Goal: Information Seeking & Learning: Learn about a topic

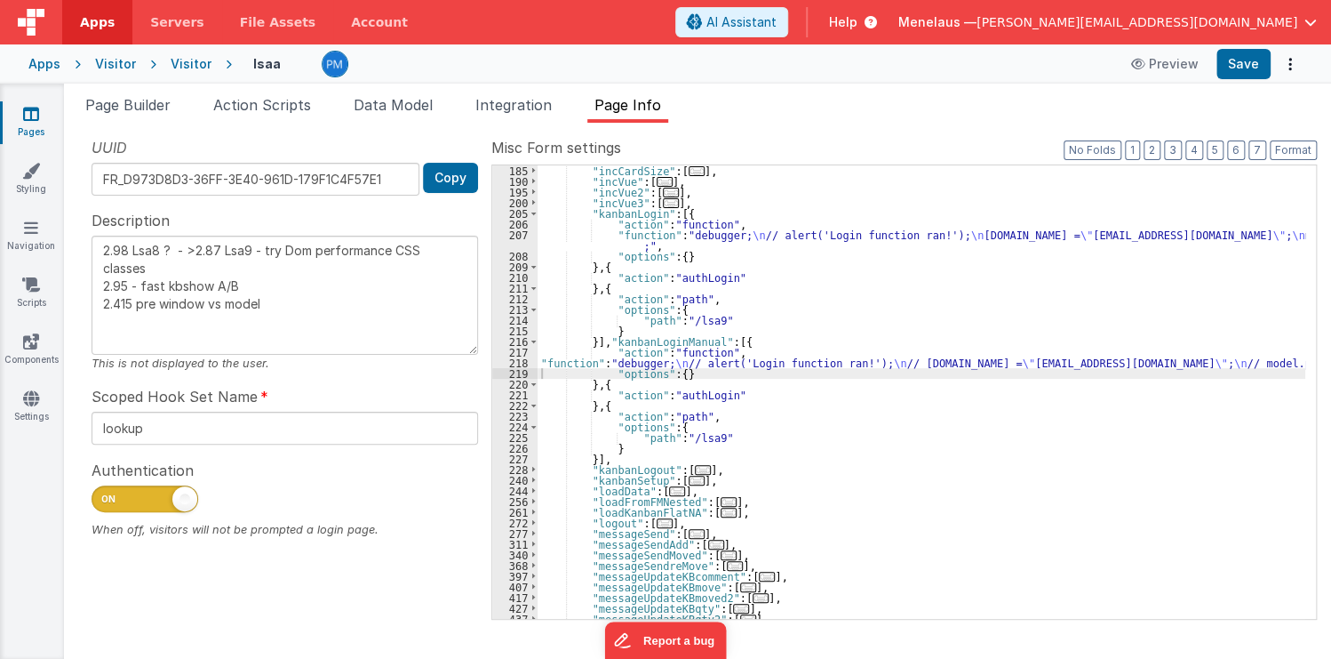
scroll to position [299, 0]
click at [647, 345] on div ""incCardSize" : [ ... ] , "incVue" : [ ... ] , "incVue2" : [ ... ] , "incVue3" …" at bounding box center [922, 402] width 768 height 475
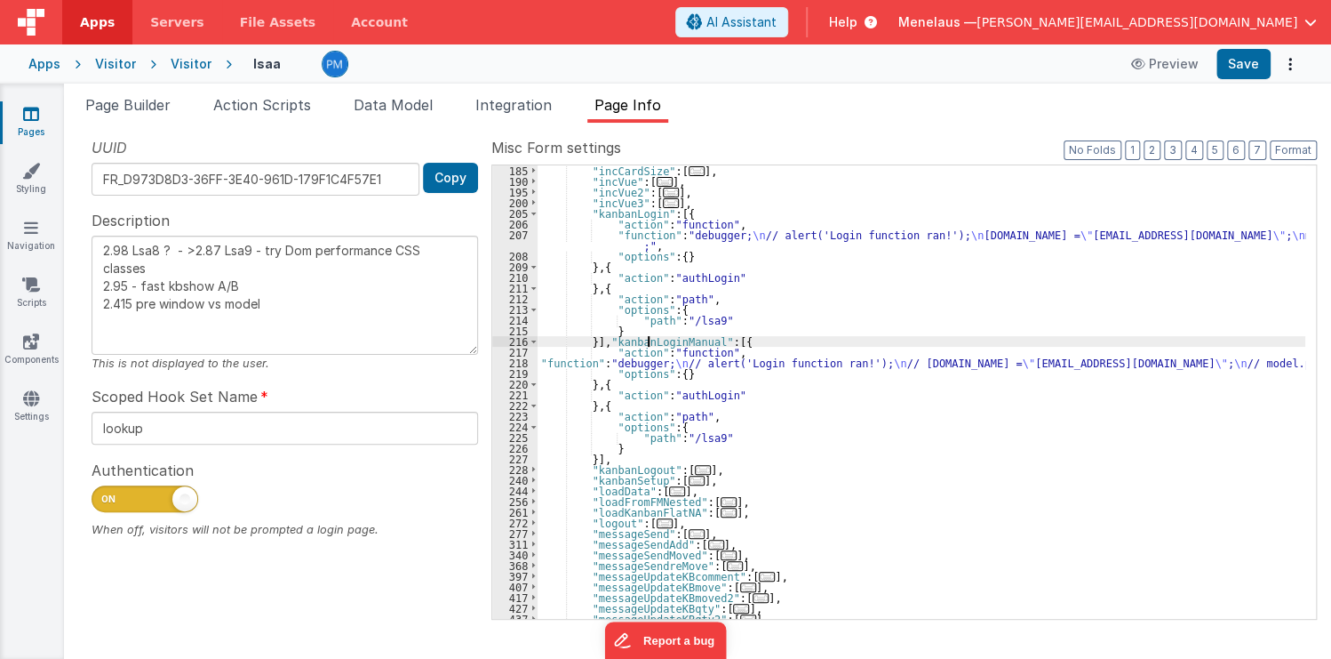
click at [647, 345] on div ""incCardSize" : [ ... ] , "incVue" : [ ... ] , "incVue2" : [ ... ] , "incVue3" …" at bounding box center [922, 402] width 768 height 475
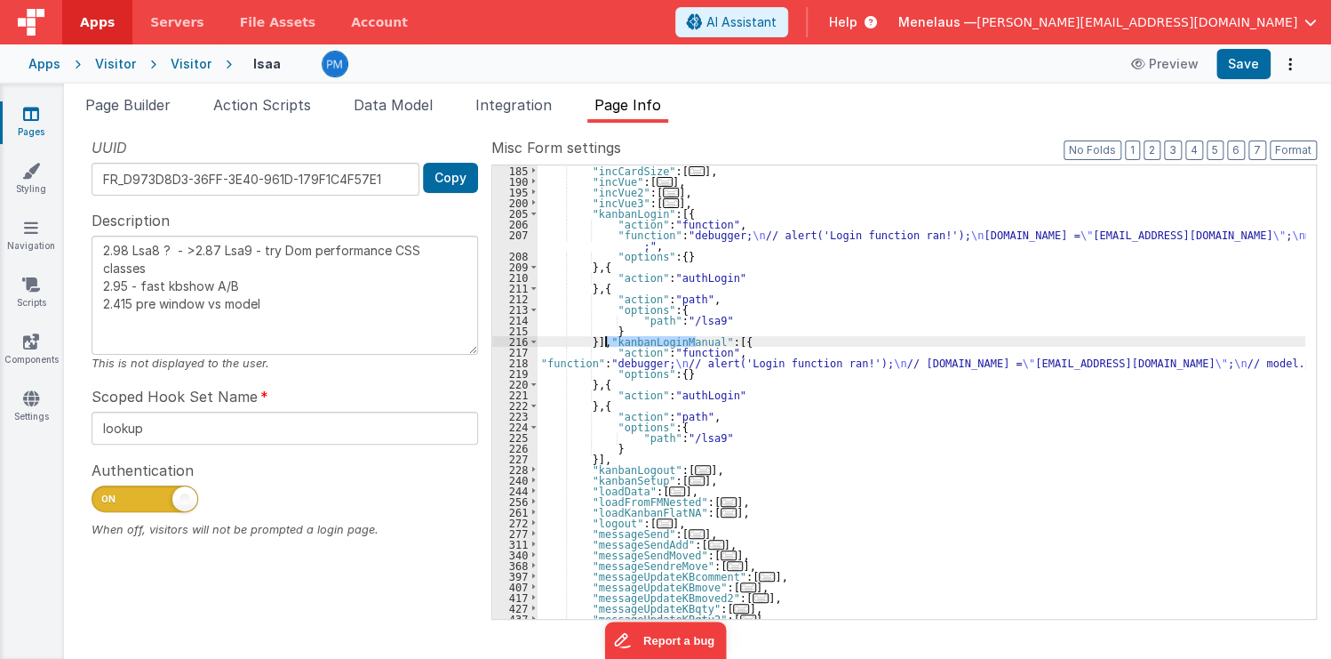
click at [641, 340] on div ""incCardSize" : [ ... ] , "incVue" : [ ... ] , "incVue2" : [ ... ] , "incVue3" …" at bounding box center [922, 391] width 768 height 453
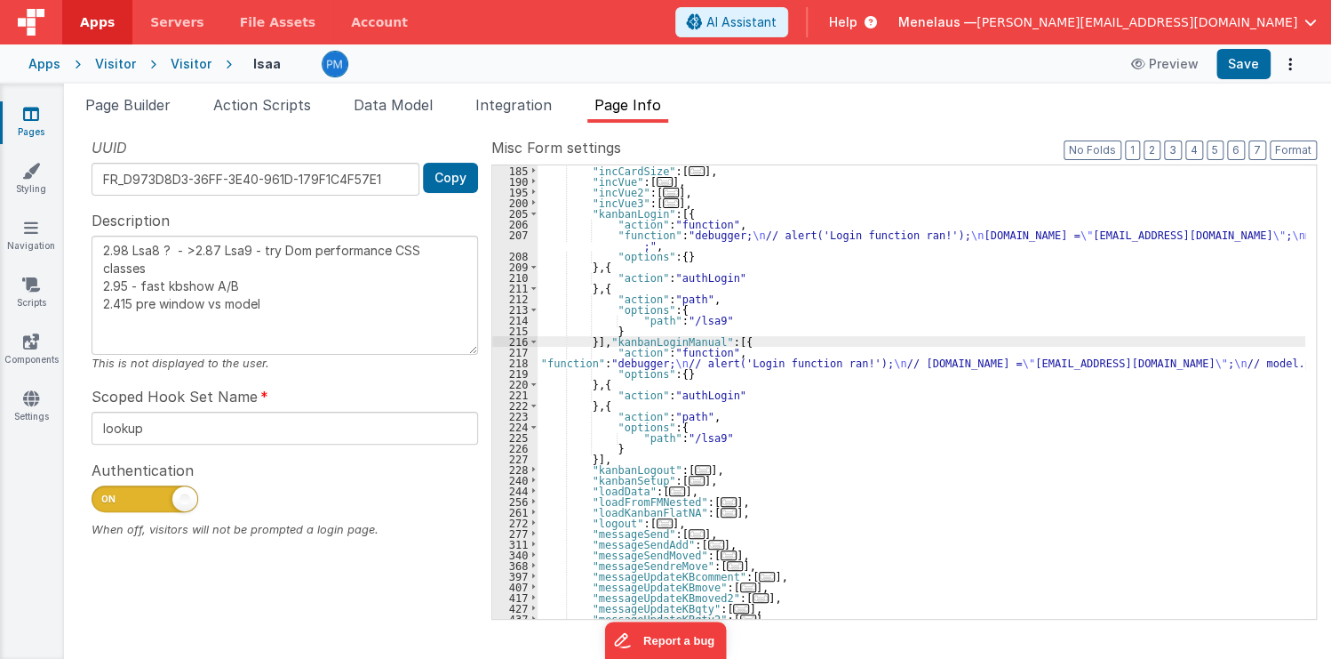
click at [635, 339] on div ""incCardSize" : [ ... ] , "incVue" : [ ... ] , "incVue2" : [ ... ] , "incVue3" …" at bounding box center [922, 402] width 768 height 475
type textarea "2.98 Lsa8 ? - >2.87 Lsa9 - try Dom performance CSS classes 2.95 - fast kbshow A…"
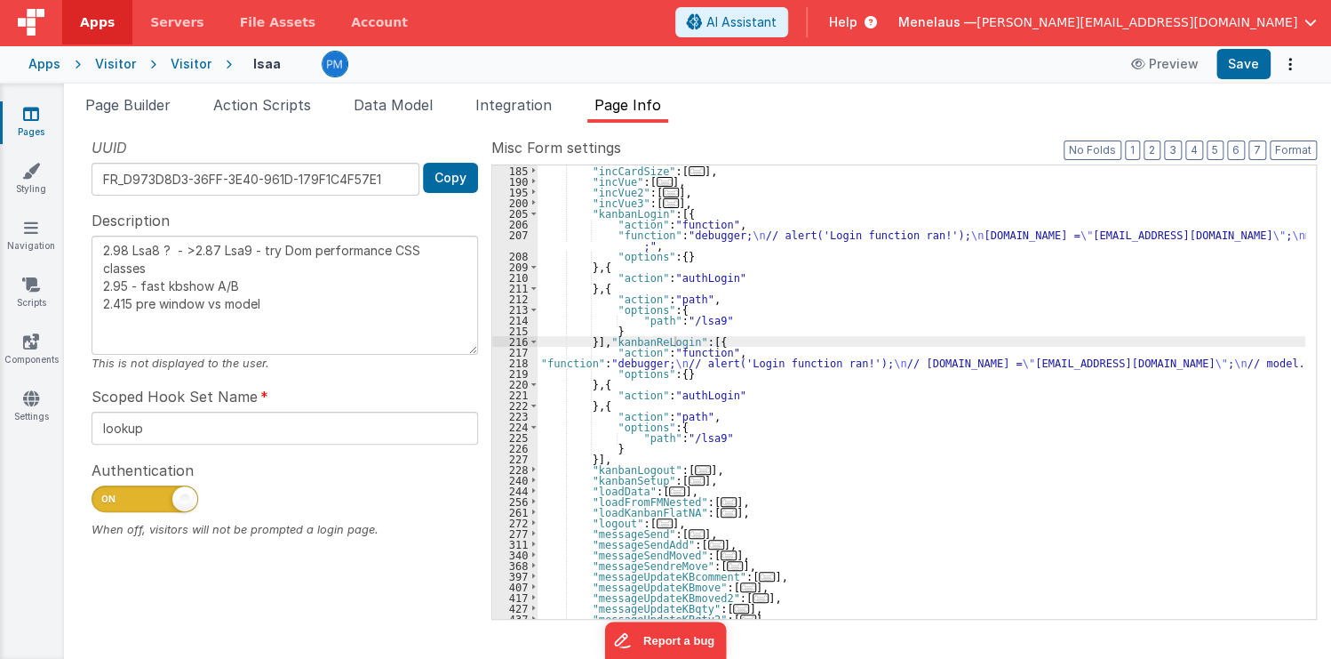
click at [858, 18] on span "Help" at bounding box center [843, 22] width 28 height 18
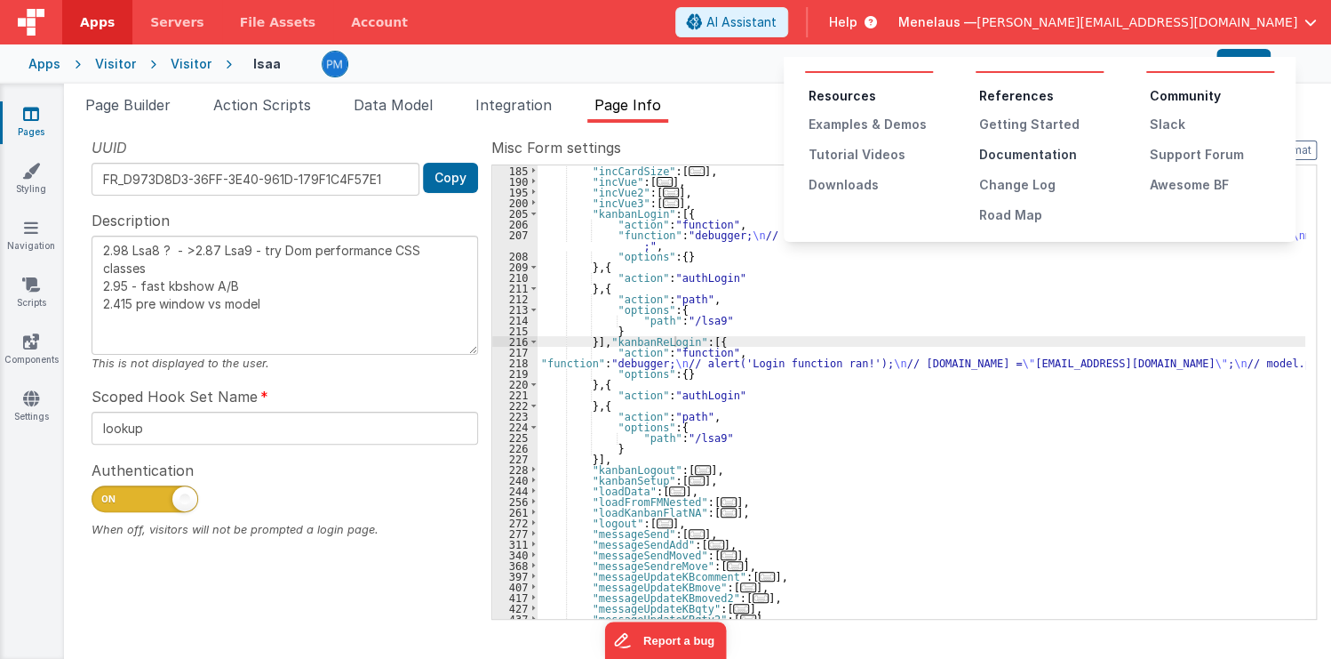
click at [1022, 156] on div "Documentation" at bounding box center [1041, 155] width 124 height 18
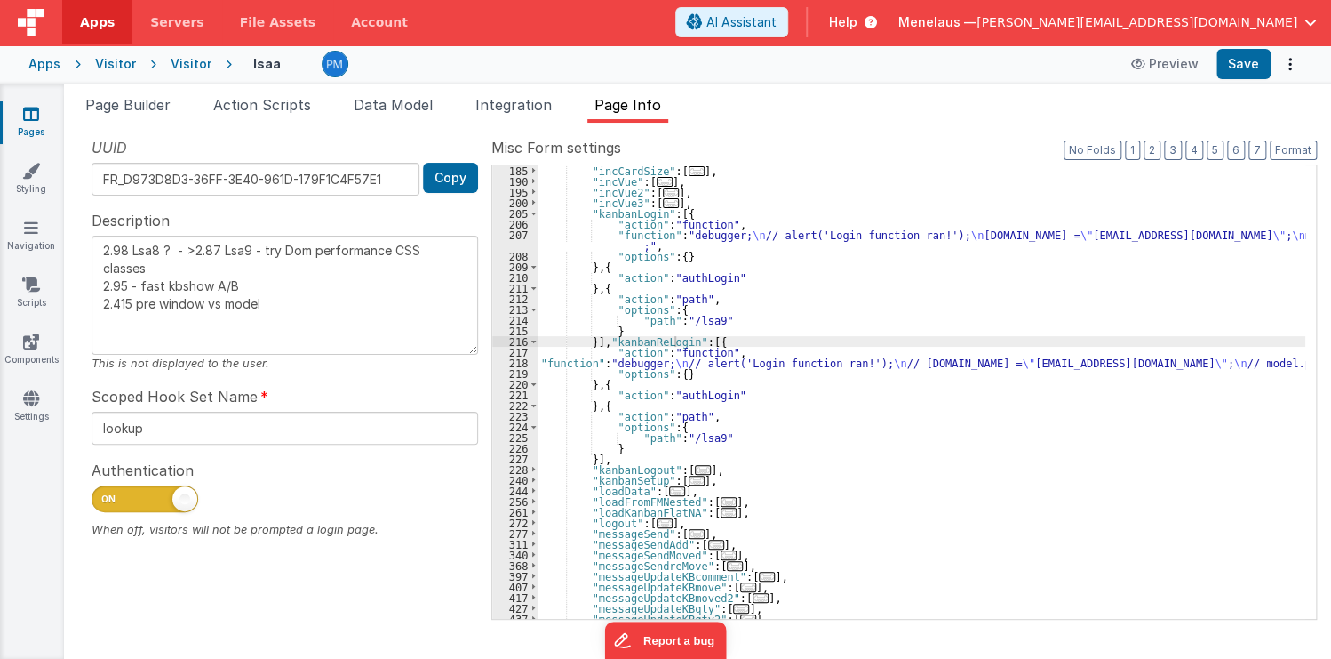
click at [858, 16] on span "Help" at bounding box center [843, 22] width 28 height 18
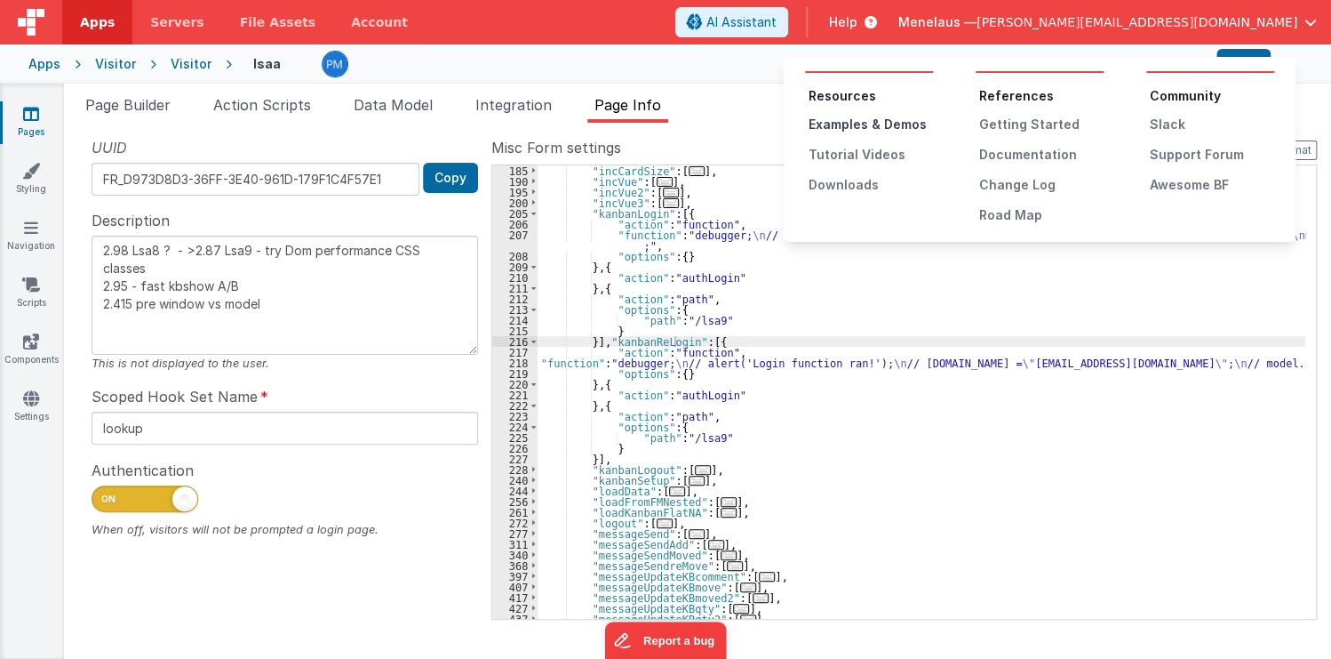
click at [843, 123] on div "Examples & Demos" at bounding box center [871, 125] width 124 height 18
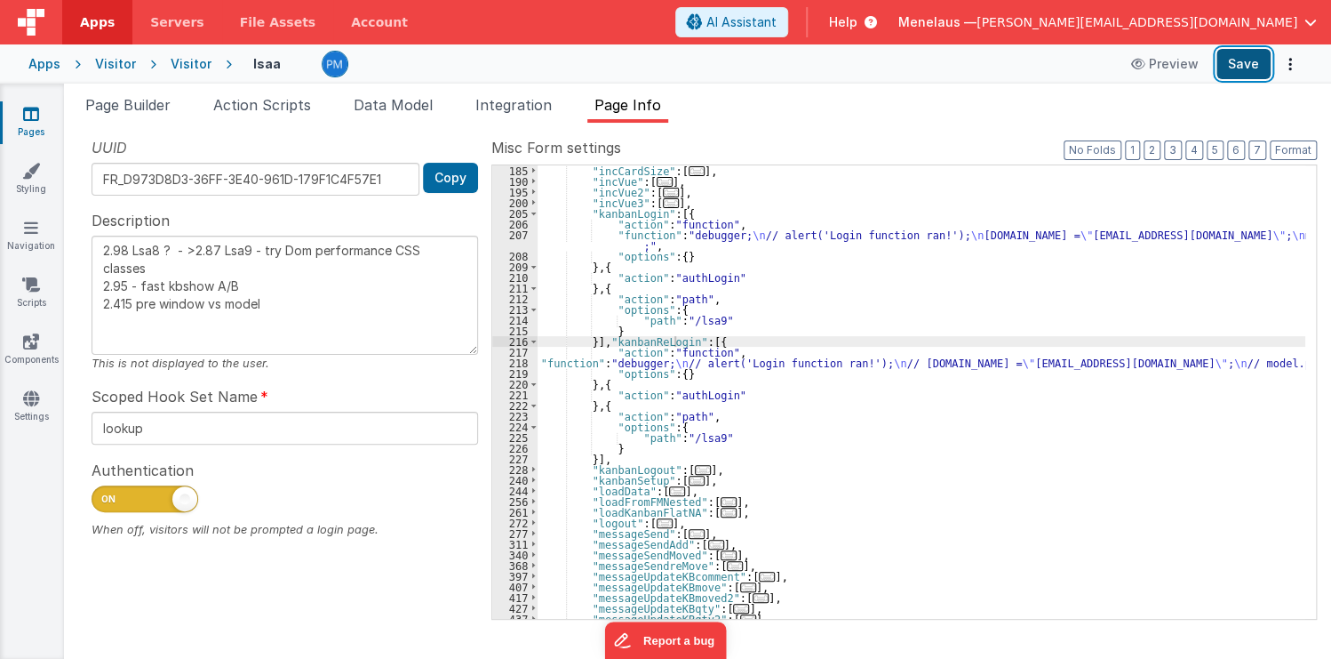
click at [1259, 68] on button "Save" at bounding box center [1244, 64] width 54 height 30
drag, startPoint x: 856, startPoint y: 466, endPoint x: 863, endPoint y: 454, distance: 13.6
click at [857, 466] on div ""incCardSize" : [ ... ] , "incVue" : [ ... ] , "incVue2" : [ ... ] , "incVue3" …" at bounding box center [922, 402] width 768 height 475
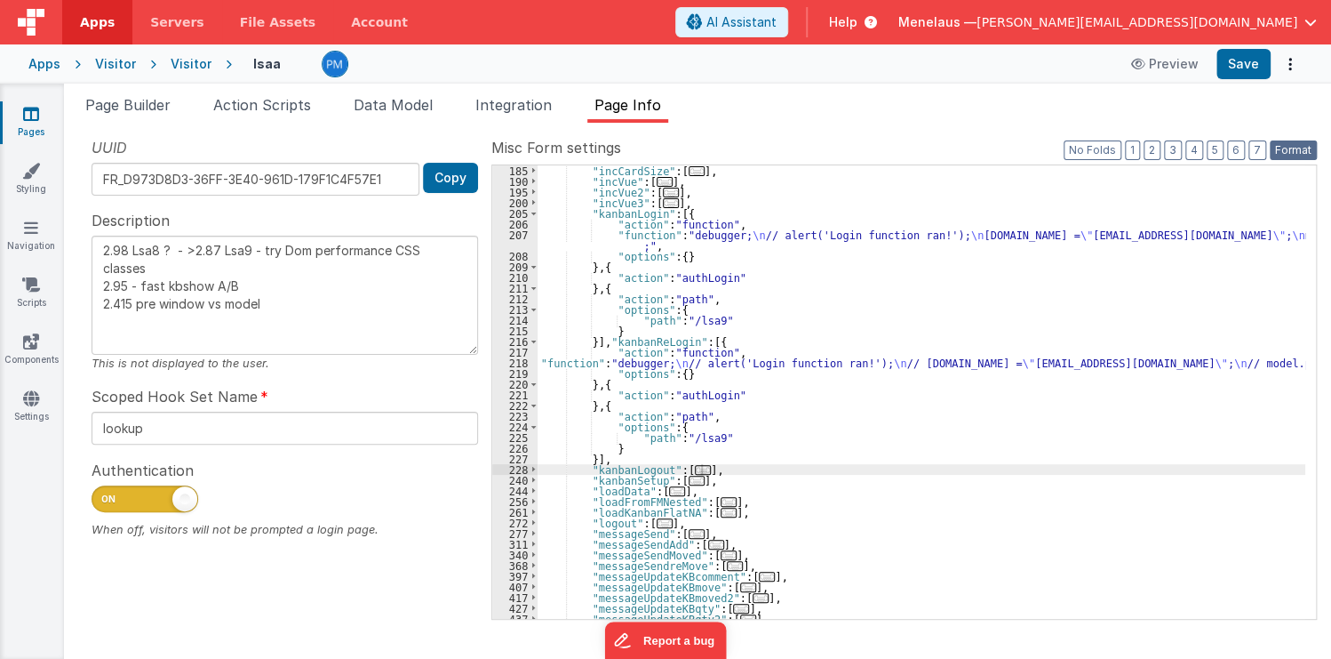
click at [1281, 149] on button "Format" at bounding box center [1293, 150] width 47 height 20
type textarea "2.98 Lsa8 ? - >2.87 Lsa9 - try Dom performance CSS classes 2.95 - fast kbshow A…"
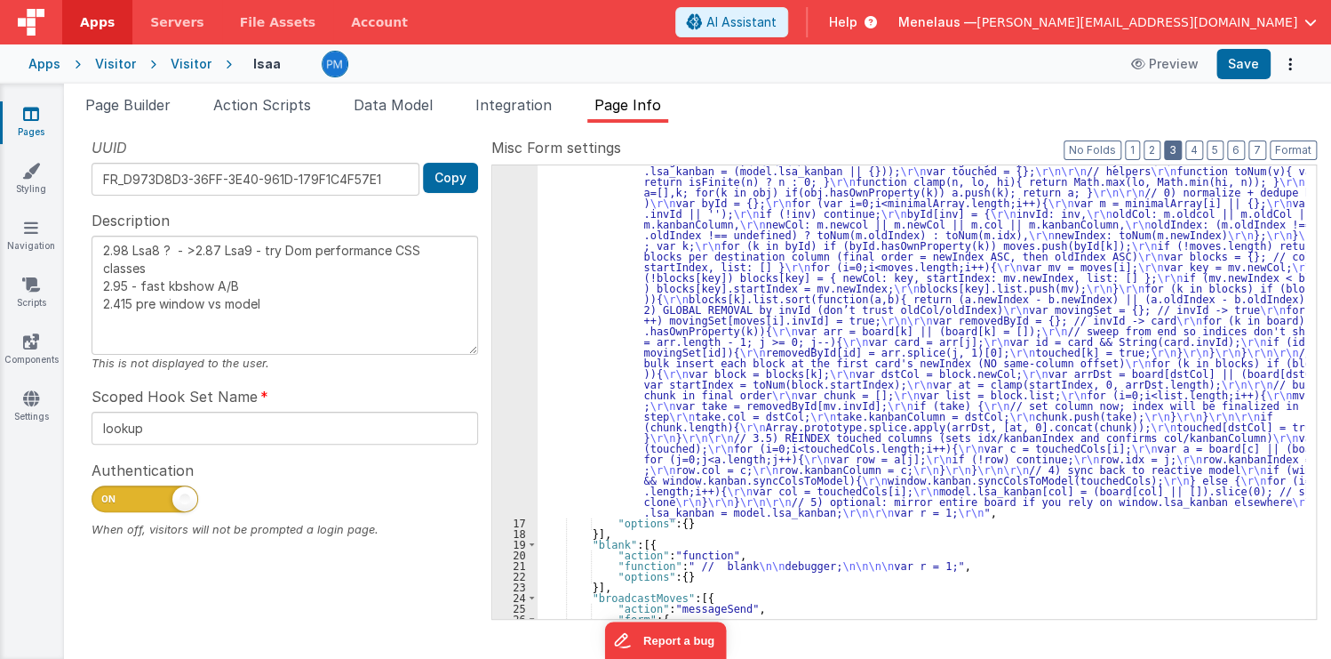
click at [1173, 152] on button "3" at bounding box center [1173, 150] width 18 height 20
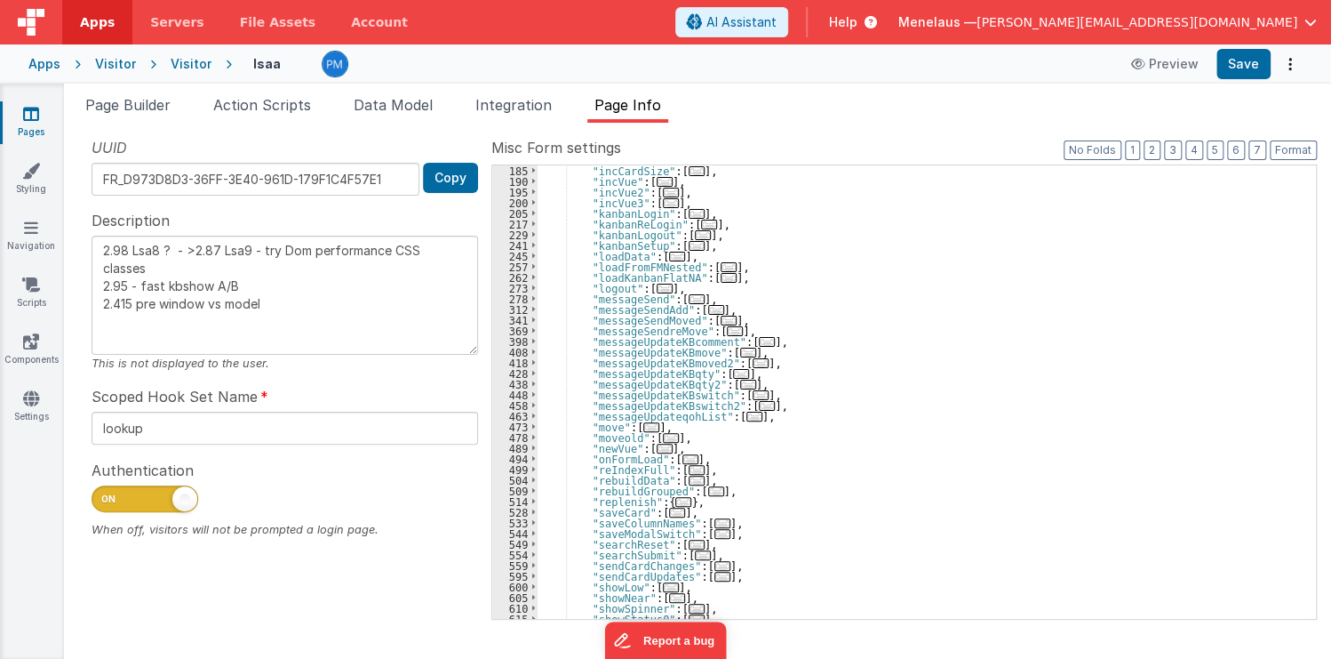
click at [701, 220] on span "..." at bounding box center [709, 225] width 16 height 10
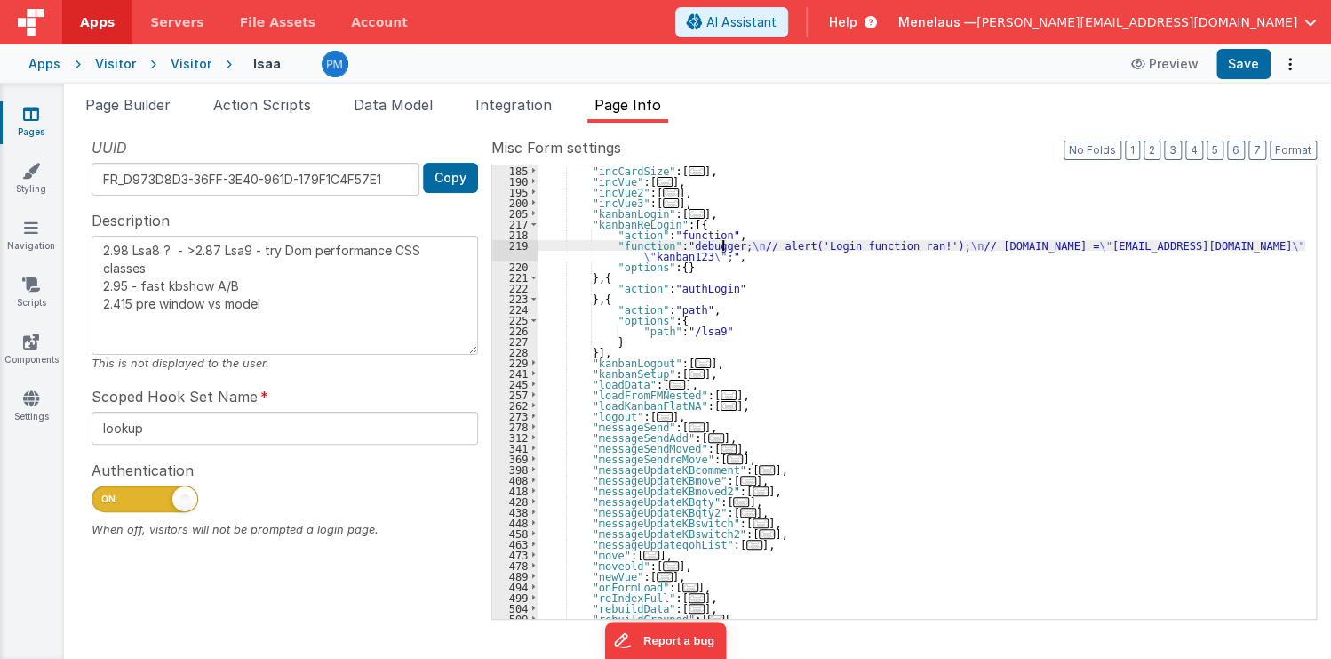
click at [724, 243] on div ""incCardSize" : [ ... ] , "incVue" : [ ... ] , "incVue2" : [ ... ] , "incVue3" …" at bounding box center [922, 402] width 768 height 475
click at [498, 250] on div "219" at bounding box center [514, 250] width 45 height 21
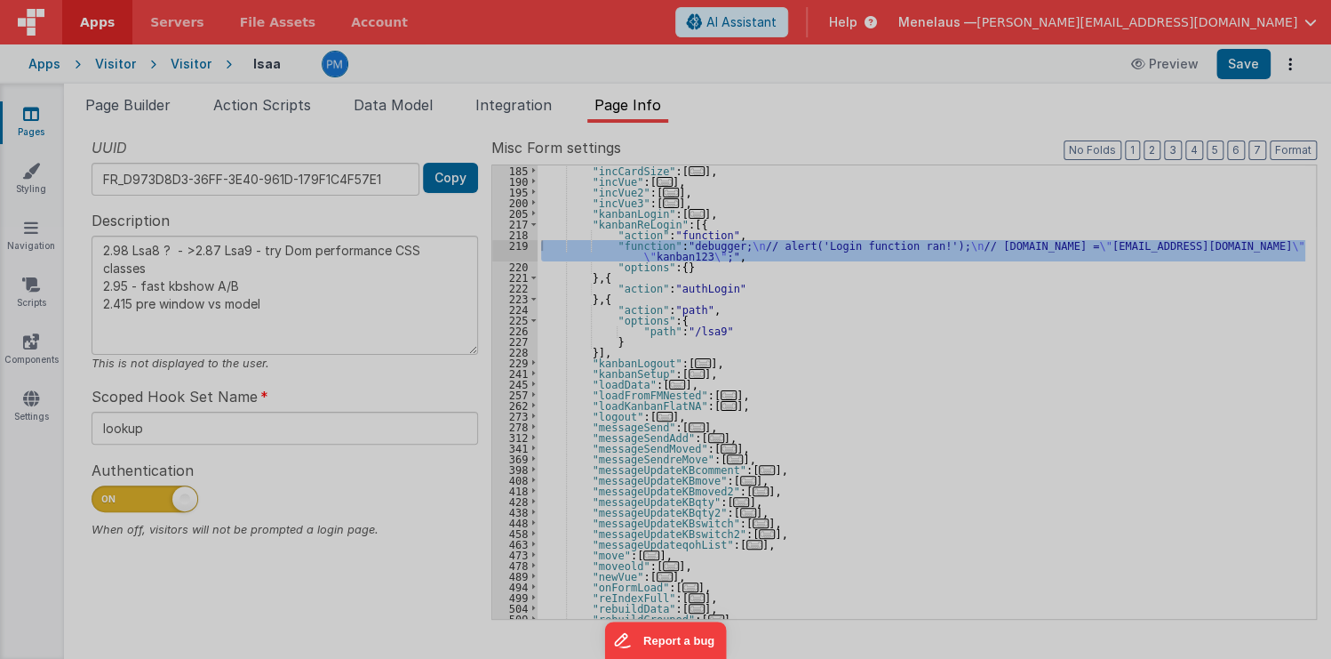
click at [498, 247] on div "debugger ; // alert('Login function ran!'); // model.email = "kanban@menelaus.c…" at bounding box center [683, 371] width 1238 height 555
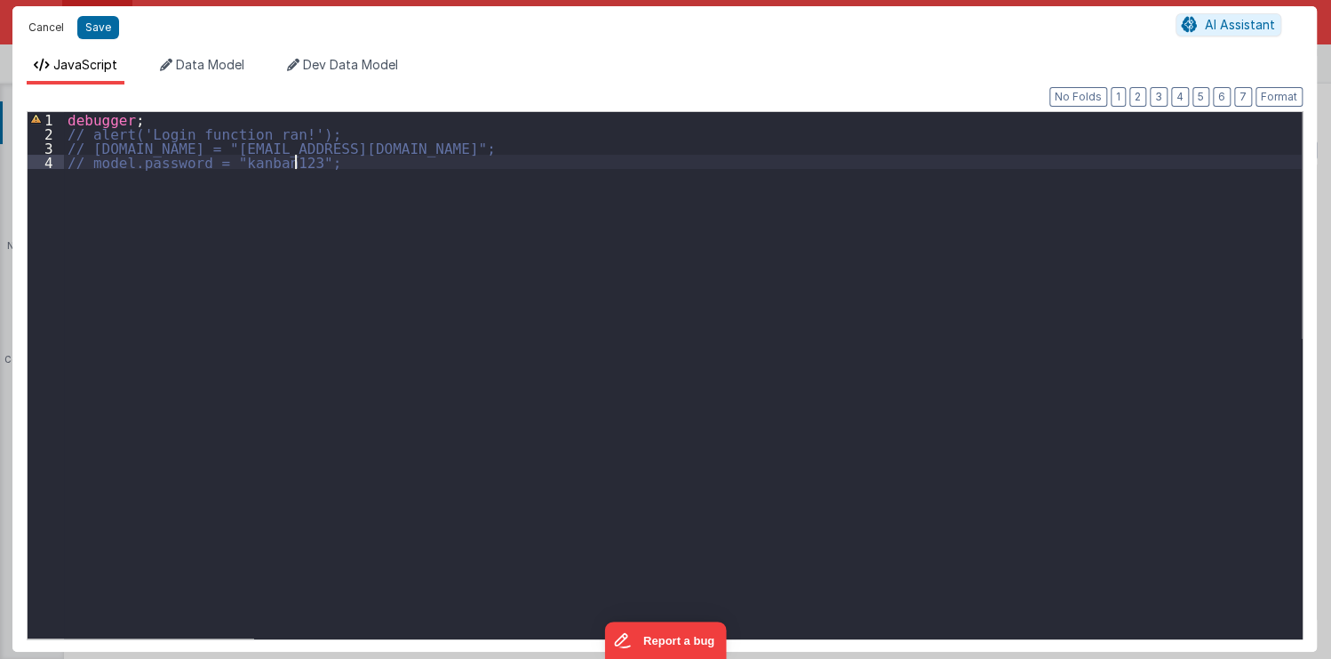
click at [49, 25] on button "Cancel" at bounding box center [46, 27] width 53 height 25
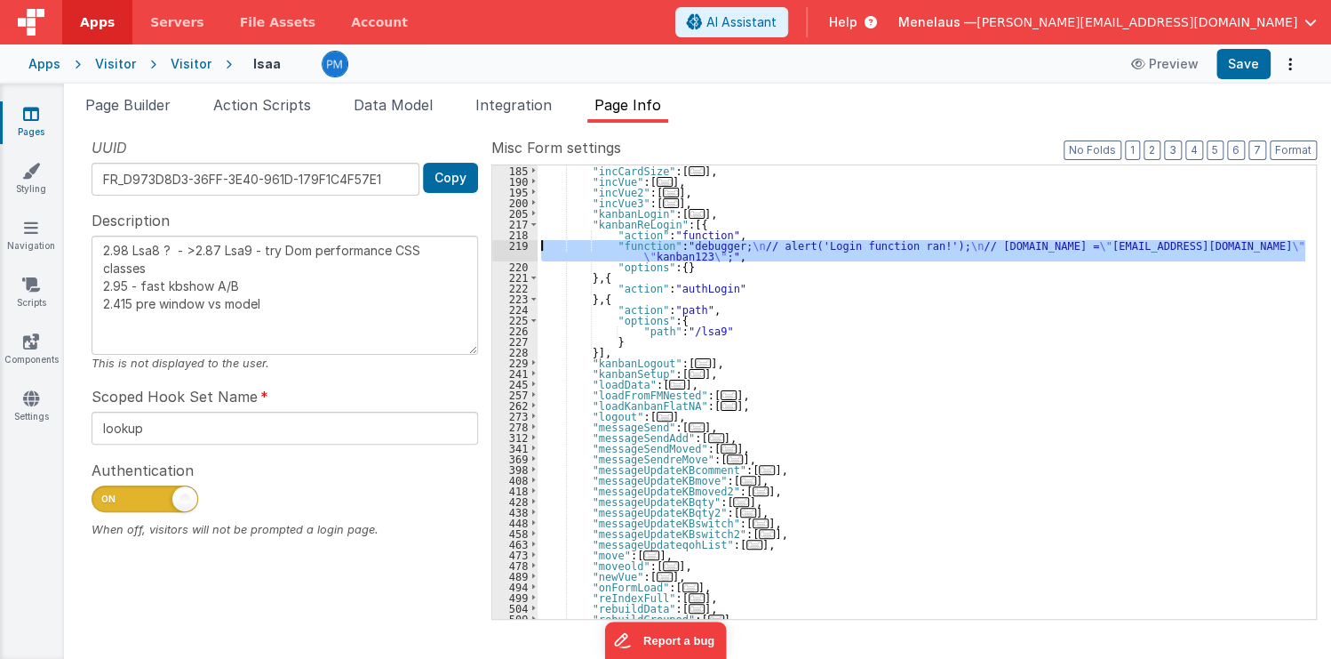
click at [513, 251] on div "219" at bounding box center [514, 250] width 45 height 21
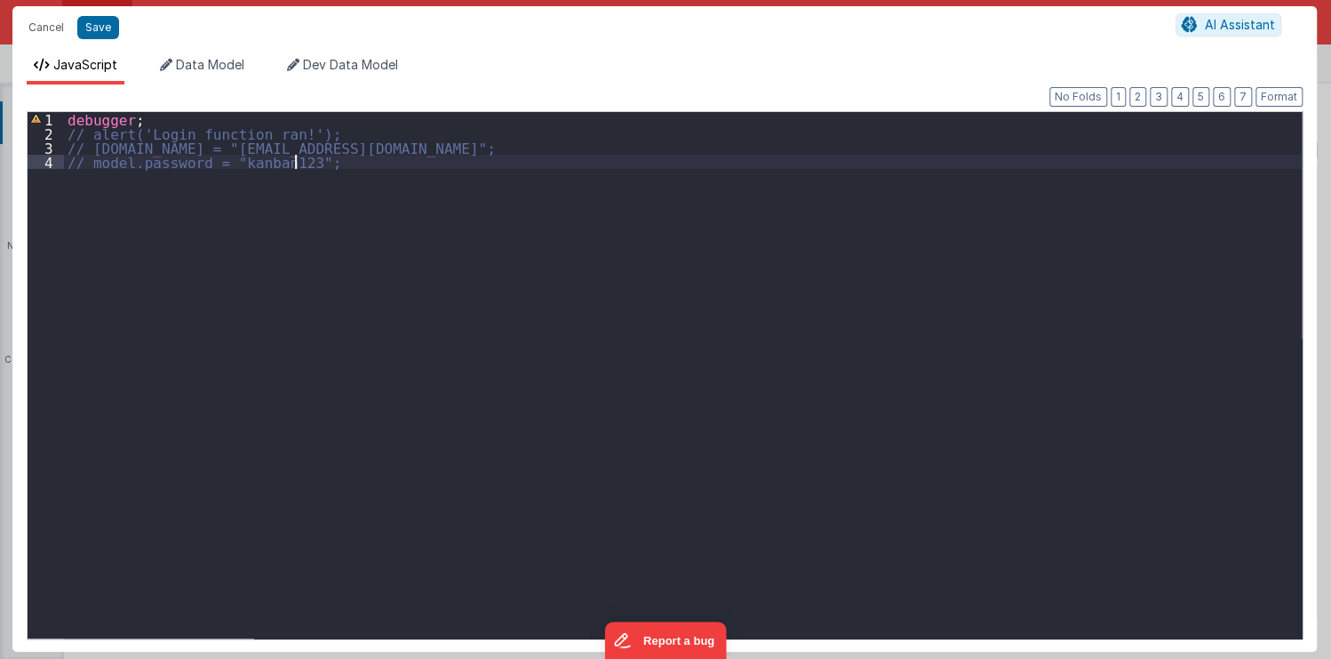
click at [334, 168] on div "debugger ; // alert('Login function ran!'); // model.email = "kanban@menelaus.c…" at bounding box center [683, 389] width 1238 height 555
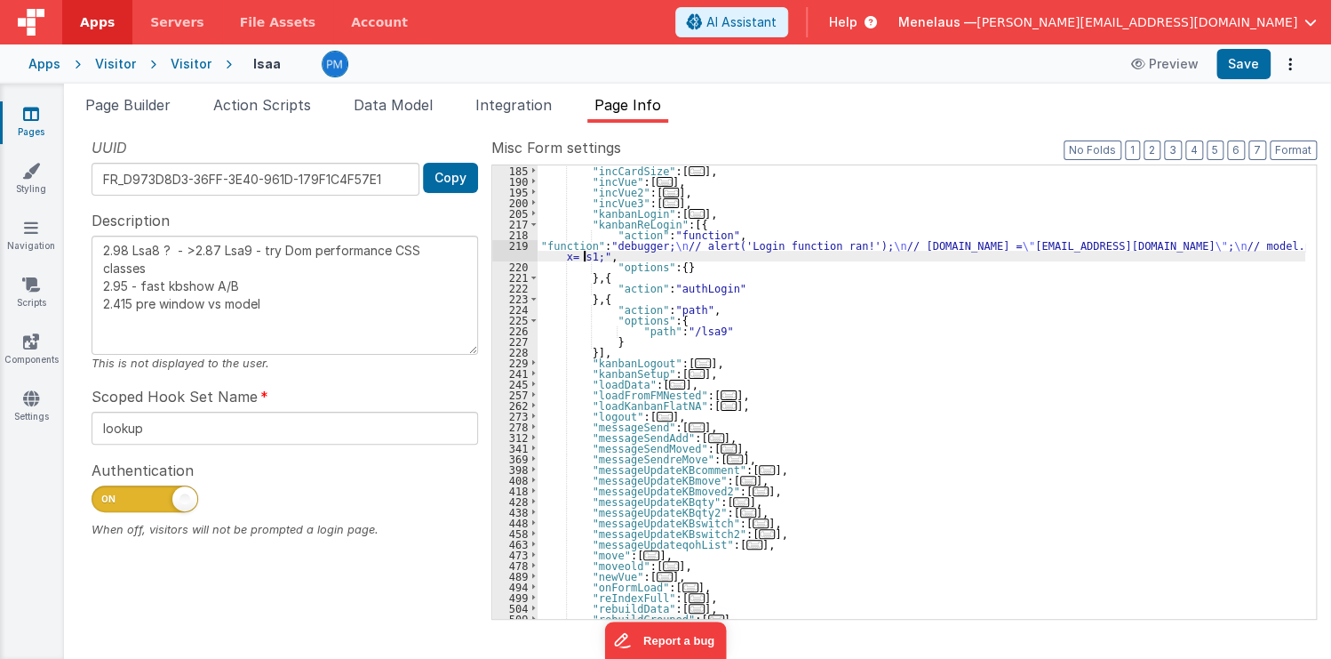
click at [586, 259] on div ""incCardSize" : [ ... ] , "incVue" : [ ... ] , "incVue2" : [ ... ] , "incVue3" …" at bounding box center [922, 402] width 768 height 475
type textarea "2.98 Lsa8 ? - >2.87 Lsa9 - try Dom performance CSS classes 2.95 - fast kbshow A…"
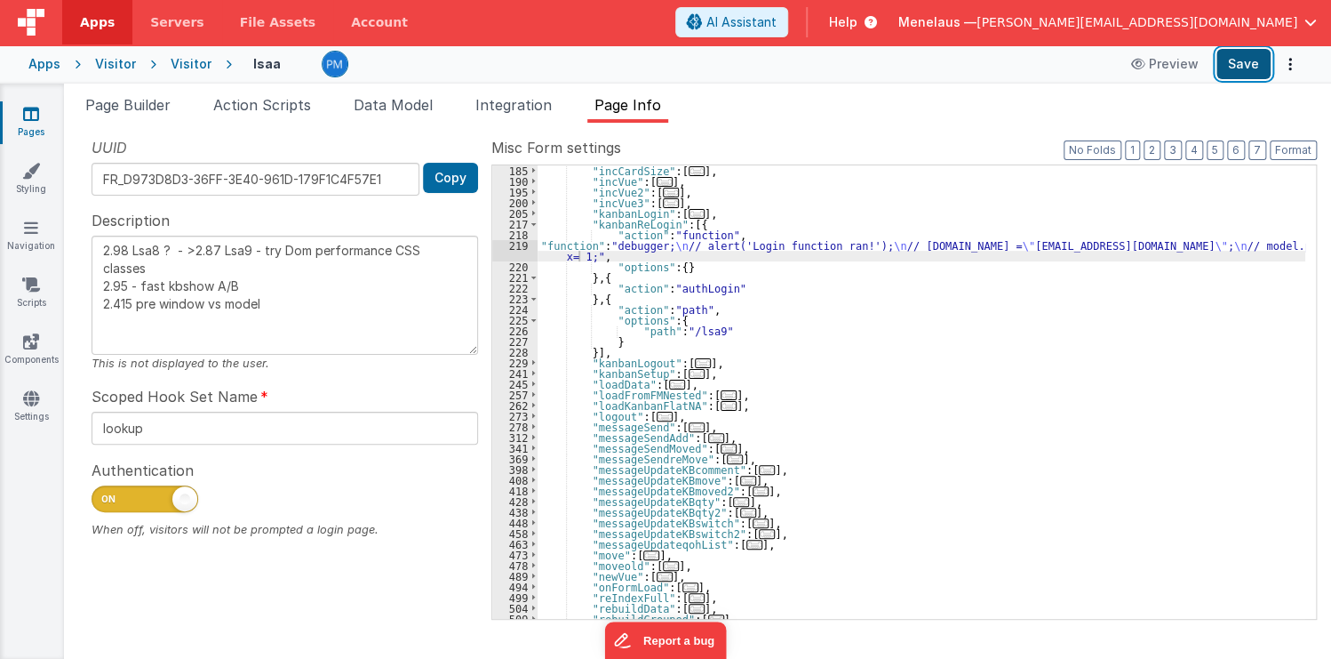
click at [1249, 62] on button "Save" at bounding box center [1244, 64] width 54 height 30
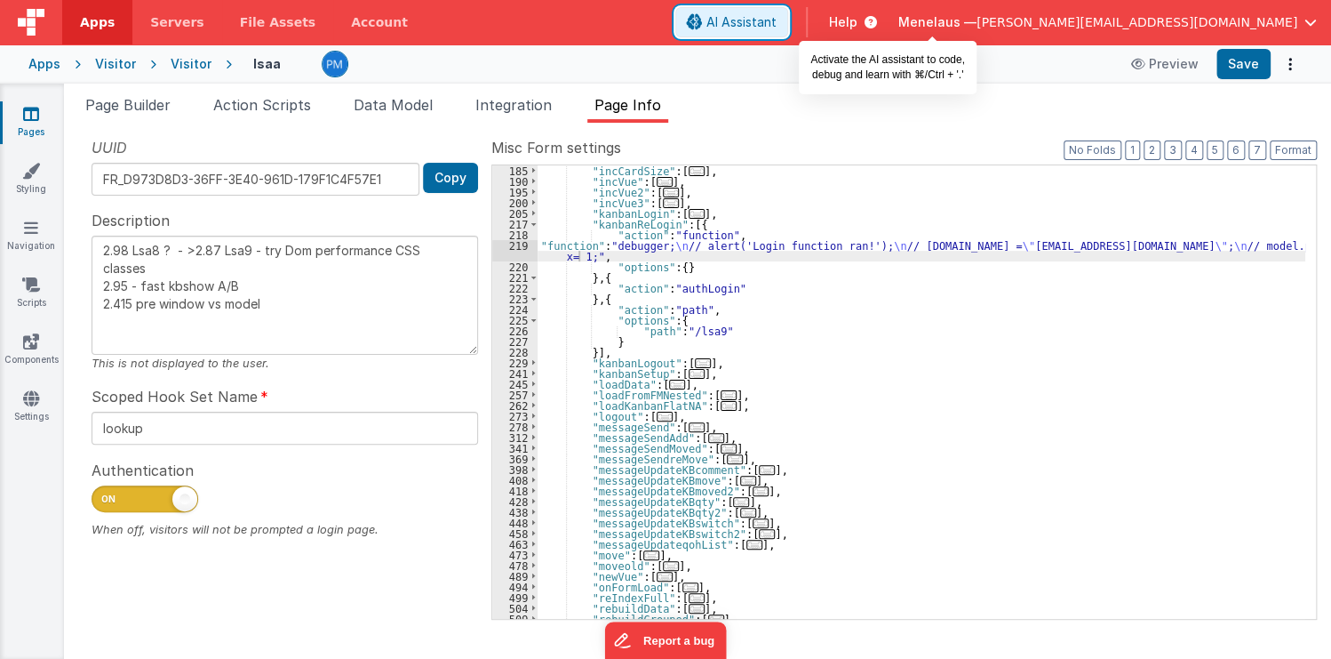
click at [777, 16] on span "AI Assistant" at bounding box center [741, 22] width 70 height 18
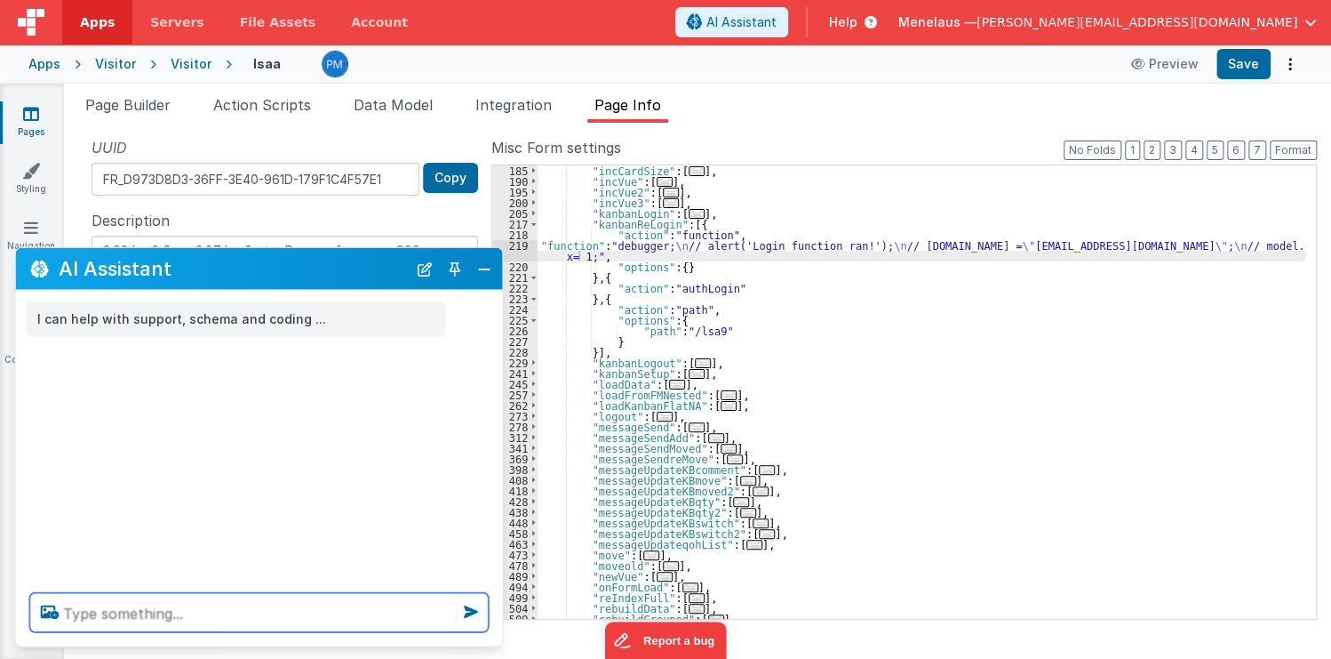
click at [149, 619] on textarea at bounding box center [259, 612] width 459 height 39
type textarea "how call namedActin from filemaker"
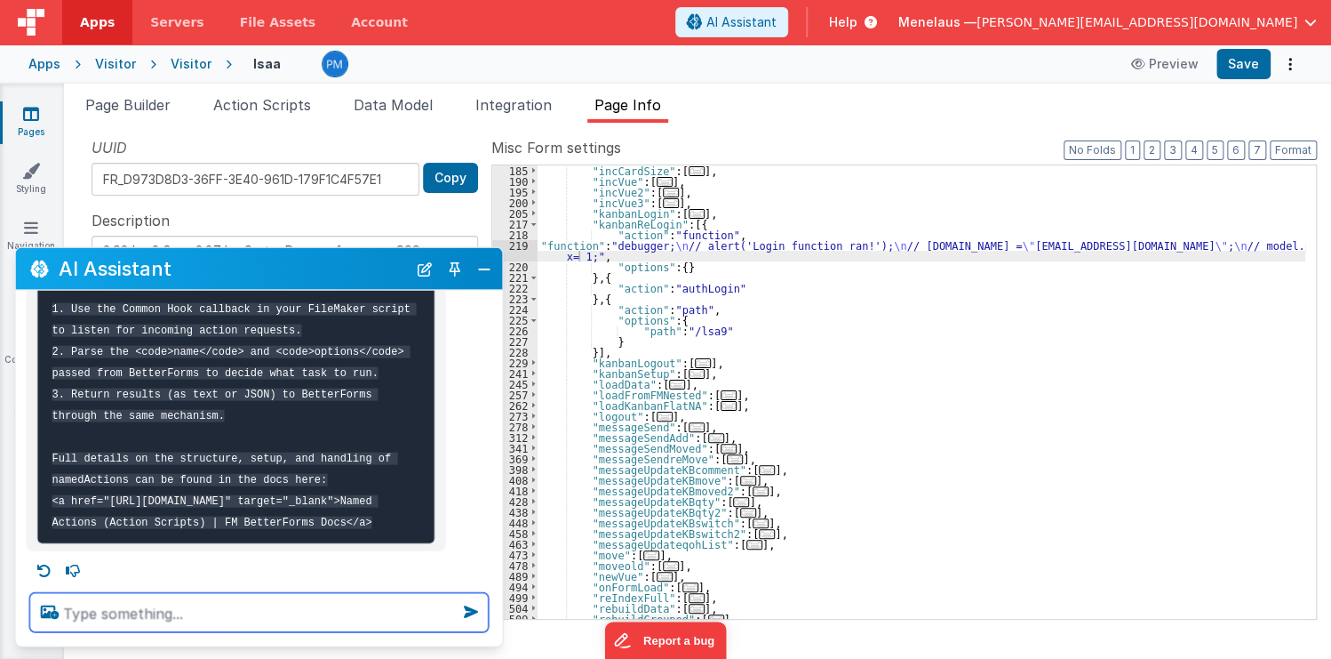
scroll to position [850, 0]
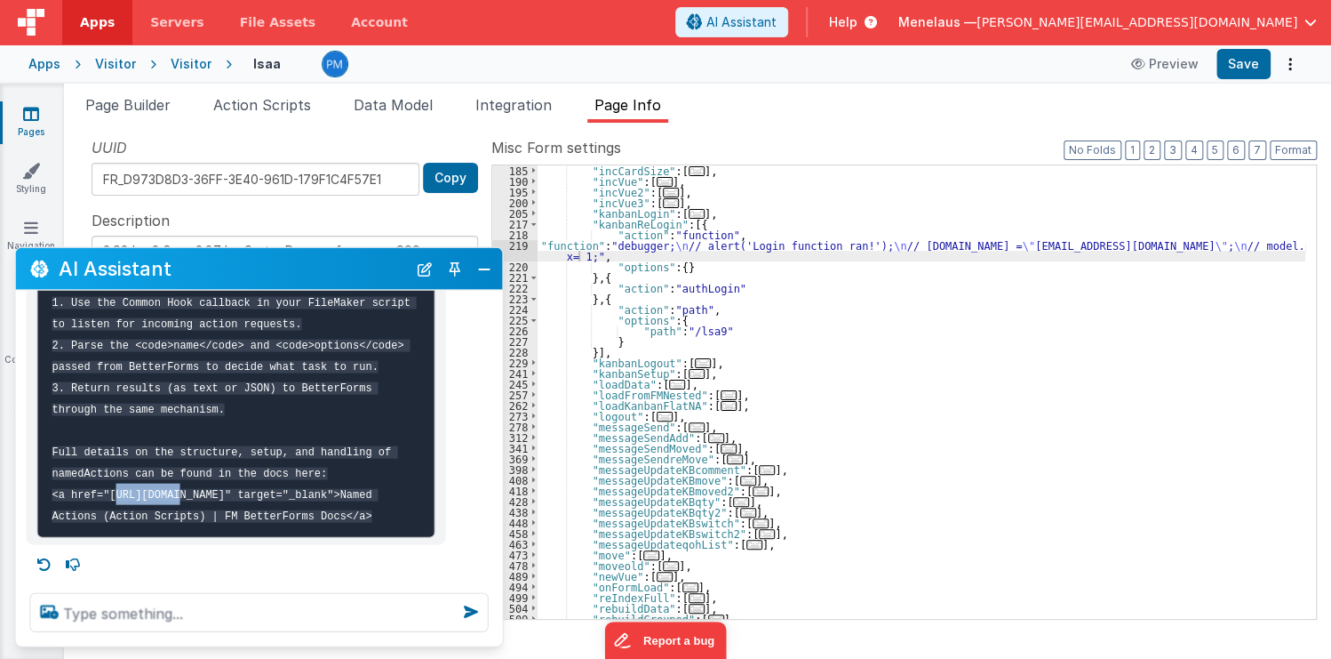
drag, startPoint x: 103, startPoint y: 467, endPoint x: 160, endPoint y: 471, distance: 57.0
click at [160, 471] on code "If you need to trigger a namedAction from within FileMaker itself, you should u…" at bounding box center [234, 335] width 364 height 375
click at [163, 465] on pre "If you need to trigger a namedAction from within FileMaker itself, you should u…" at bounding box center [236, 334] width 398 height 407
drag, startPoint x: 103, startPoint y: 473, endPoint x: 226, endPoint y: 521, distance: 131.7
click at [226, 521] on code "If you need to trigger a namedAction from within FileMaker itself, you should u…" at bounding box center [234, 335] width 364 height 375
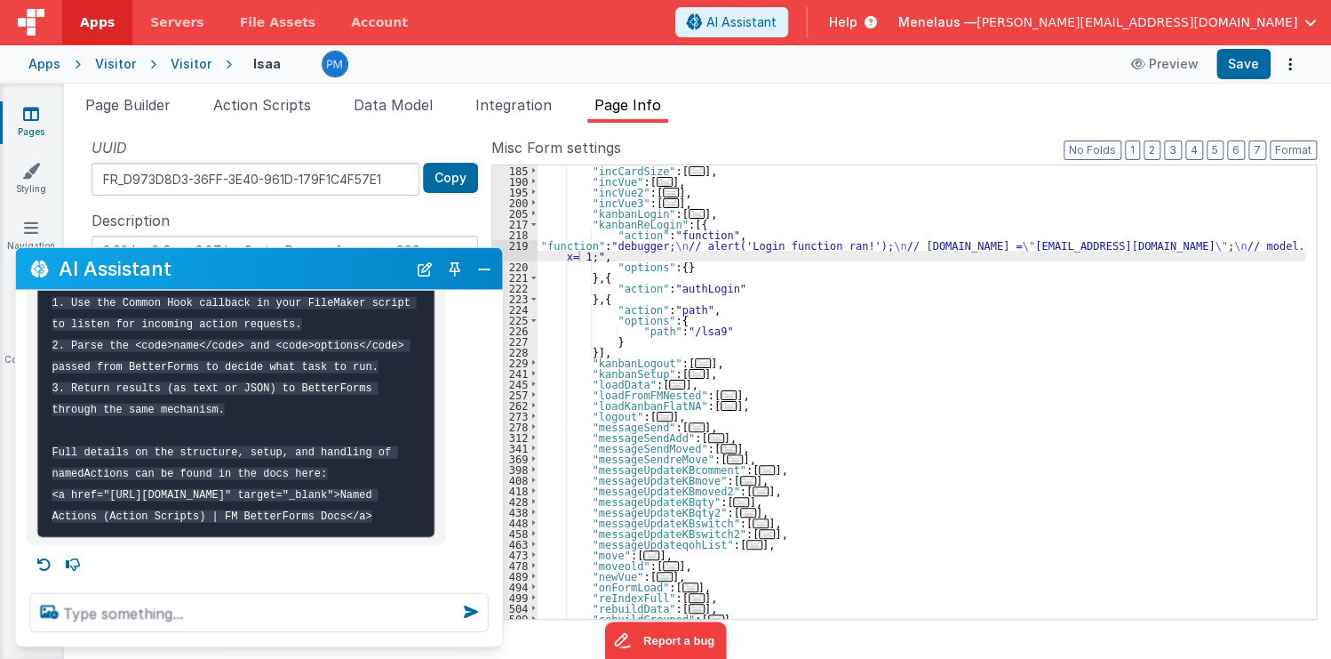
click at [941, 107] on ul "Page Builder Action Scripts Data Model Integration Page Info" at bounding box center [697, 108] width 1267 height 28
click at [858, 19] on span "Help" at bounding box center [843, 22] width 28 height 18
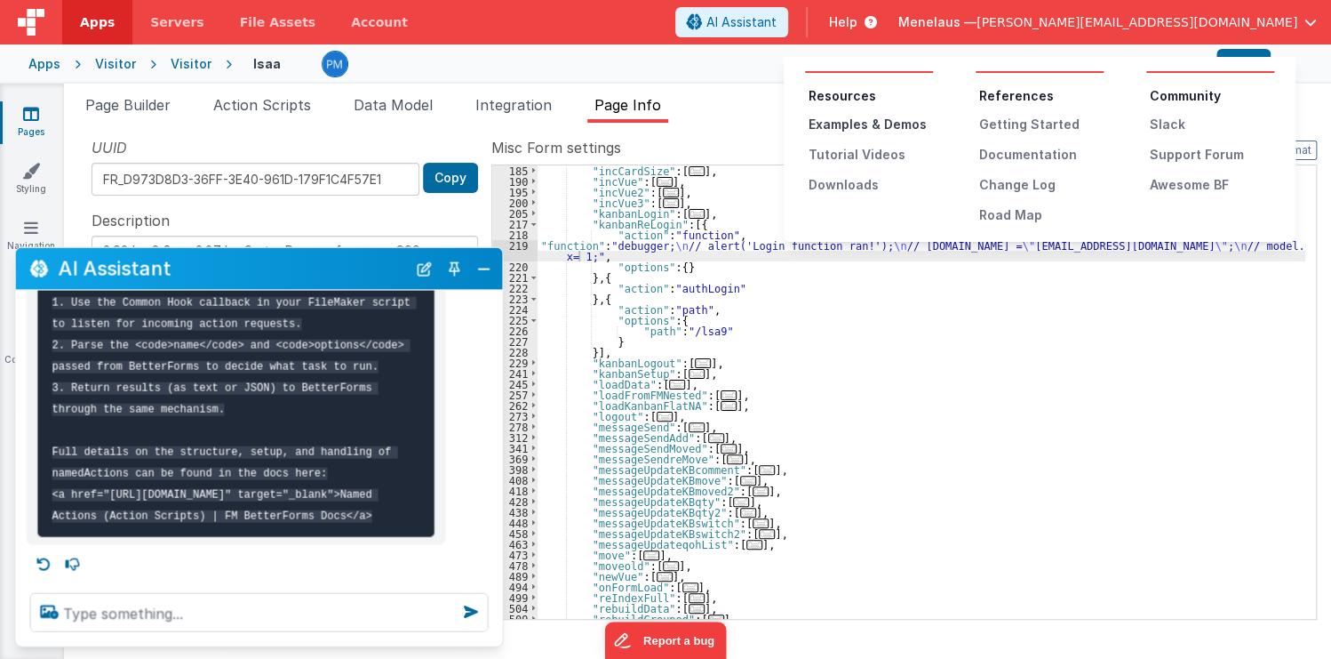
click at [850, 124] on div "Examples & Demos" at bounding box center [871, 125] width 124 height 18
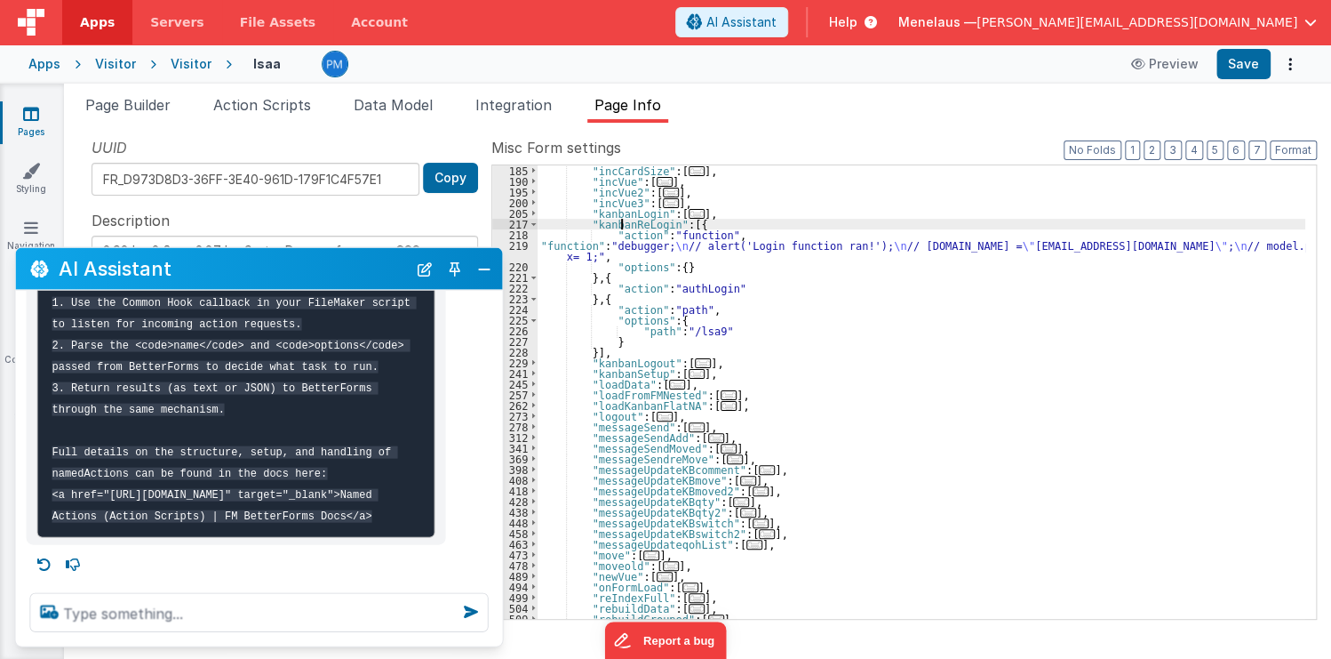
click at [624, 225] on div ""incCardSize" : [ ... ] , "incVue" : [ ... ] , "incVue2" : [ ... ] , "incVue3" …" at bounding box center [922, 402] width 768 height 475
click at [698, 331] on div ""incCardSize" : [ ... ] , "incVue" : [ ... ] , "incVue2" : [ ... ] , "incVue3" …" at bounding box center [922, 402] width 768 height 475
type textarea "2.98 Lsa8 ? - >2.87 Lsa9 - try Dom performance CSS classes 2.95 - fast kbshow A…"
click at [724, 245] on div ""incCardSize" : [ ... ] , "incVue" : [ ... ] , "incVue2" : [ ... ] , "incVue3" …" at bounding box center [922, 402] width 768 height 475
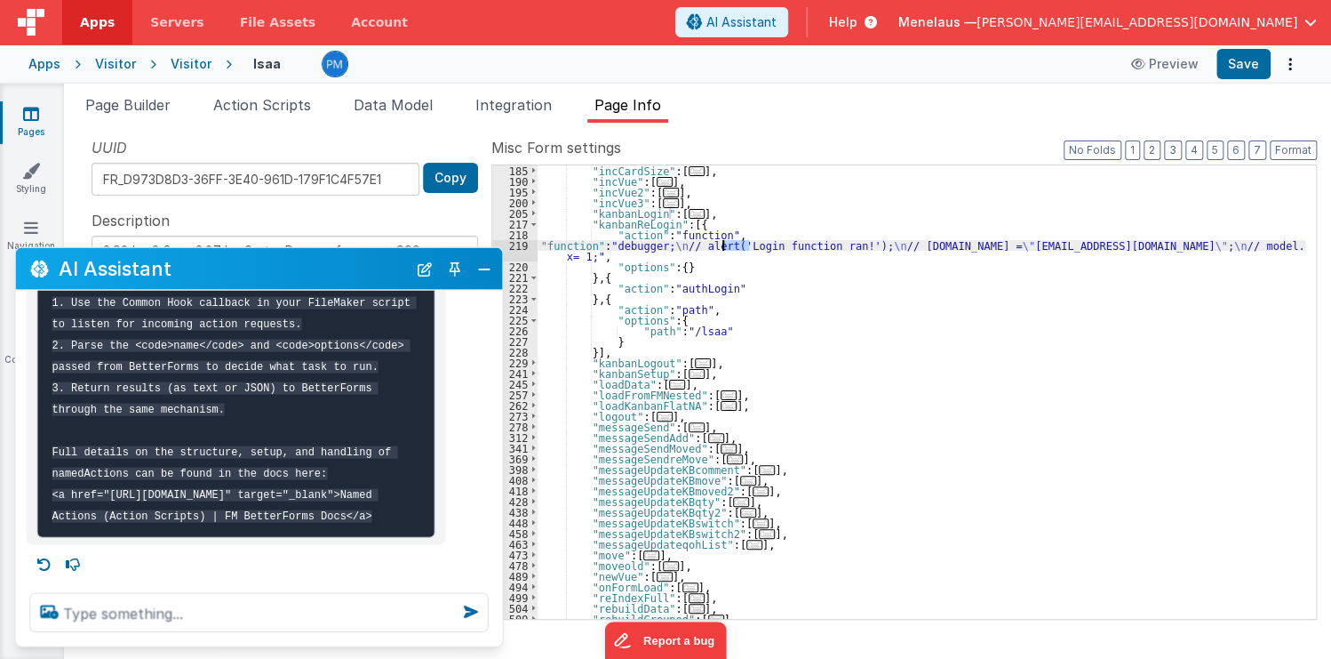
click at [724, 245] on div ""incCardSize" : [ ... ] , "incVue" : [ ... ] , "incVue2" : [ ... ] , "incVue3" …" at bounding box center [922, 402] width 768 height 475
click at [530, 252] on div "219" at bounding box center [514, 250] width 45 height 21
click at [526, 249] on div "219" at bounding box center [514, 250] width 45 height 21
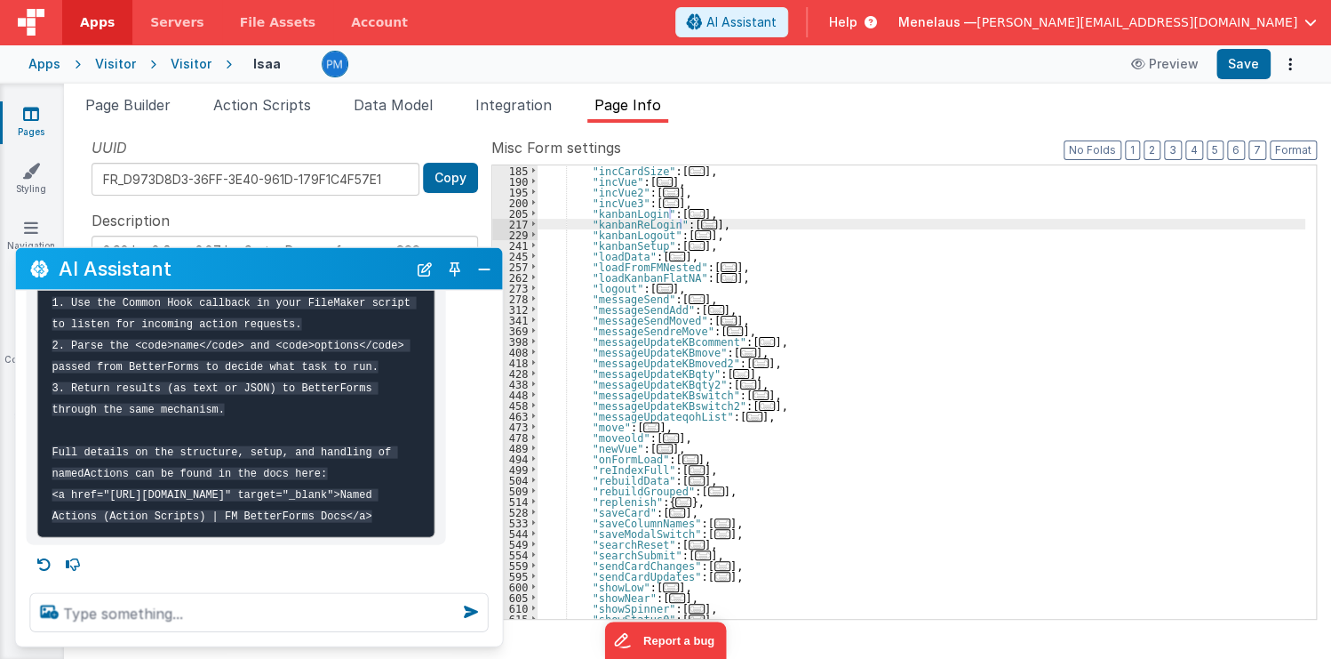
click at [701, 220] on span "..." at bounding box center [709, 225] width 16 height 10
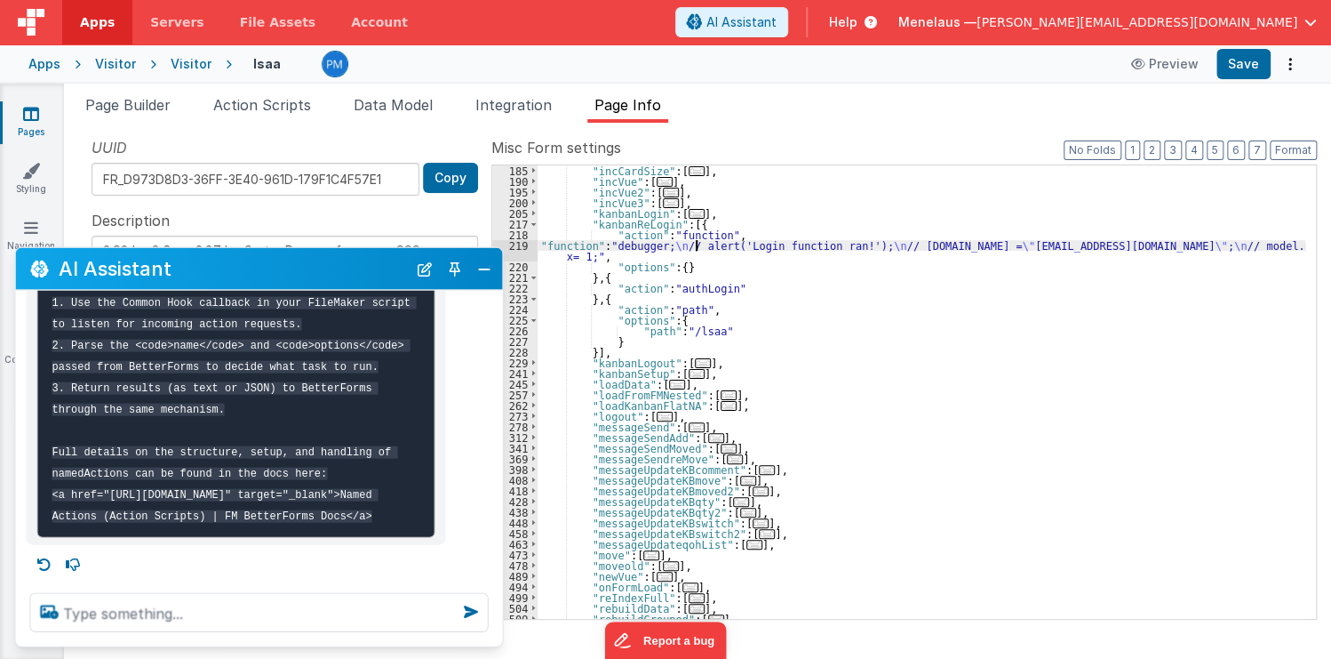
click at [698, 243] on div ""incCardSize" : [ ... ] , "incVue" : [ ... ] , "incVue2" : [ ... ] , "incVue3" …" at bounding box center [922, 402] width 768 height 475
click at [519, 253] on div "219" at bounding box center [514, 250] width 45 height 21
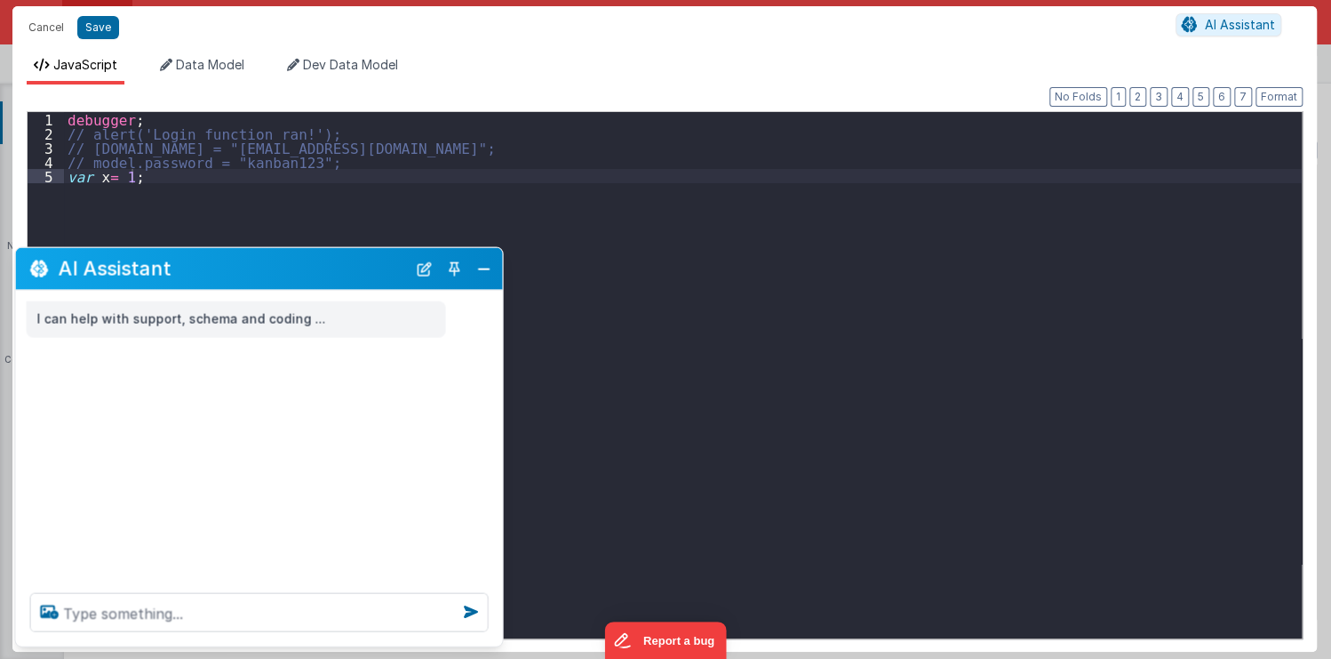
scroll to position [0, 0]
click at [483, 267] on button "Close" at bounding box center [484, 268] width 23 height 25
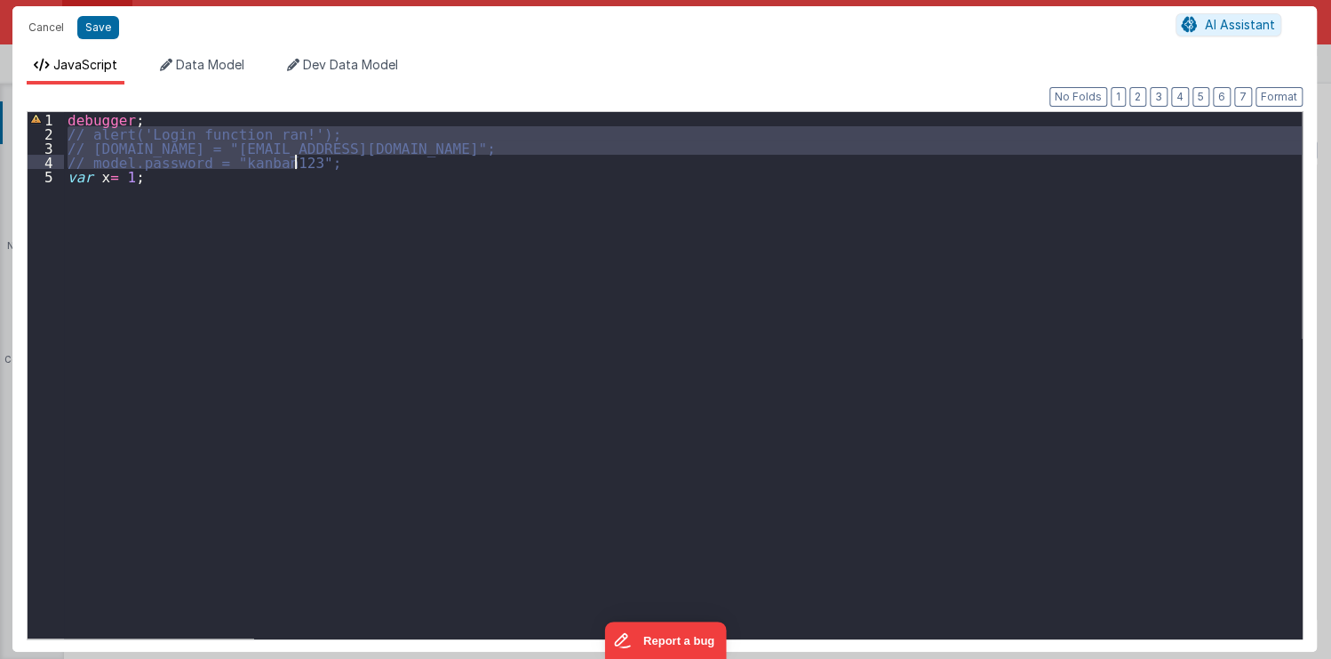
drag, startPoint x: 68, startPoint y: 132, endPoint x: 326, endPoint y: 156, distance: 259.8
click at [326, 156] on div "debugger ; // alert('Login function ran!'); // model.email = "kanban@menelaus.c…" at bounding box center [683, 389] width 1238 height 555
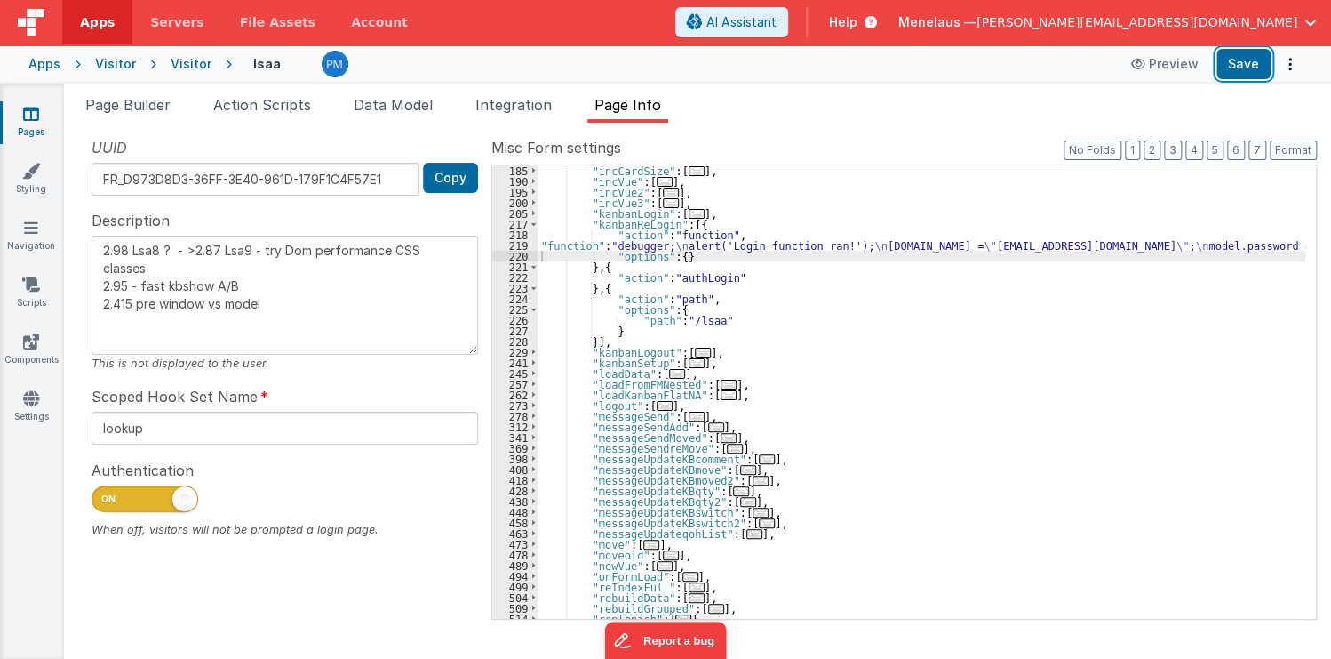
drag, startPoint x: 1230, startPoint y: 60, endPoint x: 1310, endPoint y: 95, distance: 87.2
click at [1238, 68] on button "Save" at bounding box center [1244, 64] width 54 height 30
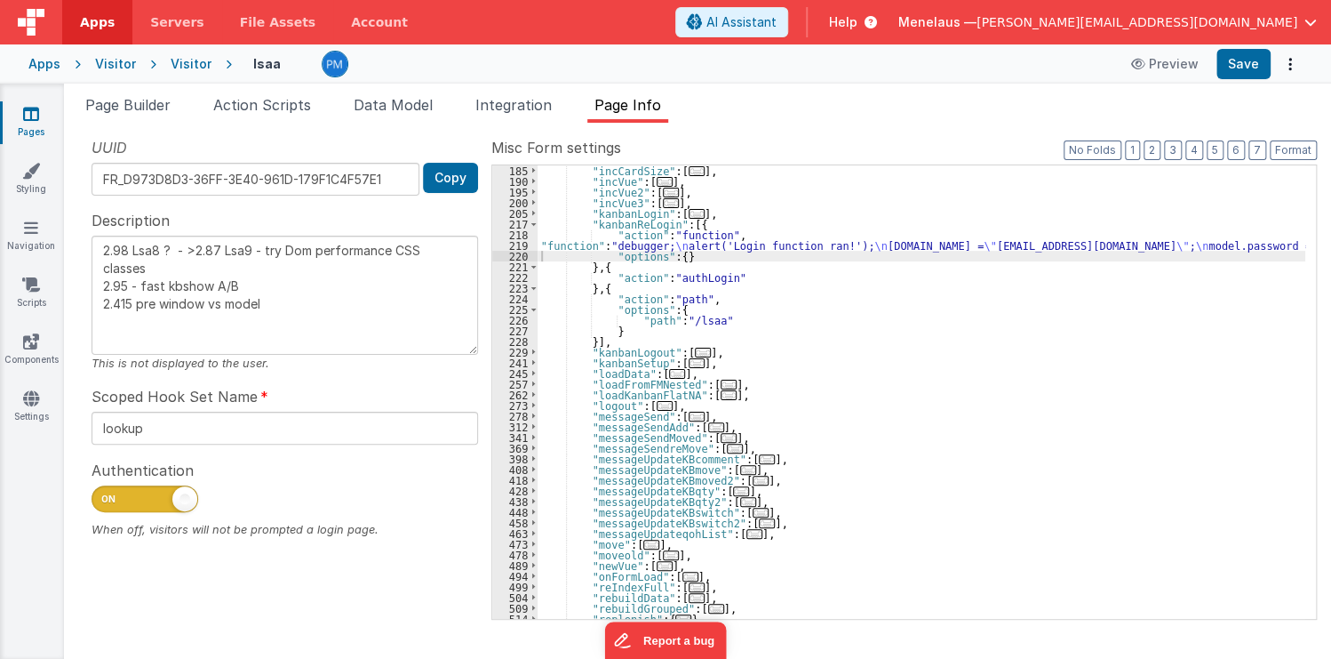
click at [867, 246] on div ""incCardSize" : [ ... ] , "incVue" : [ ... ] , "incVue2" : [ ... ] , "incVue3" …" at bounding box center [922, 402] width 768 height 475
click at [527, 245] on div "219" at bounding box center [514, 245] width 45 height 11
click at [530, 245] on div "219" at bounding box center [514, 245] width 45 height 11
click at [602, 248] on div ""incCardSize" : [ ... ] , "incVue" : [ ... ] , "incVue2" : [ ... ] , "incVue3" …" at bounding box center [922, 402] width 768 height 475
click at [626, 249] on div ""incCardSize" : [ ... ] , "incVue" : [ ... ] , "incVue2" : [ ... ] , "incVue3" …" at bounding box center [922, 402] width 768 height 475
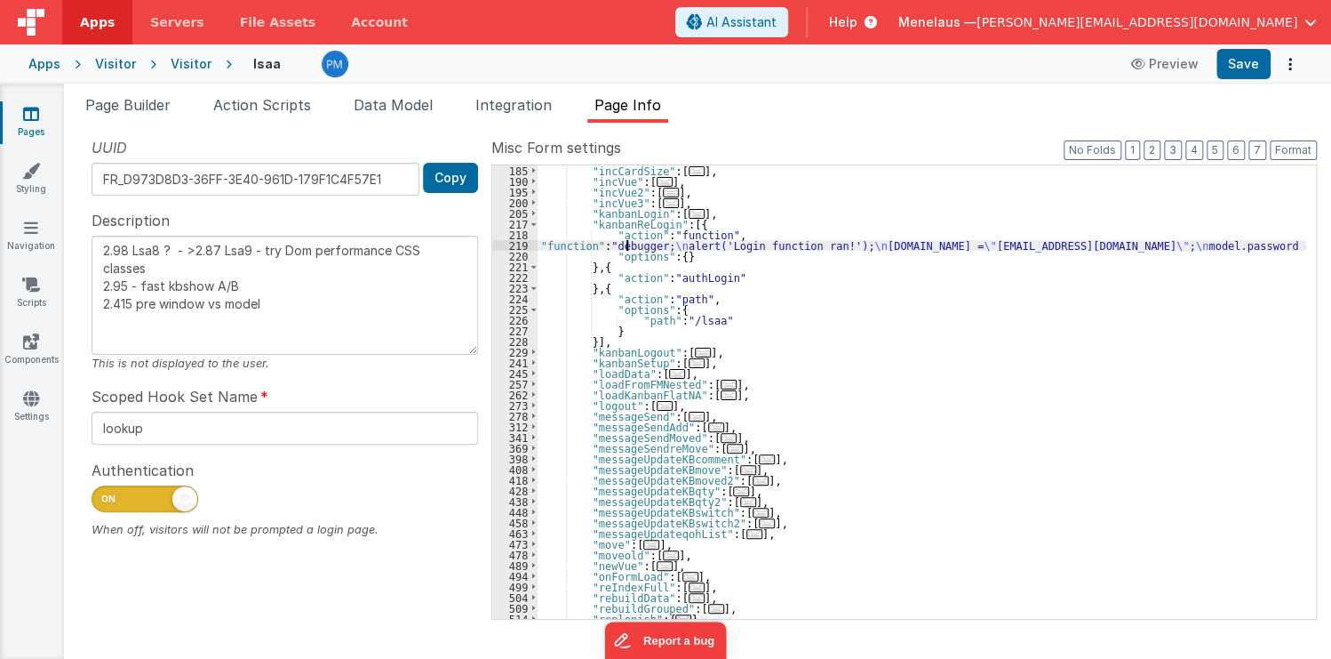
click at [530, 247] on div "219" at bounding box center [514, 245] width 45 height 11
click at [530, 246] on div "219" at bounding box center [514, 245] width 45 height 11
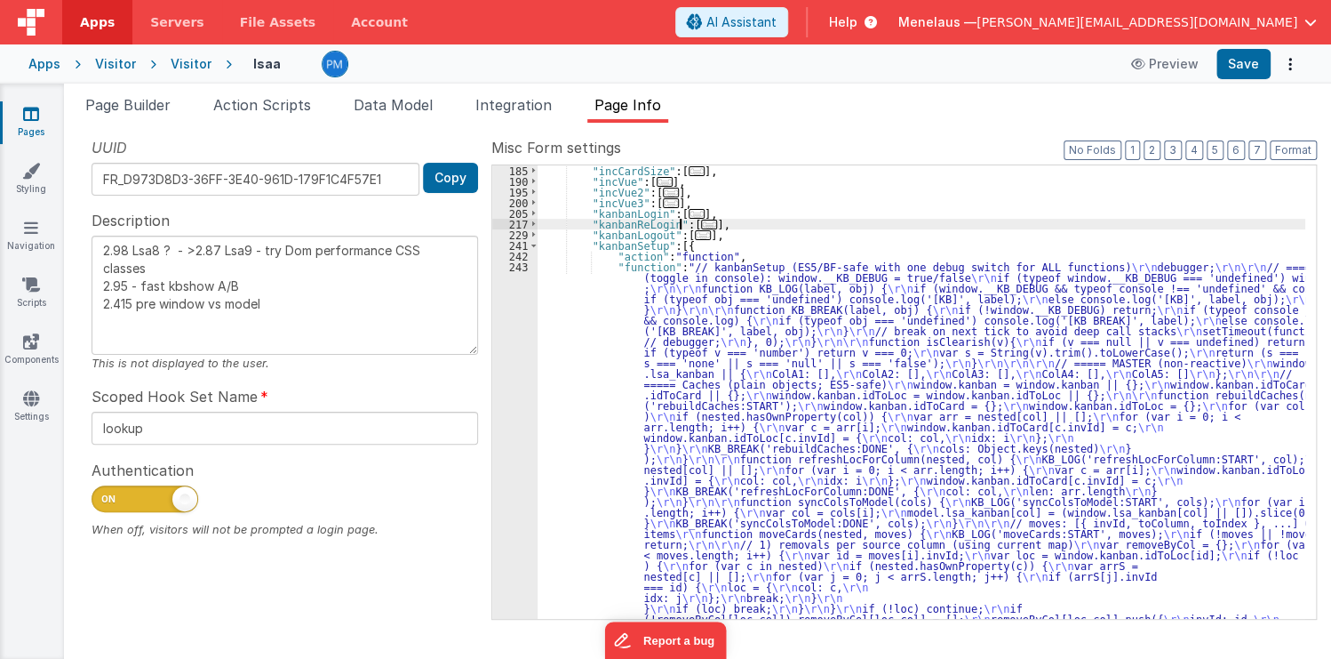
click at [701, 227] on span "..." at bounding box center [709, 225] width 16 height 10
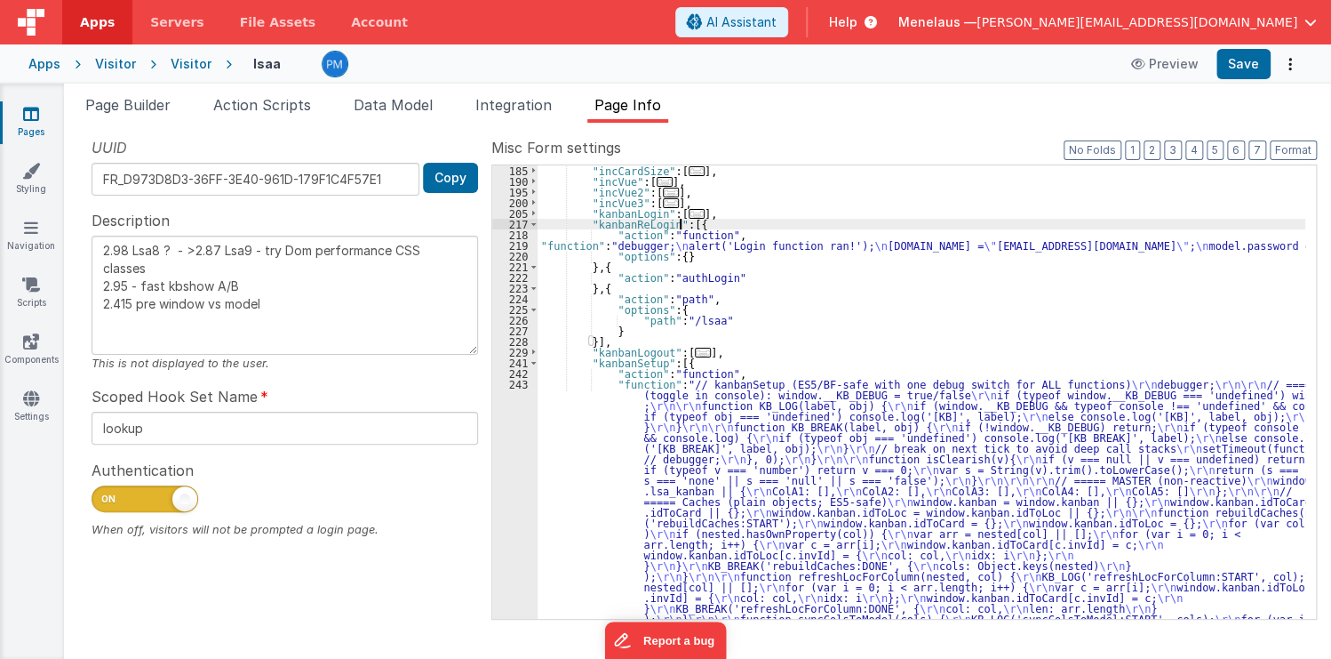
click at [530, 245] on div "219" at bounding box center [514, 245] width 45 height 11
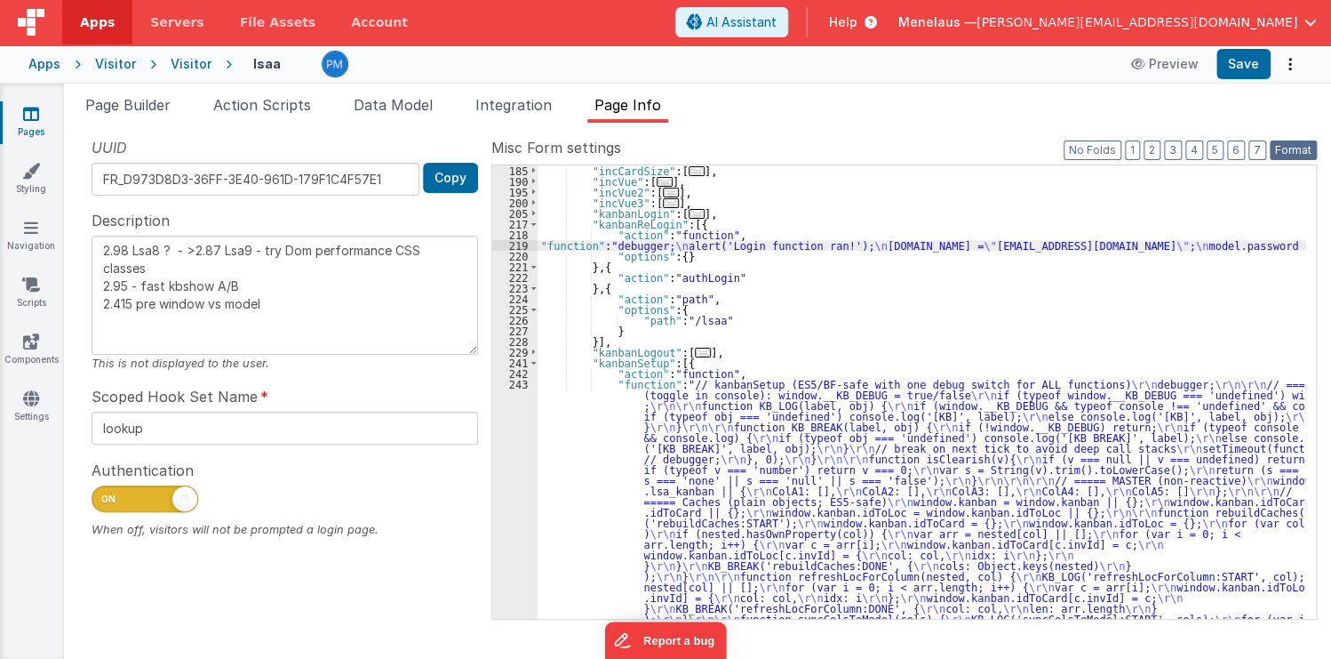
click at [1290, 153] on button "Format" at bounding box center [1293, 150] width 47 height 20
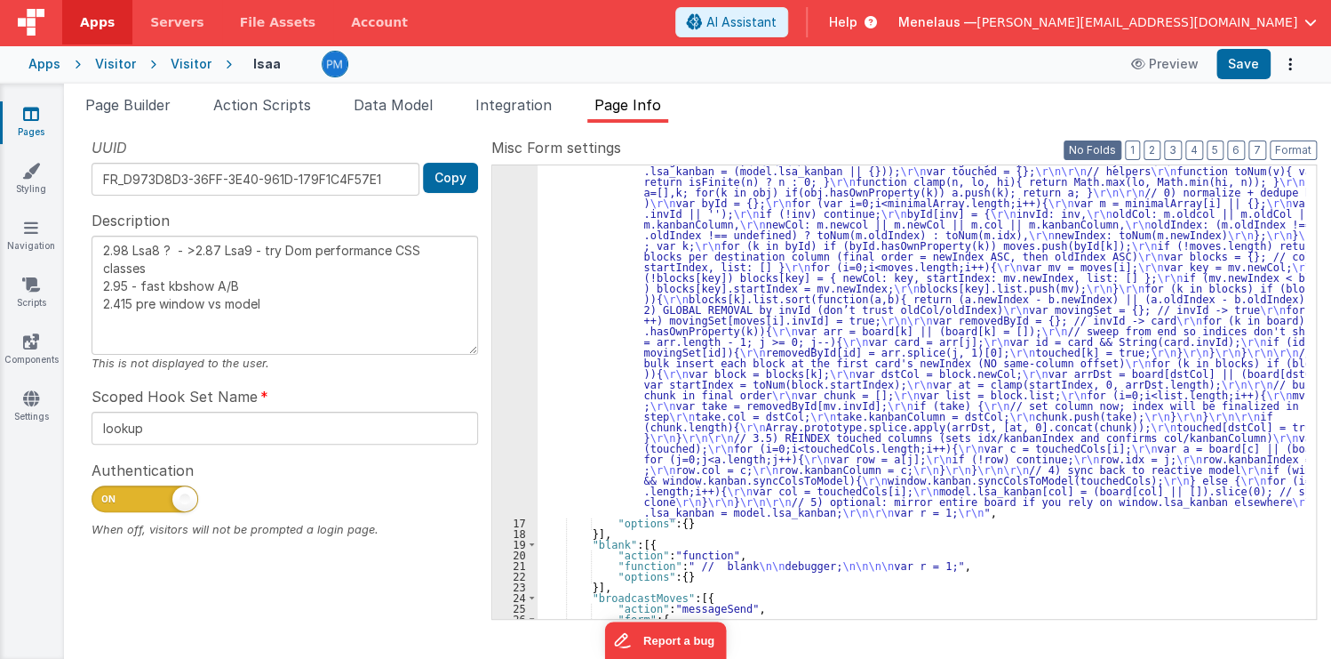
click at [1109, 151] on button "No Folds" at bounding box center [1093, 150] width 58 height 20
click at [1177, 149] on button "3" at bounding box center [1173, 150] width 18 height 20
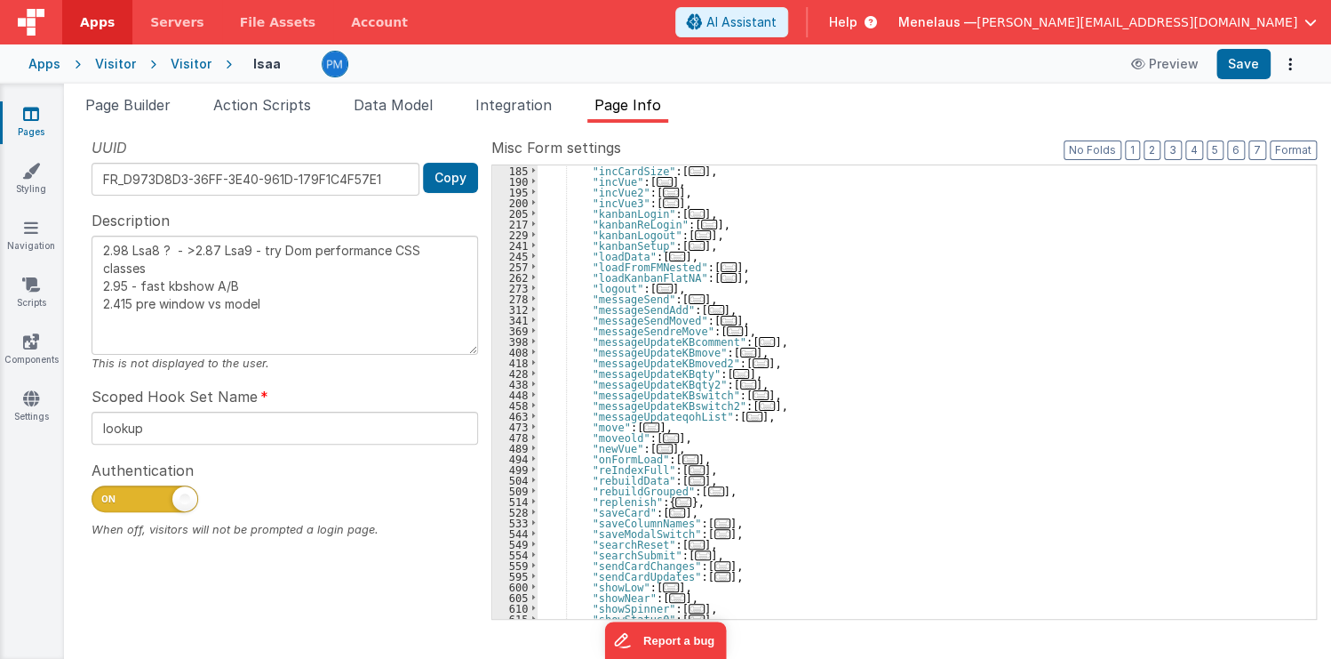
click at [701, 220] on span "..." at bounding box center [709, 225] width 16 height 10
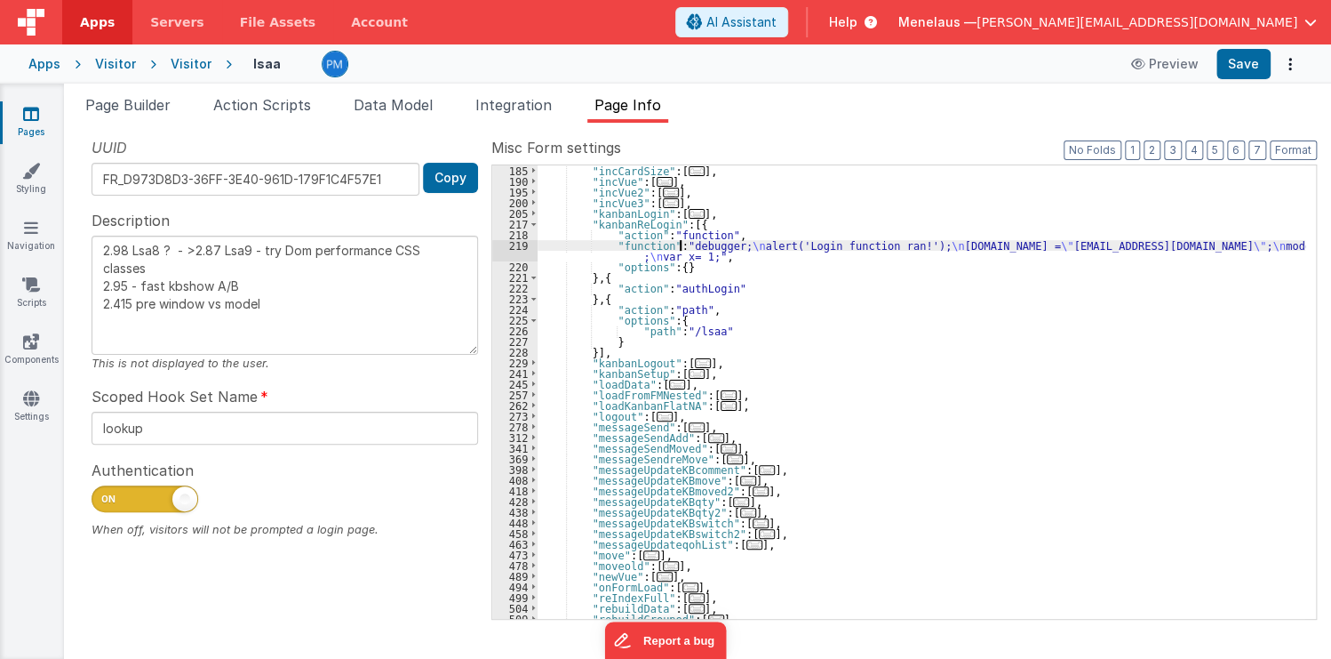
click at [681, 243] on div ""incCardSize" : [ ... ] , "incVue" : [ ... ] , "incVue2" : [ ... ] , "incVue3" …" at bounding box center [922, 402] width 768 height 475
click at [522, 249] on div "219" at bounding box center [514, 250] width 45 height 21
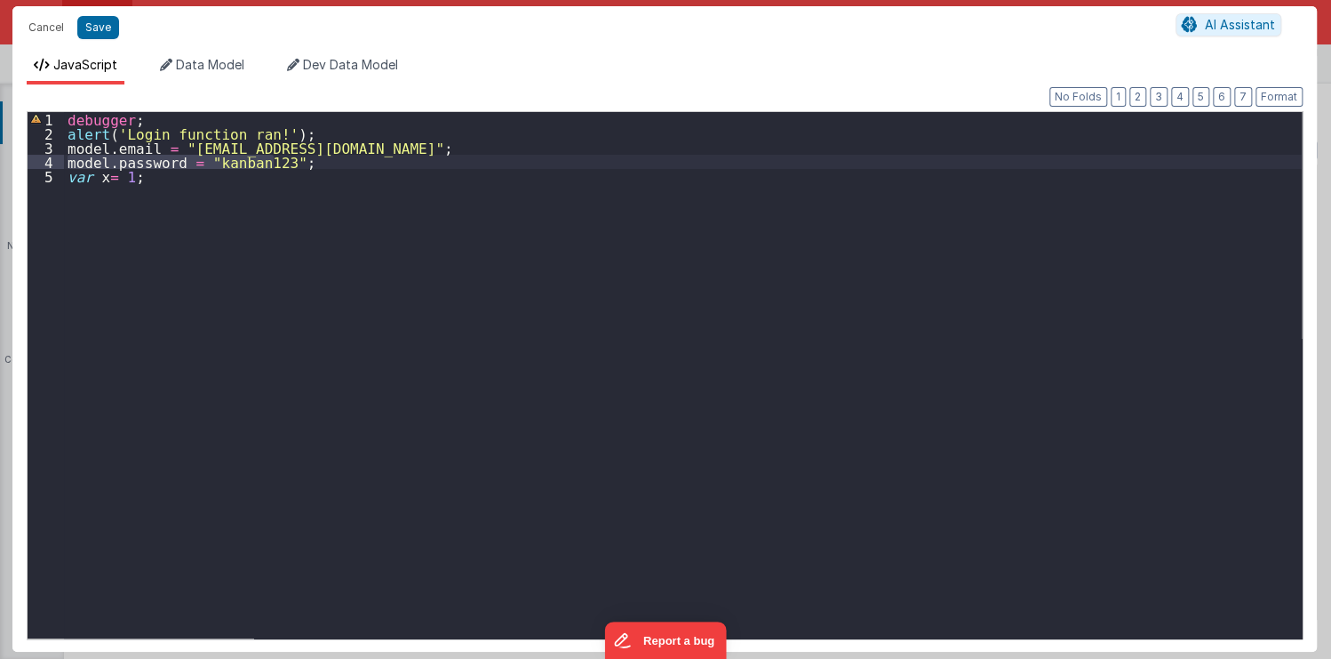
drag, startPoint x: 68, startPoint y: 157, endPoint x: 286, endPoint y: 160, distance: 218.6
click at [286, 160] on div "debugger ; alert ( 'Login function ran!' ) ; model . email = "kanban@menelaus.c…" at bounding box center [683, 389] width 1238 height 555
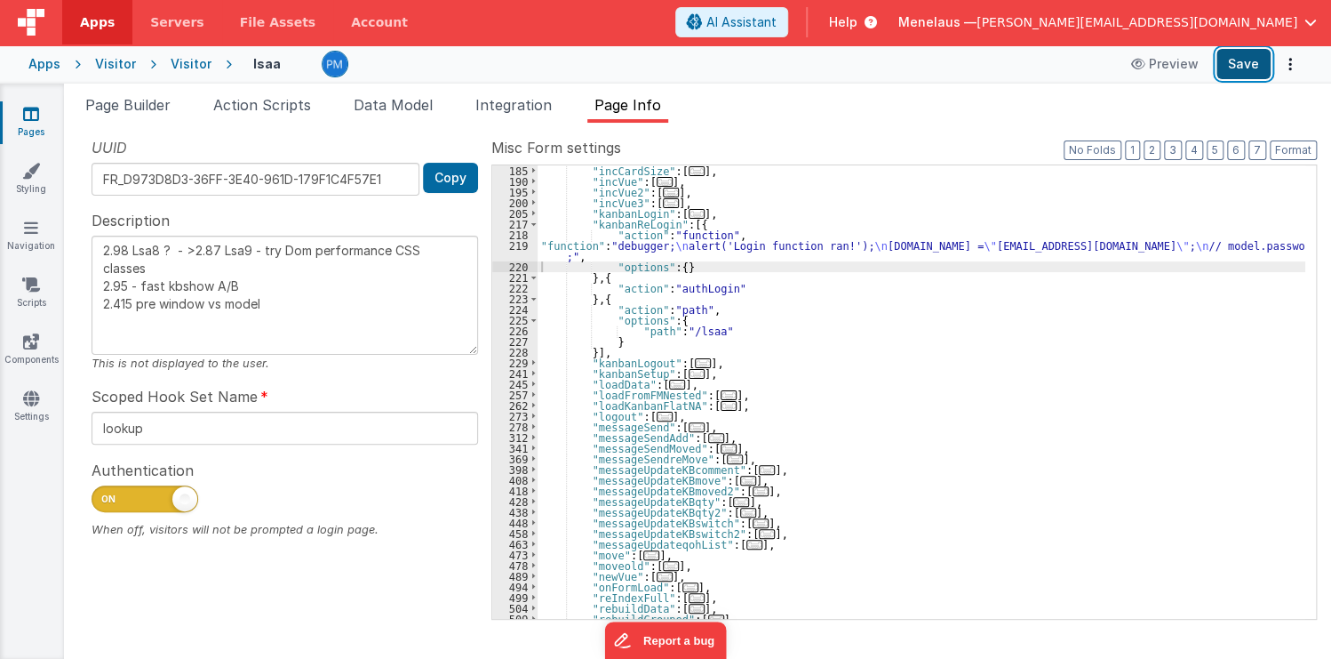
click at [1248, 67] on button "Save" at bounding box center [1244, 64] width 54 height 30
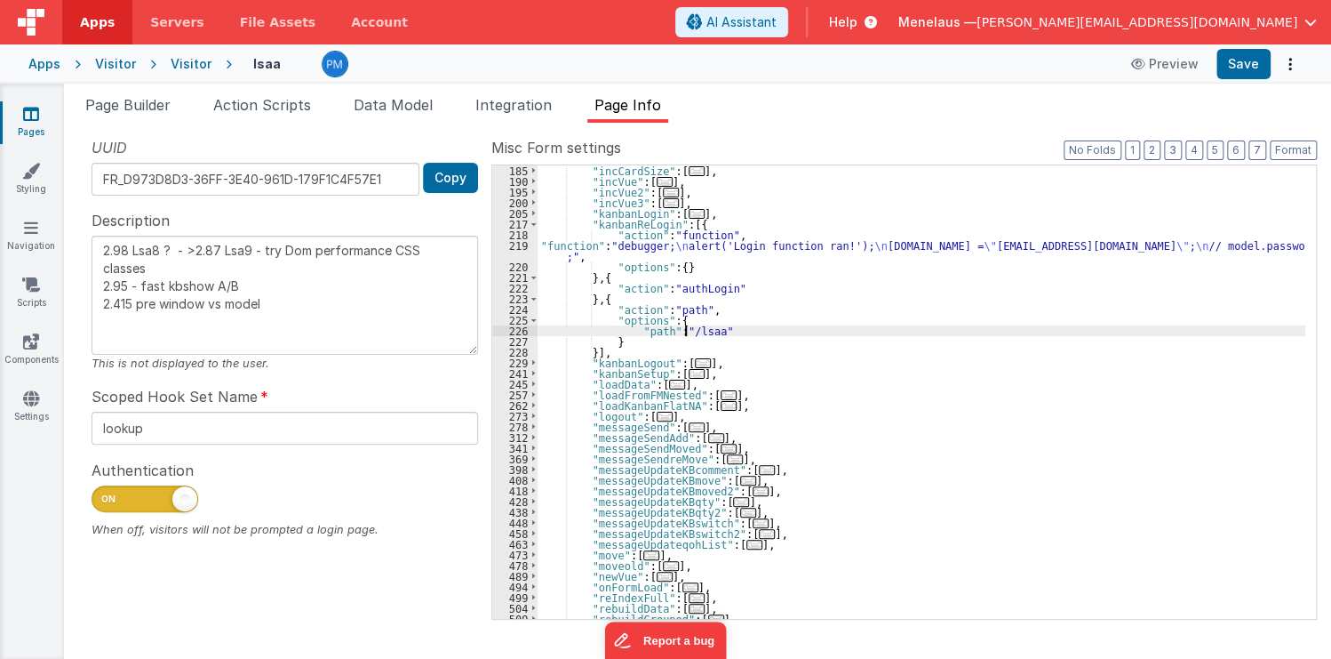
click at [687, 332] on div ""incCardSize" : [ ... ] , "incVue" : [ ... ] , "incVue2" : [ ... ] , "incVue3" …" at bounding box center [922, 402] width 768 height 475
type textarea "2.98 Lsa8 ? - >2.87 Lsa9 - try Dom performance CSS classes 2.95 - fast kbshow A…"
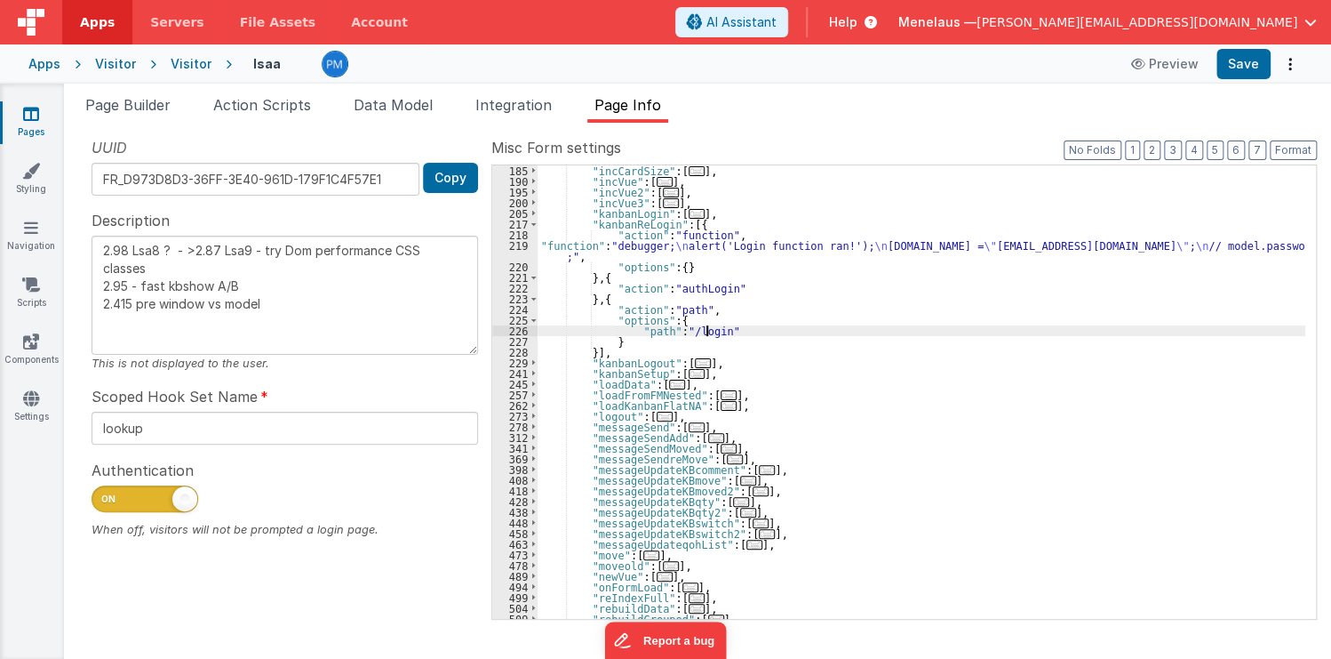
type textarea "2.98 Lsa8 ? - >2.87 Lsa9 - try Dom performance CSS classes 2.95 - fast kbshow A…"
click at [674, 244] on div ""incCardSize" : [ ... ] , "incVue" : [ ... ] , "incVue2" : [ ... ] , "incVue3" …" at bounding box center [922, 402] width 768 height 475
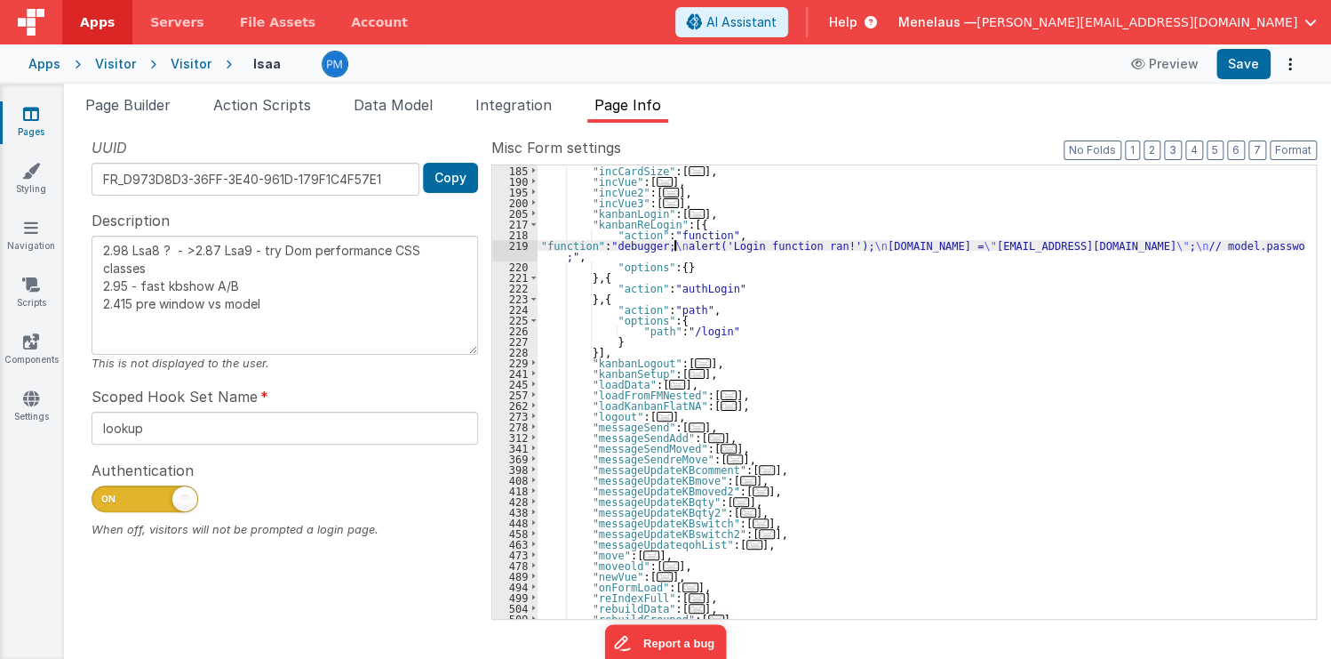
click at [674, 244] on div ""incCardSize" : [ ... ] , "incVue" : [ ... ] , "incVue2" : [ ... ] , "incVue3" …" at bounding box center [922, 402] width 768 height 475
click at [689, 210] on span "..." at bounding box center [697, 214] width 16 height 10
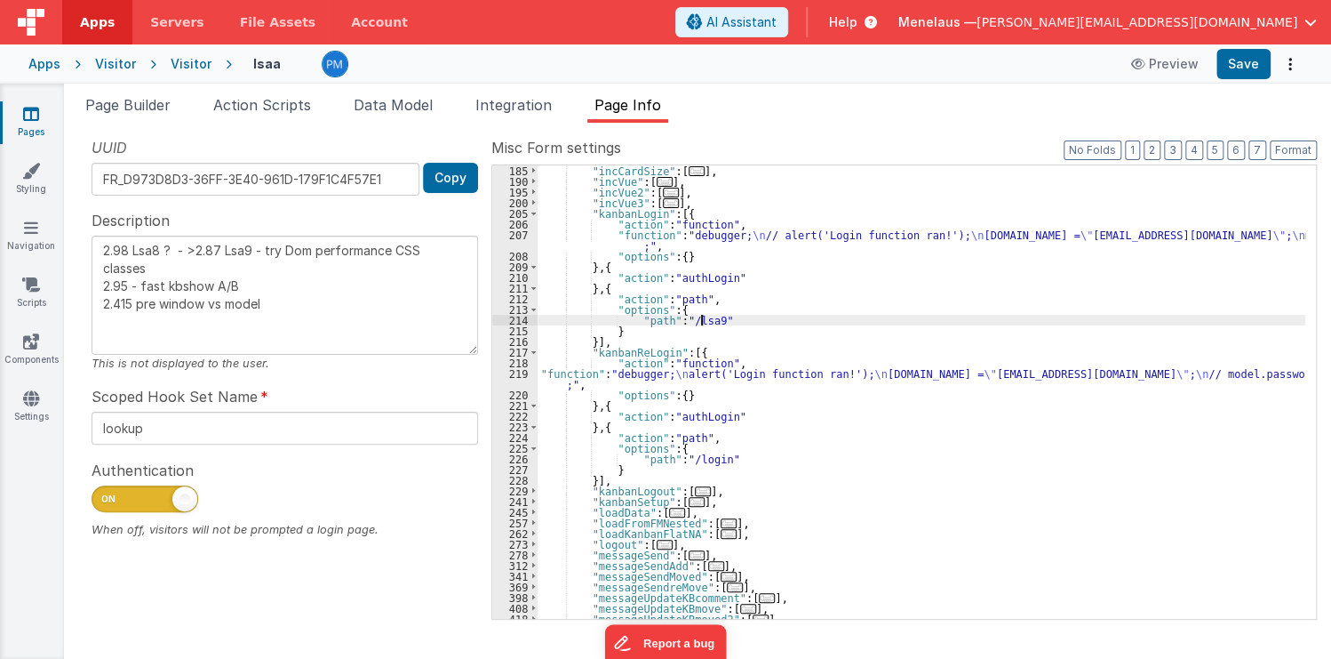
click at [699, 319] on div ""incCardSize" : [ ... ] , "incVue" : [ ... ] , "incVue2" : [ ... ] , "incVue3" …" at bounding box center [922, 402] width 768 height 475
type textarea "2.98 Lsa8 ? - >2.87 Lsa9 - try Dom performance CSS classes 2.95 - fast kbshow A…"
click at [672, 366] on div ""incCardSize" : [ ... ] , "incVue" : [ ... ] , "incVue2" : [ ... ] , "incVue3" …" at bounding box center [922, 402] width 768 height 475
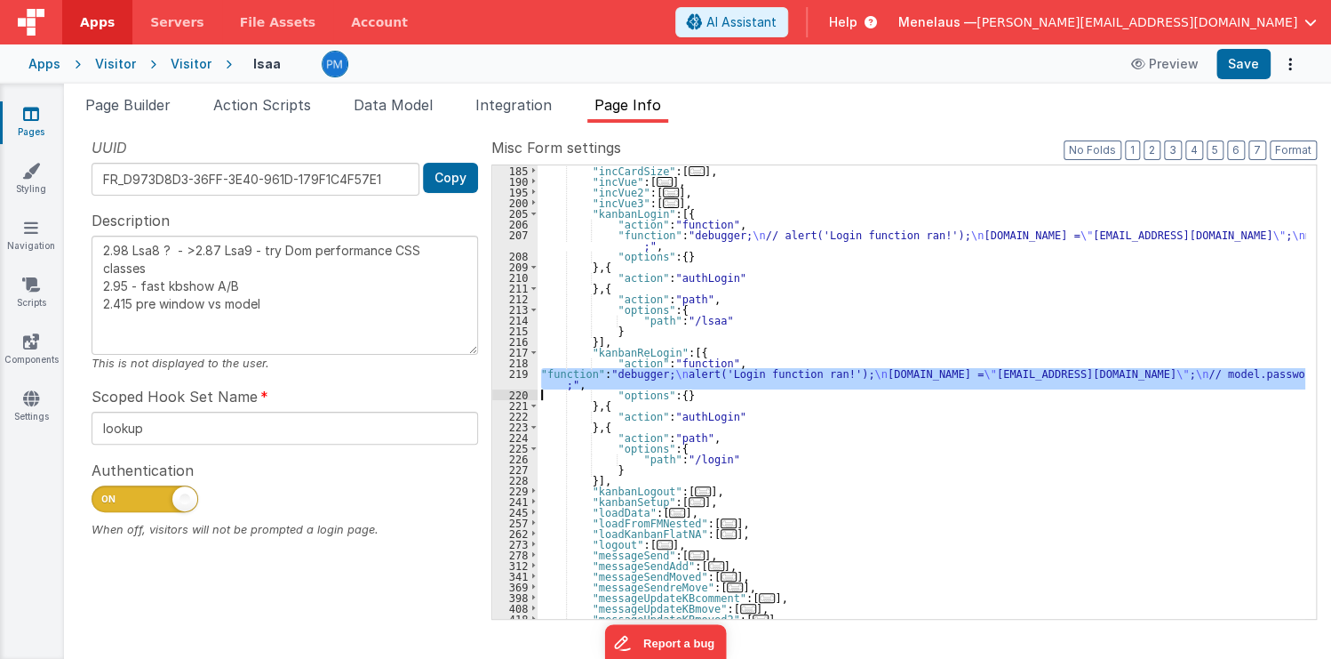
click at [512, 380] on div "219" at bounding box center [514, 378] width 45 height 21
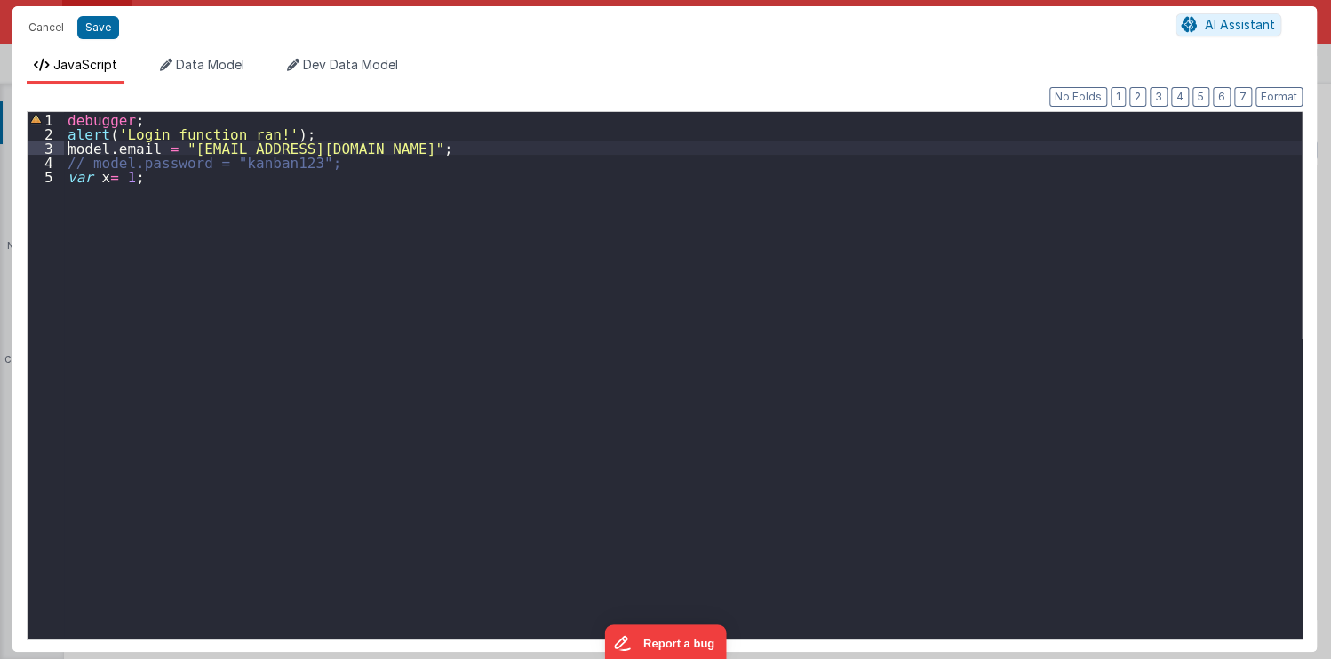
click at [67, 148] on div "debugger ; alert ( 'Login function ran!' ) ; model . email = "kanban@menelaus.c…" at bounding box center [683, 389] width 1238 height 555
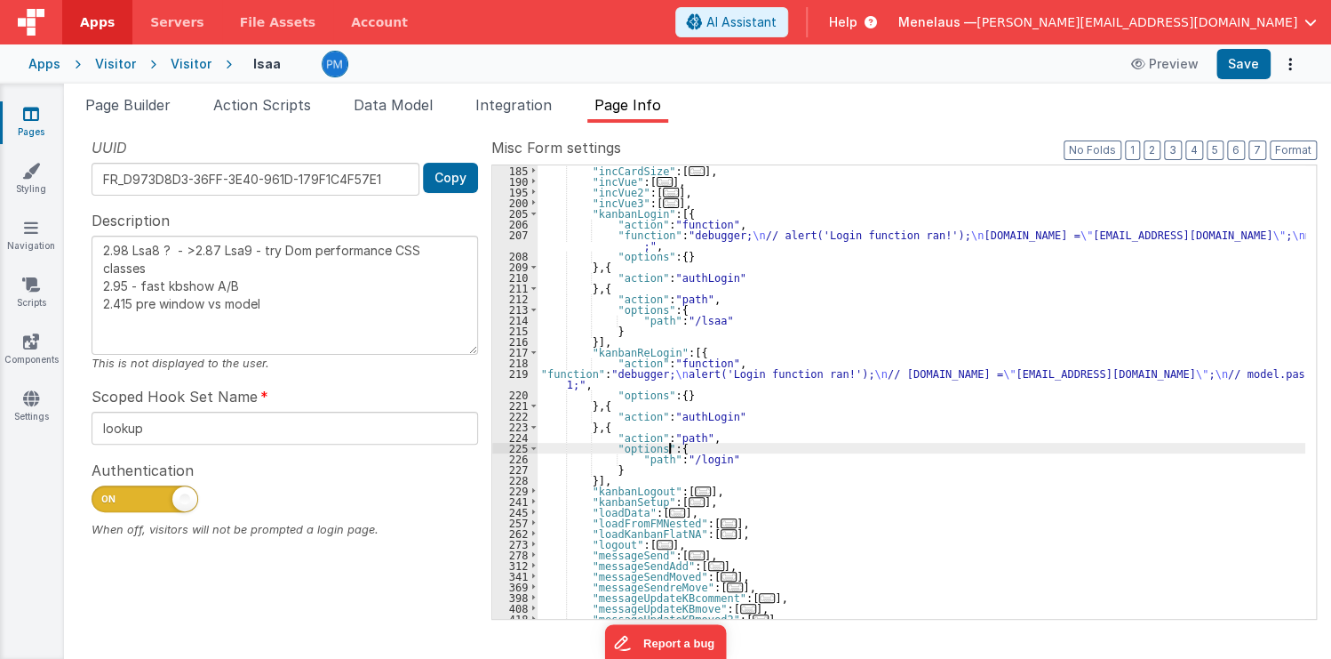
click at [1073, 451] on div ""incCardSize" : [ ... ] , "incVue" : [ ... ] , "incVue2" : [ ... ] , "incVue3" …" at bounding box center [922, 402] width 768 height 475
click at [690, 457] on div ""incCardSize" : [ ... ] , "incVue" : [ ... ] , "incVue2" : [ ... ] , "incVue3" …" at bounding box center [922, 402] width 768 height 475
click at [691, 457] on div ""incCardSize" : [ ... ] , "incVue" : [ ... ] , "incVue2" : [ ... ] , "incVue3" …" at bounding box center [922, 402] width 768 height 475
type textarea "2.98 Lsa8 ? - >2.87 Lsa9 - try Dom performance CSS classes 2.95 - fast kbshow A…"
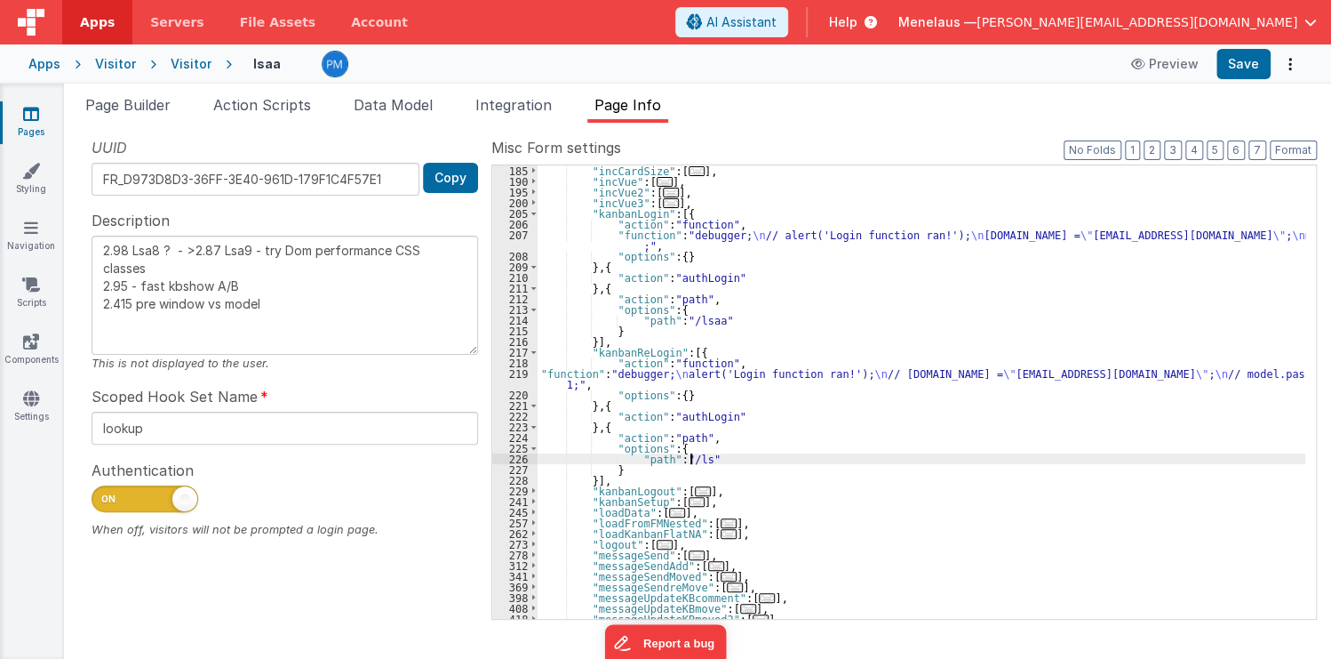
type textarea "2.98 Lsa8 ? - >2.87 Lsa9 - try Dom performance CSS classes 2.95 - fast kbshow A…"
click at [1245, 57] on button "Save" at bounding box center [1244, 64] width 54 height 30
click at [870, 322] on div ""incCardSize" : [ ... ] , "incVue" : [ ... ] , "incVue2" : [ ... ] , "incVue3" …" at bounding box center [922, 402] width 768 height 475
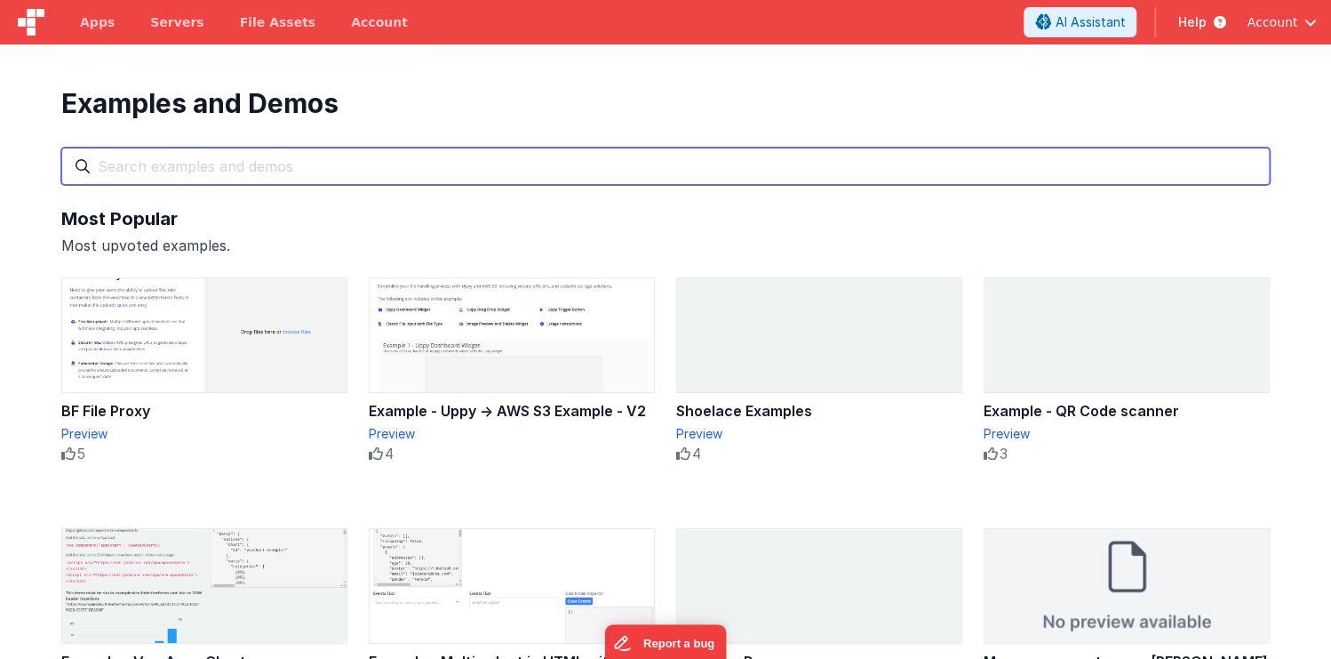
click at [265, 170] on input "text" at bounding box center [665, 166] width 1209 height 37
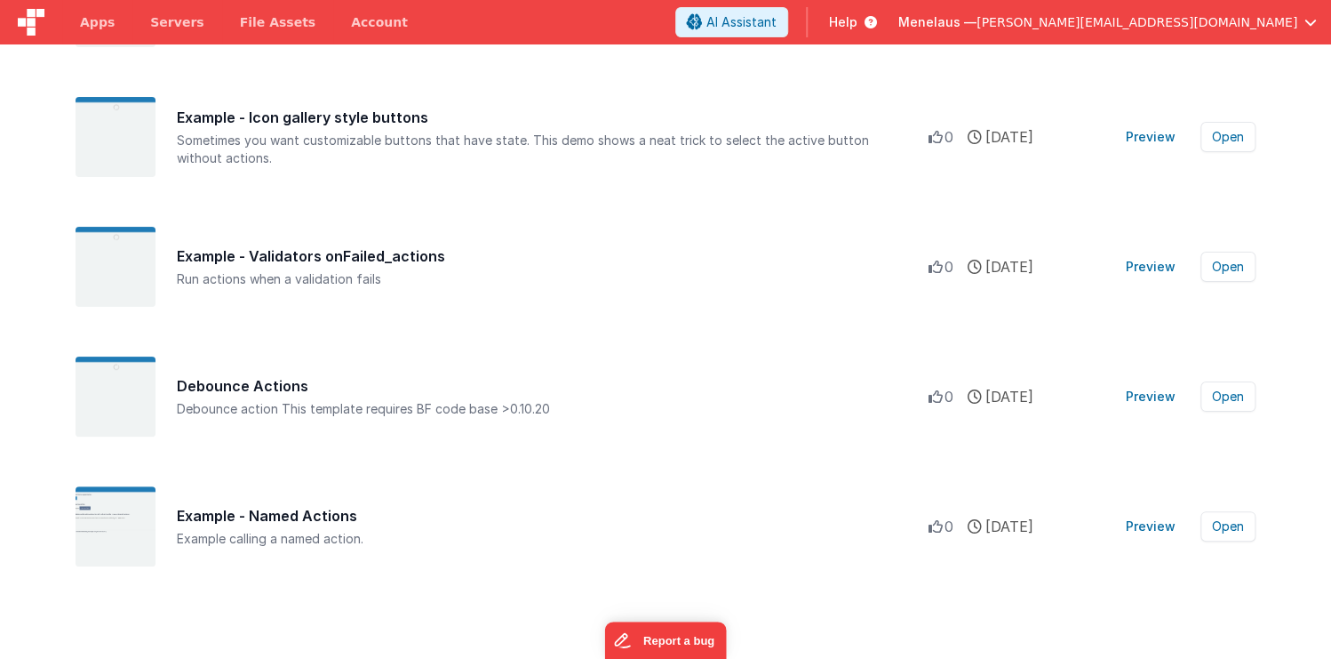
scroll to position [2534, 0]
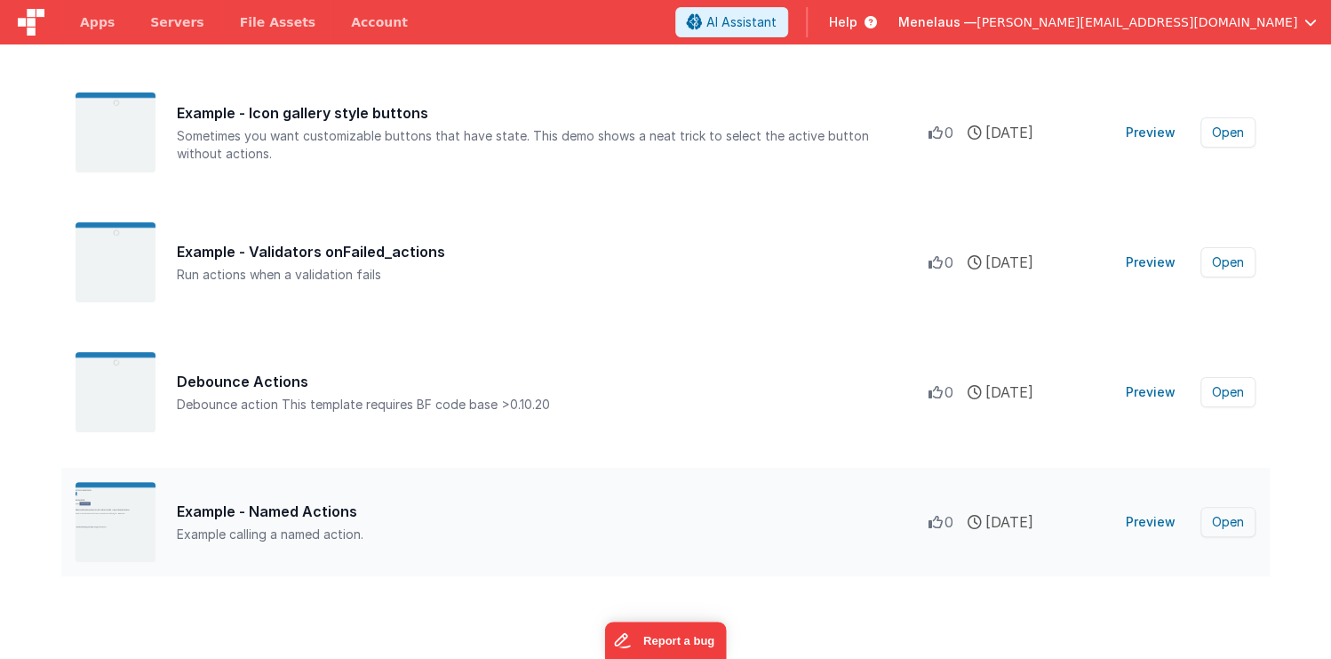
type input "action"
click at [1216, 517] on button "Open" at bounding box center [1228, 522] width 55 height 30
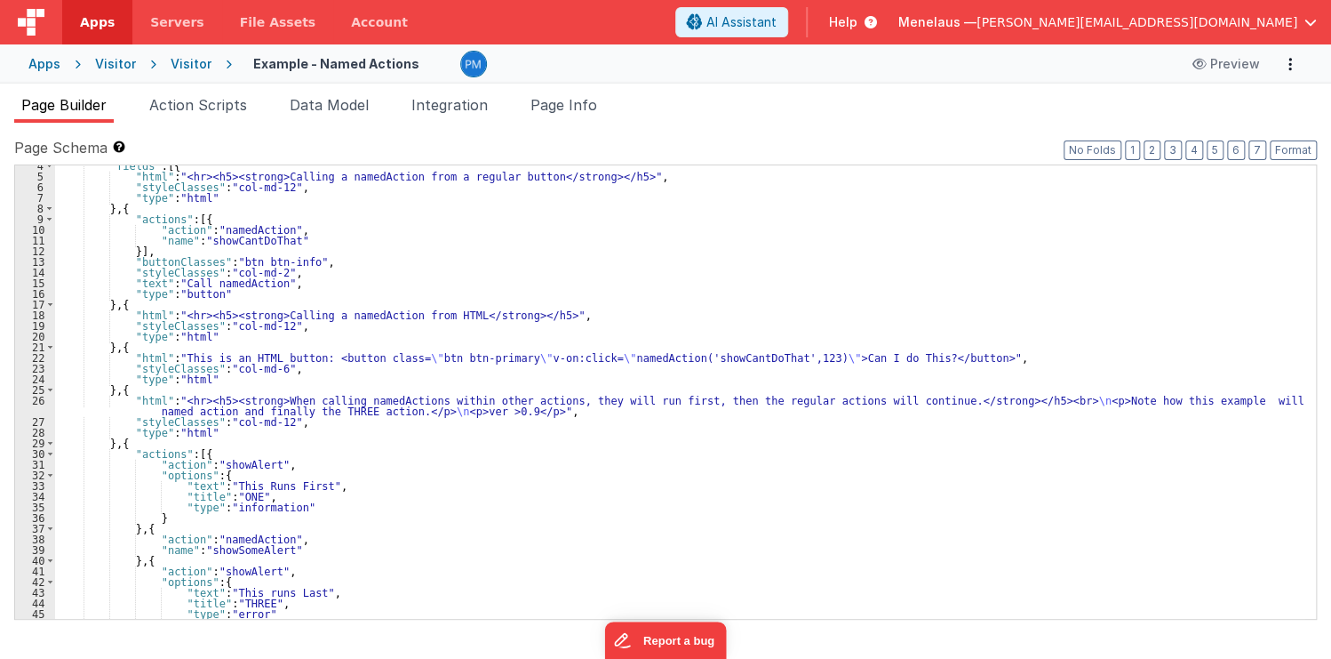
scroll to position [37, 0]
click at [587, 107] on span "Page Info" at bounding box center [564, 105] width 67 height 18
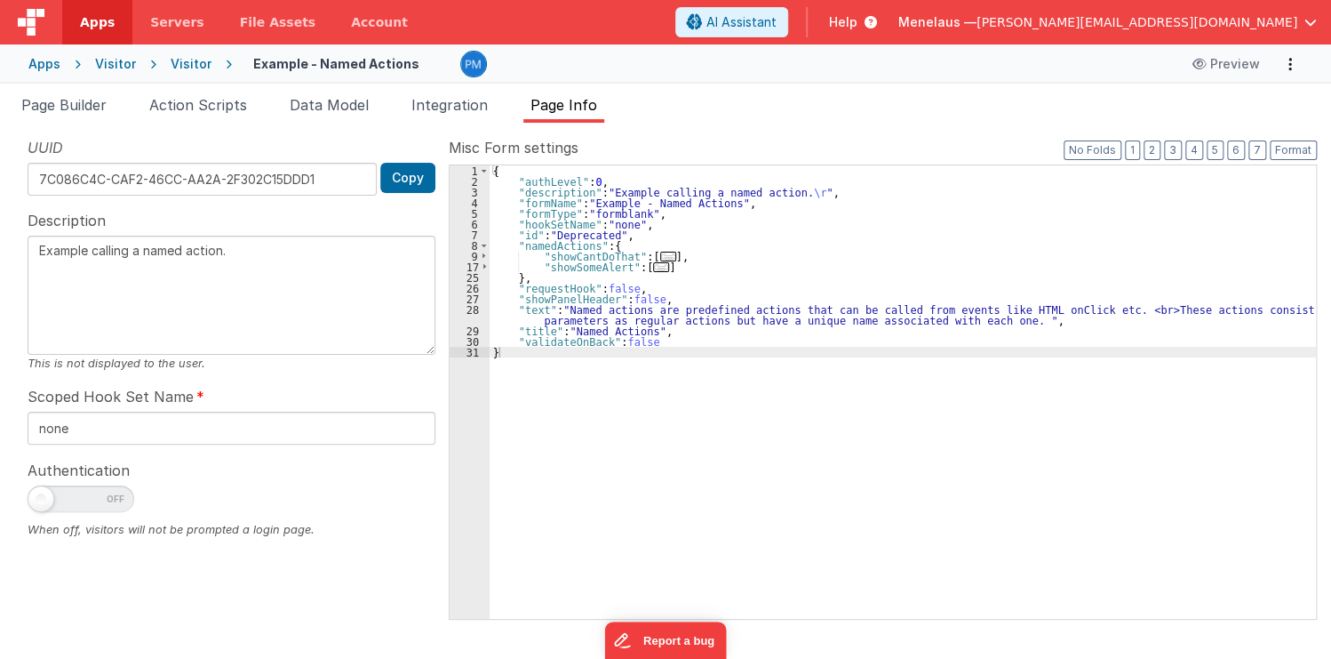
type textarea "Example calling a named action."
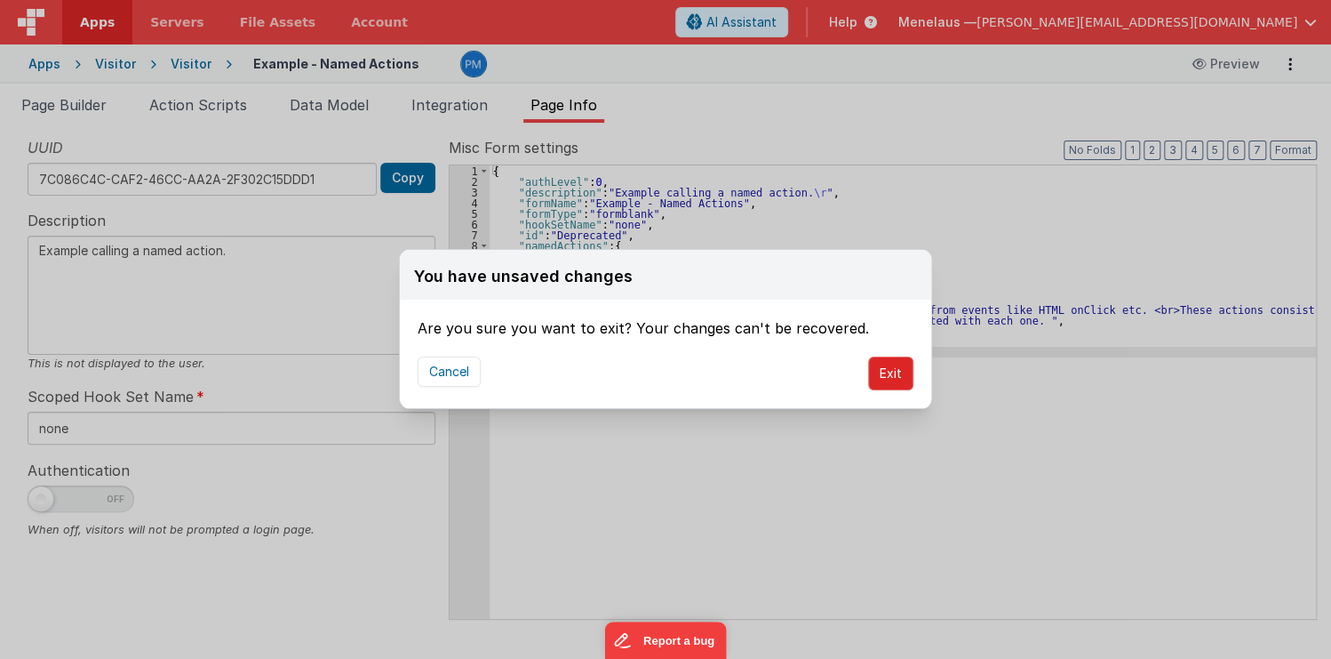
click at [882, 372] on button "Exit" at bounding box center [890, 373] width 45 height 34
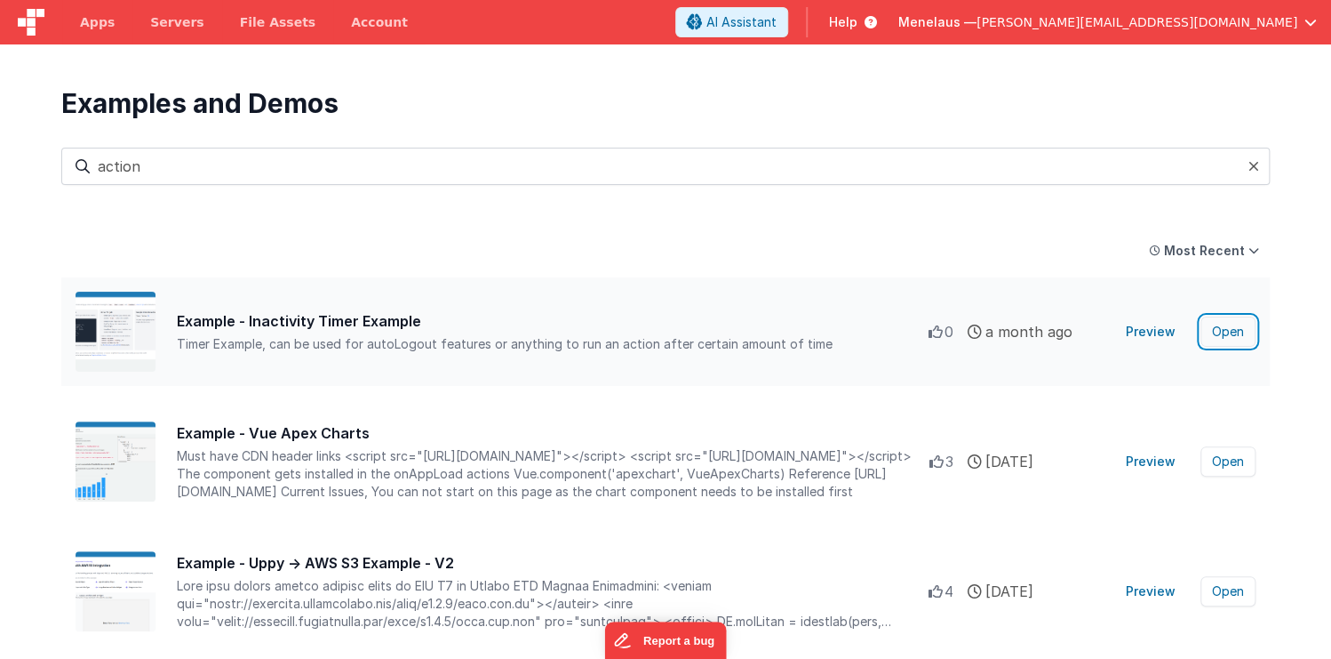
click at [1230, 331] on button "Open" at bounding box center [1228, 331] width 55 height 30
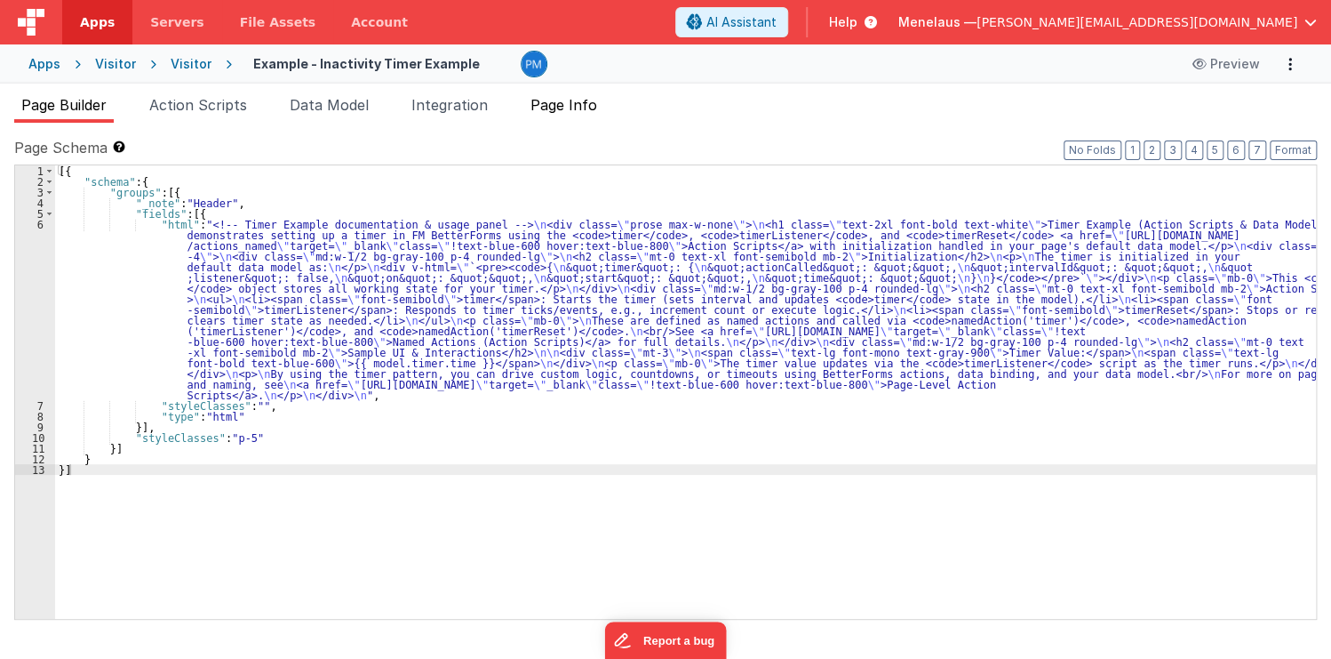
click at [574, 97] on span "Page Info" at bounding box center [564, 105] width 67 height 18
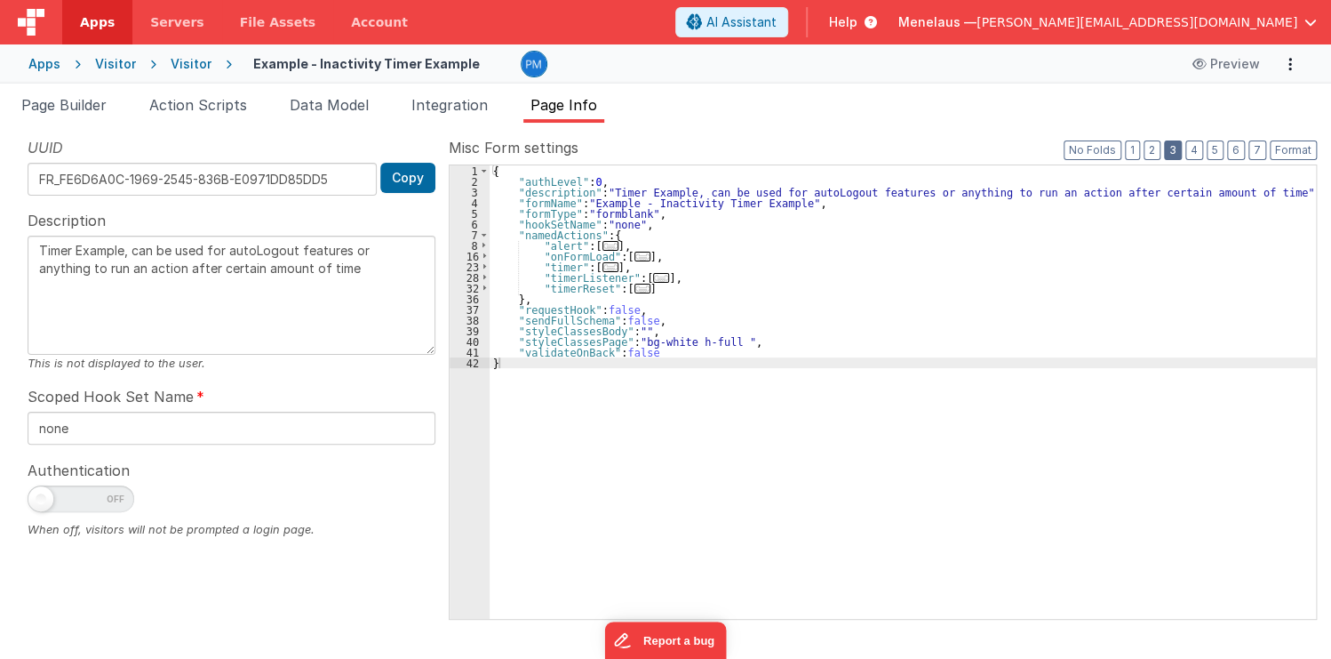
click at [1178, 149] on button "3" at bounding box center [1173, 150] width 18 height 20
click at [1137, 151] on button "1" at bounding box center [1132, 150] width 15 height 20
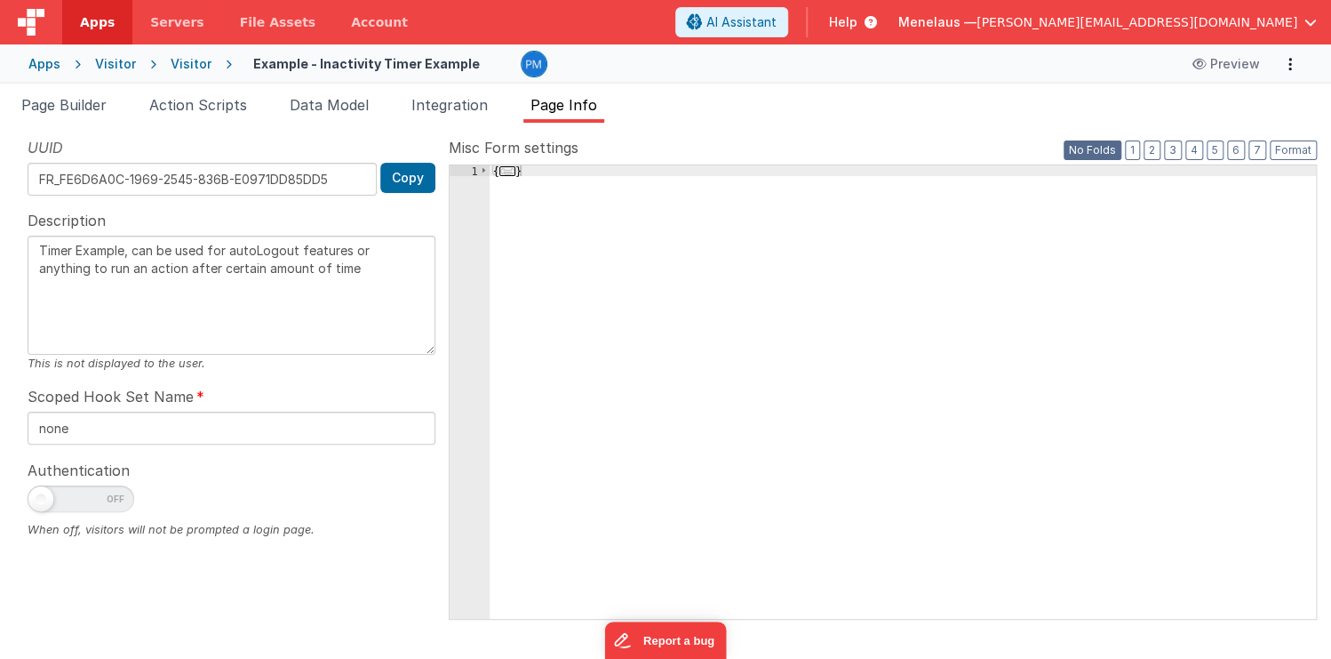
click at [1100, 152] on button "No Folds" at bounding box center [1093, 150] width 58 height 20
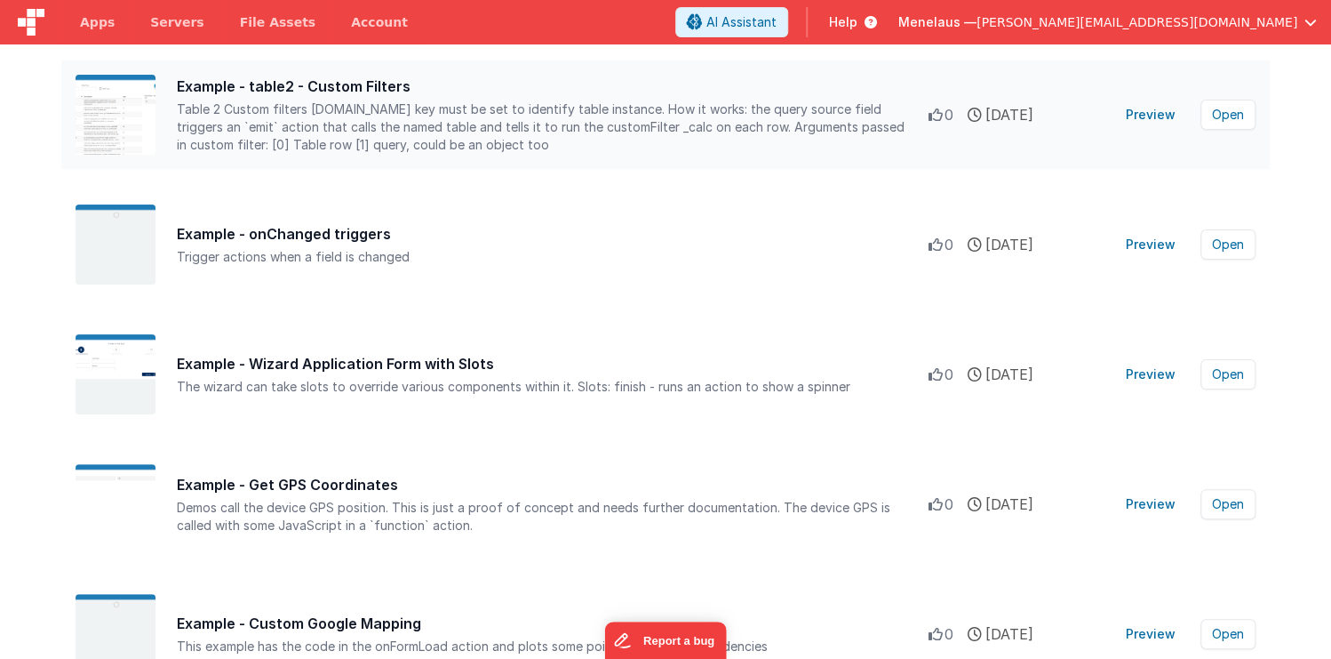
scroll to position [1209, 0]
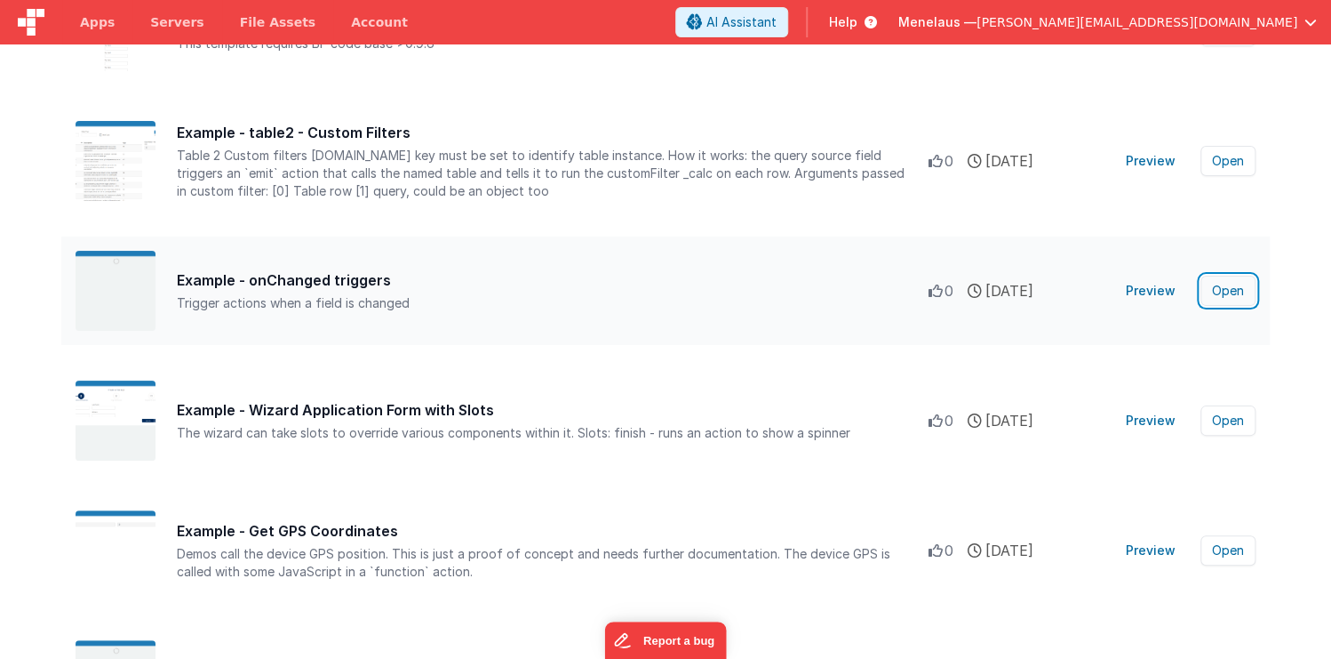
click at [1228, 288] on button "Open" at bounding box center [1228, 290] width 55 height 30
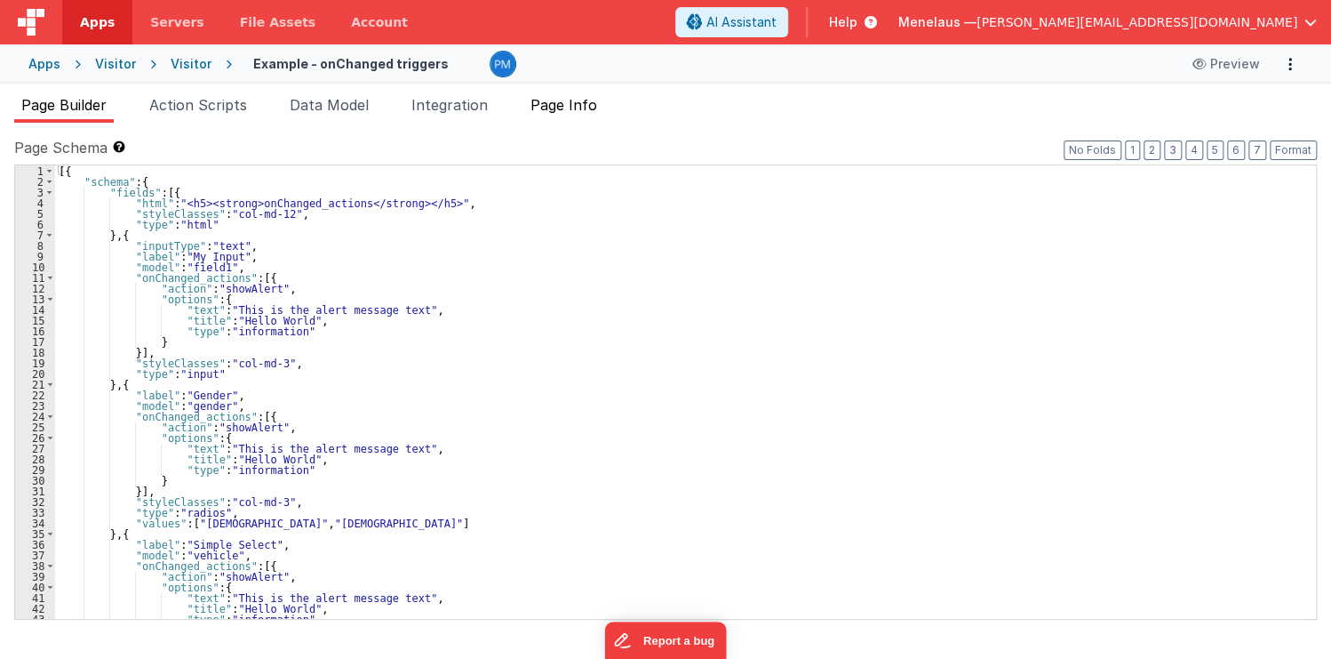
click at [577, 108] on span "Page Info" at bounding box center [564, 105] width 67 height 18
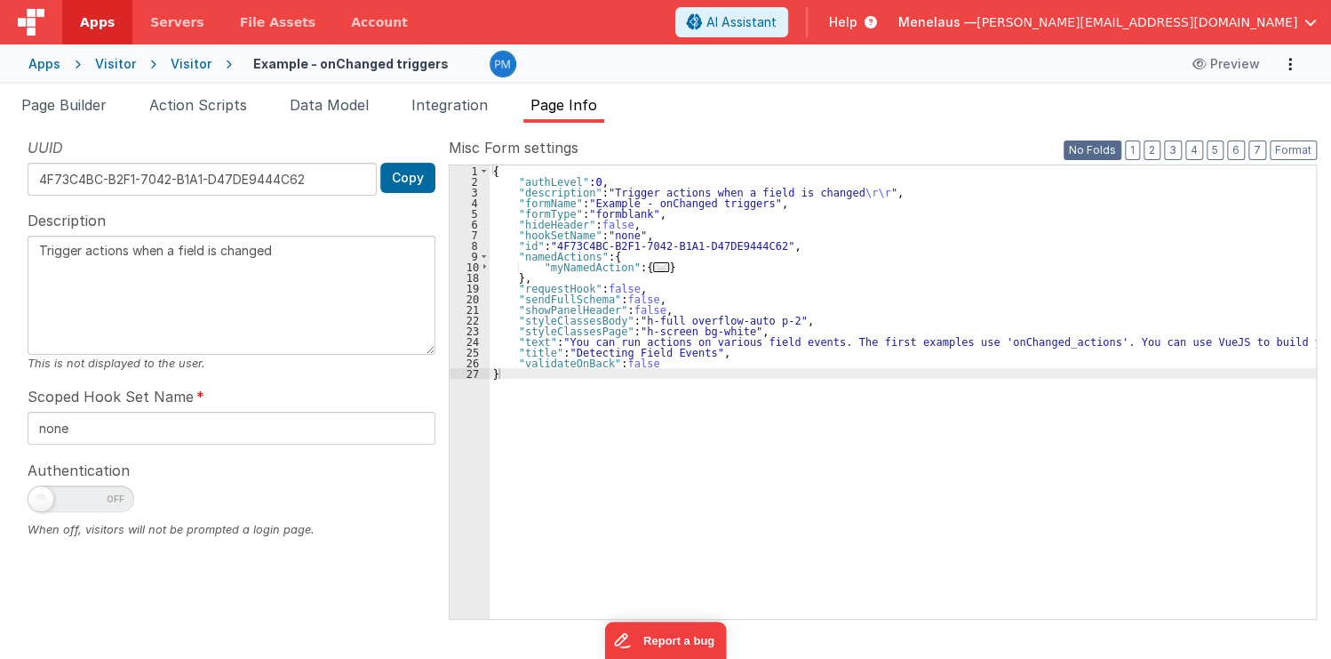
click at [1105, 149] on button "No Folds" at bounding box center [1093, 150] width 58 height 20
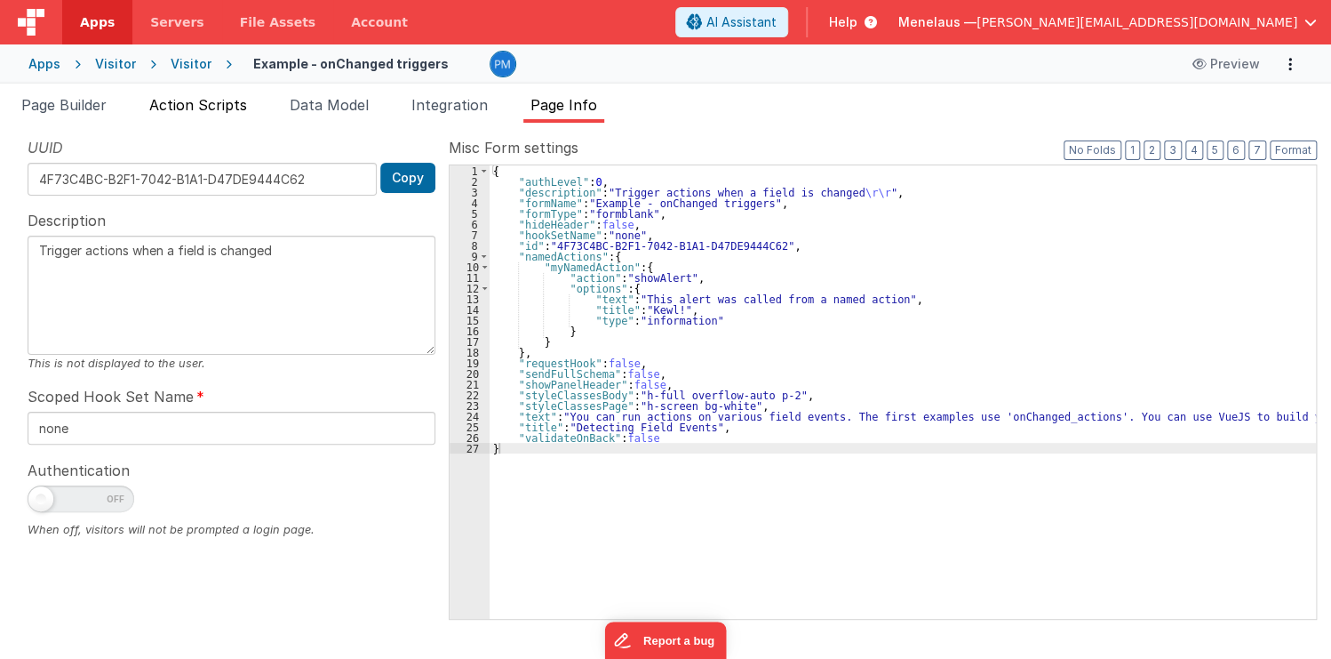
click at [162, 104] on span "Action Scripts" at bounding box center [198, 105] width 98 height 18
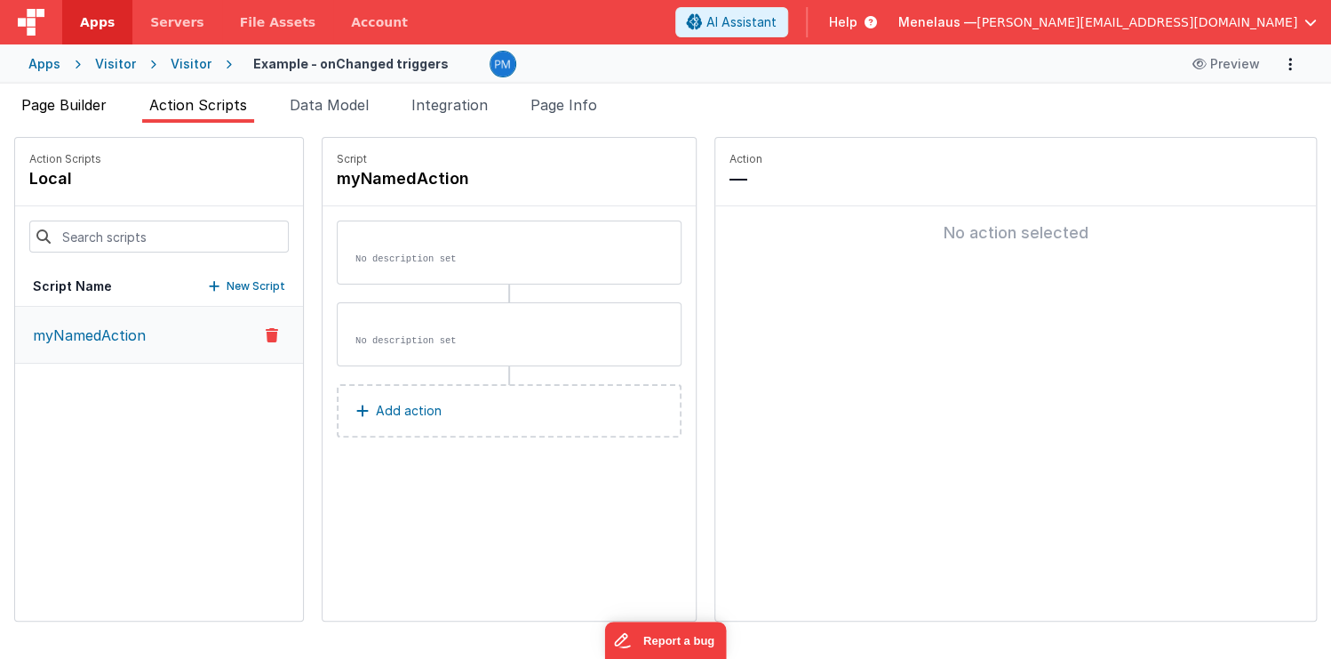
click at [78, 104] on span "Page Builder" at bounding box center [63, 105] width 85 height 18
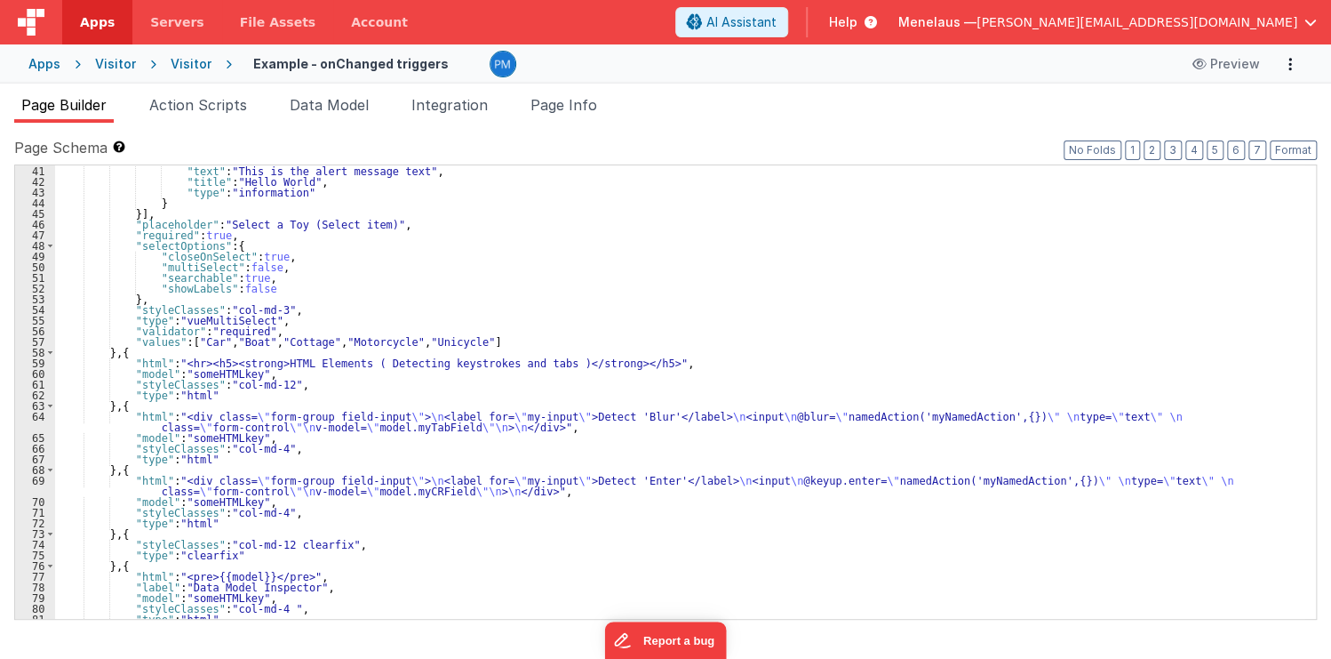
scroll to position [427, 0]
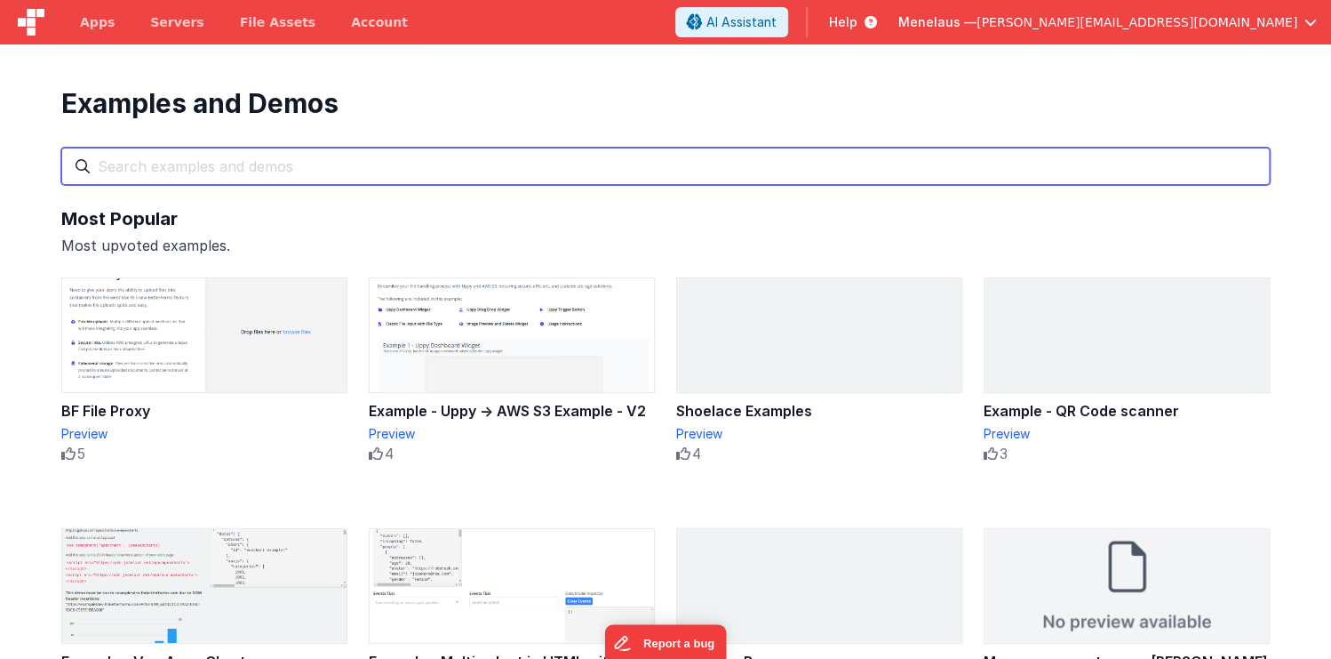
click at [484, 174] on input "text" at bounding box center [665, 166] width 1209 height 37
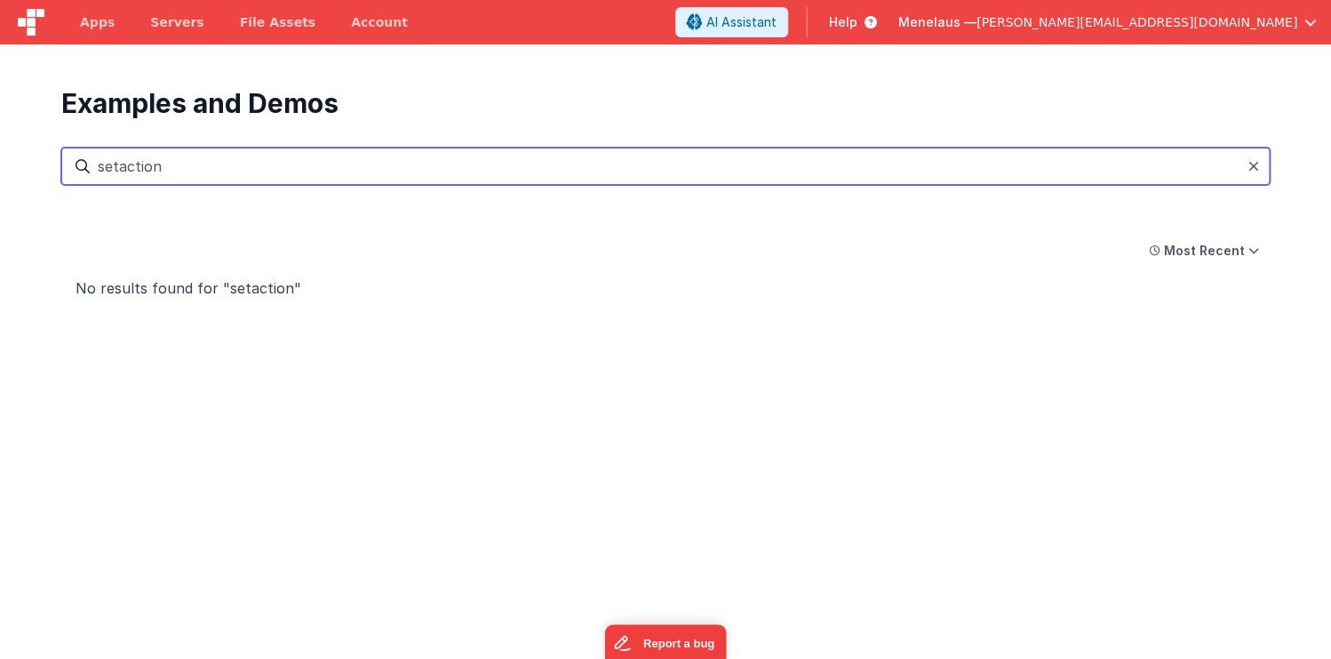
drag, startPoint x: 156, startPoint y: 164, endPoint x: 78, endPoint y: 164, distance: 78.2
click at [78, 164] on input "setaction" at bounding box center [665, 166] width 1209 height 37
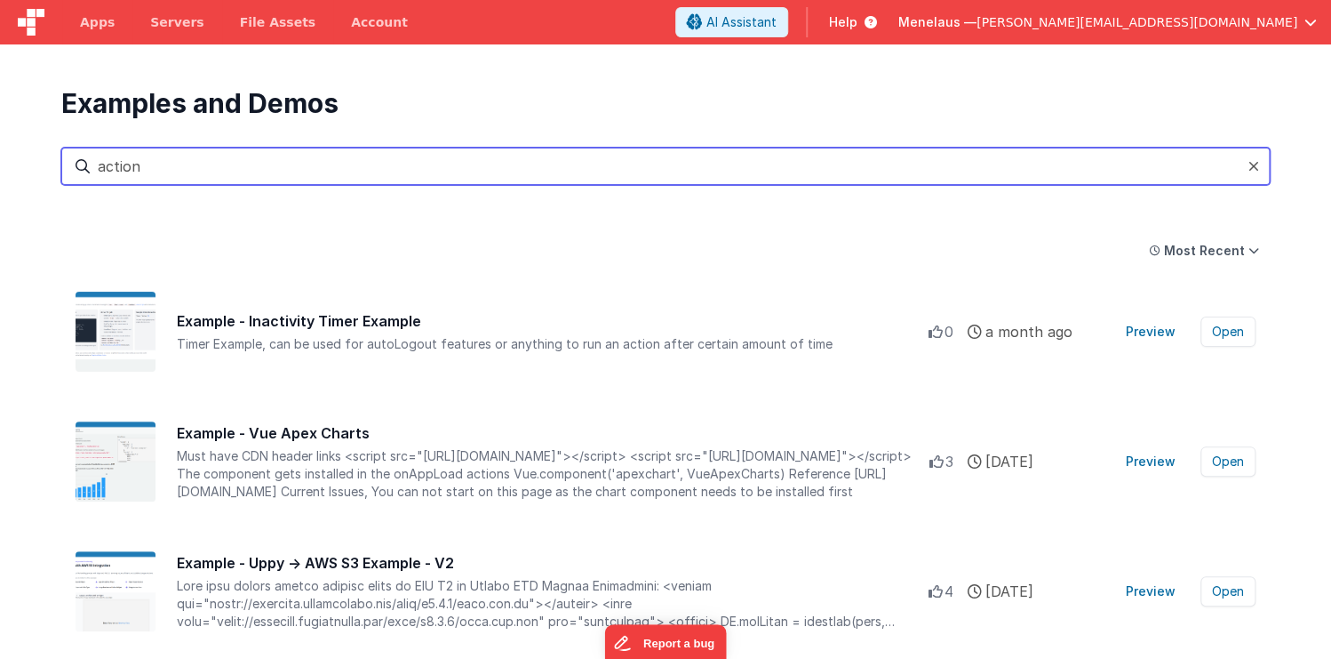
type input "action"
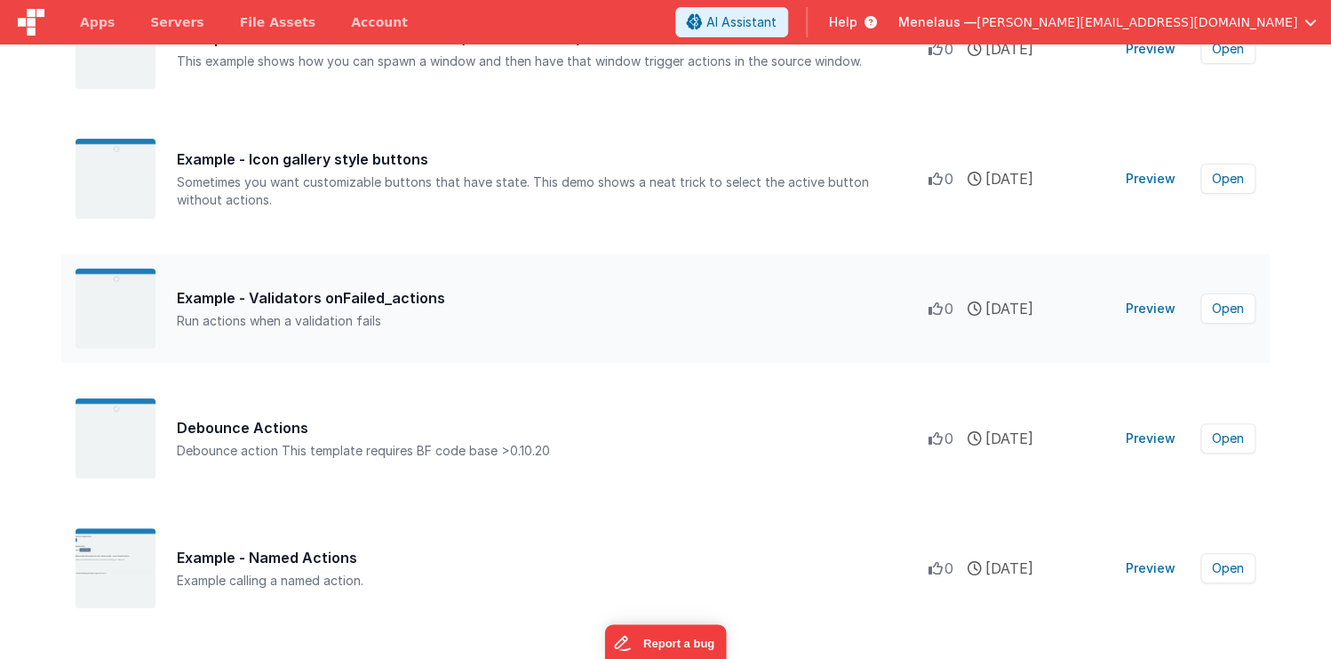
scroll to position [2490, 0]
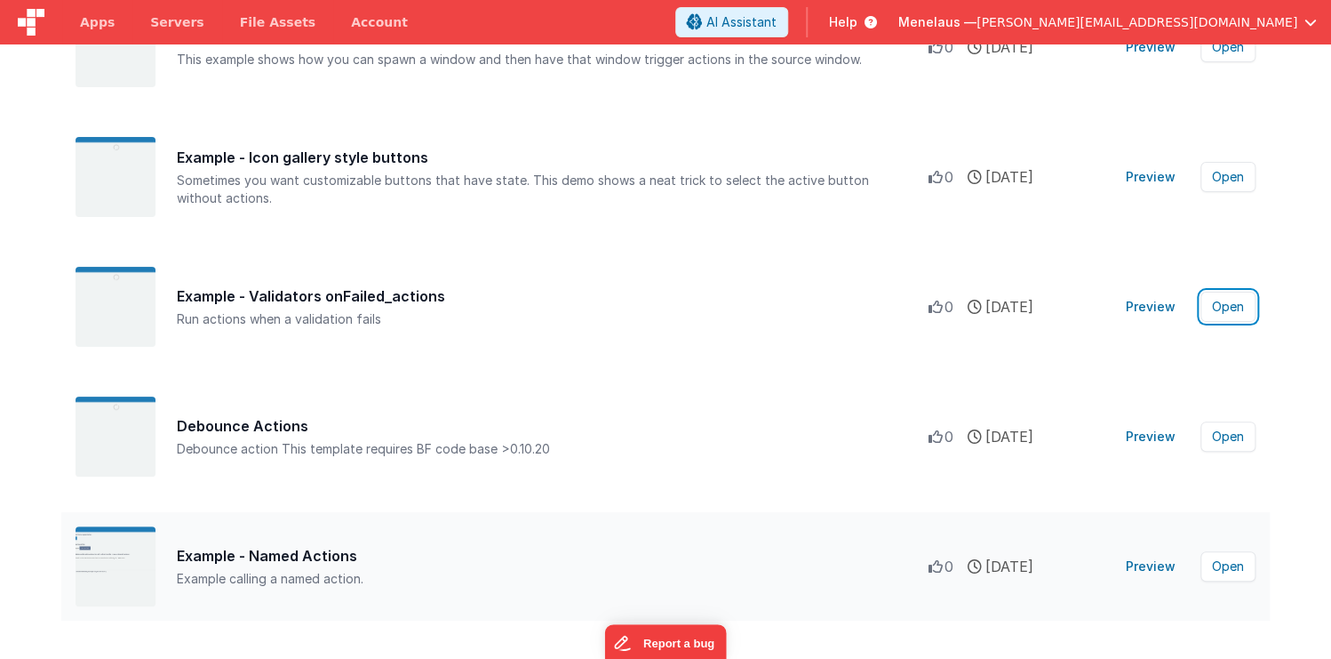
drag, startPoint x: 1225, startPoint y: 301, endPoint x: 619, endPoint y: 587, distance: 670.7
click at [1223, 563] on button "Open" at bounding box center [1228, 566] width 55 height 30
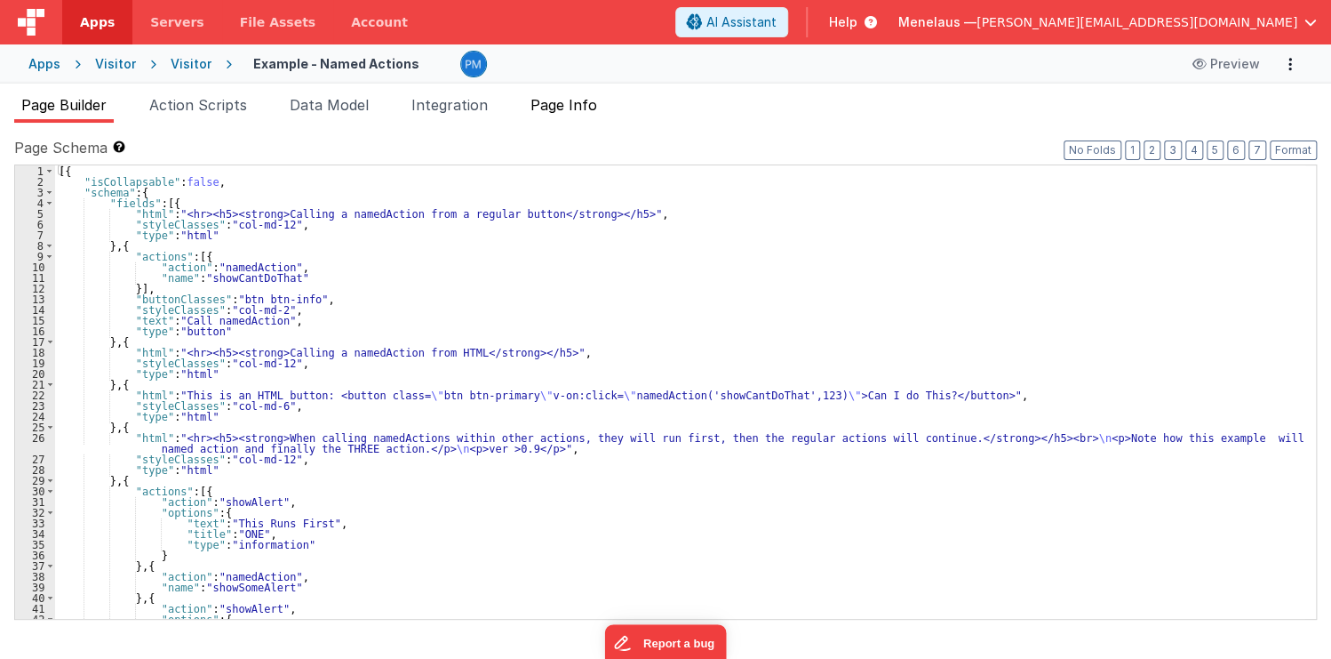
click at [597, 107] on span "Page Info" at bounding box center [564, 105] width 67 height 18
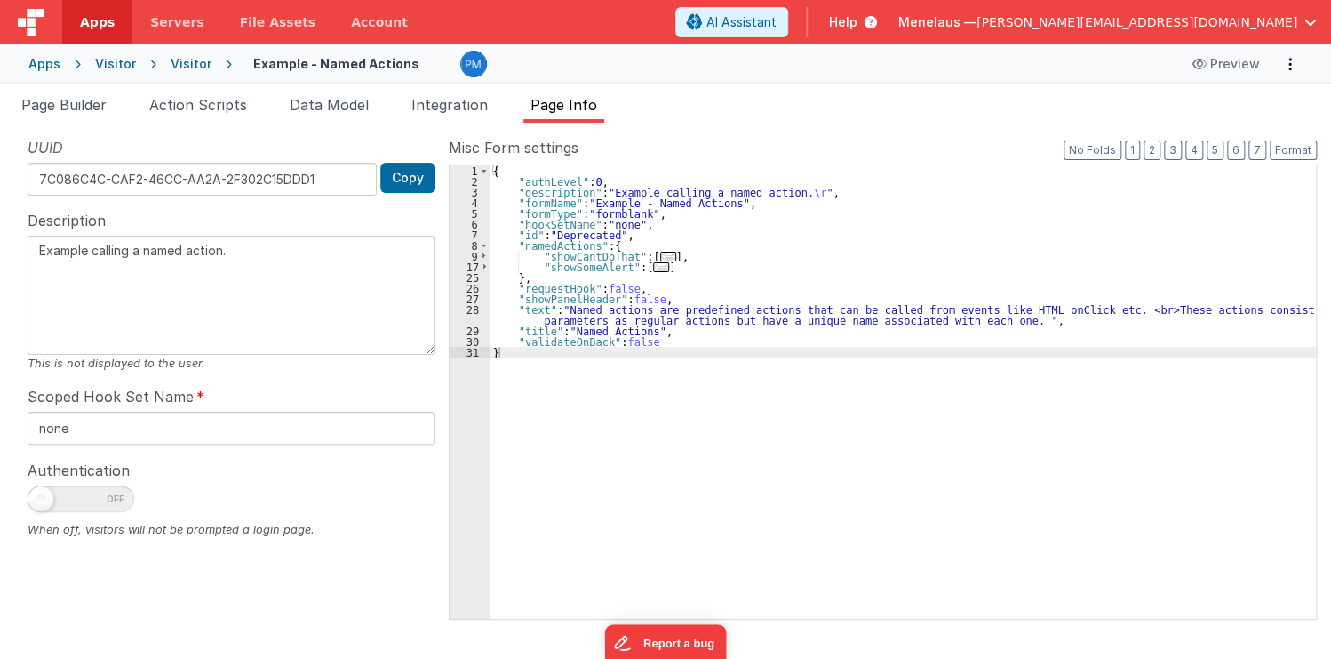
click at [660, 252] on span "..." at bounding box center [668, 256] width 16 height 10
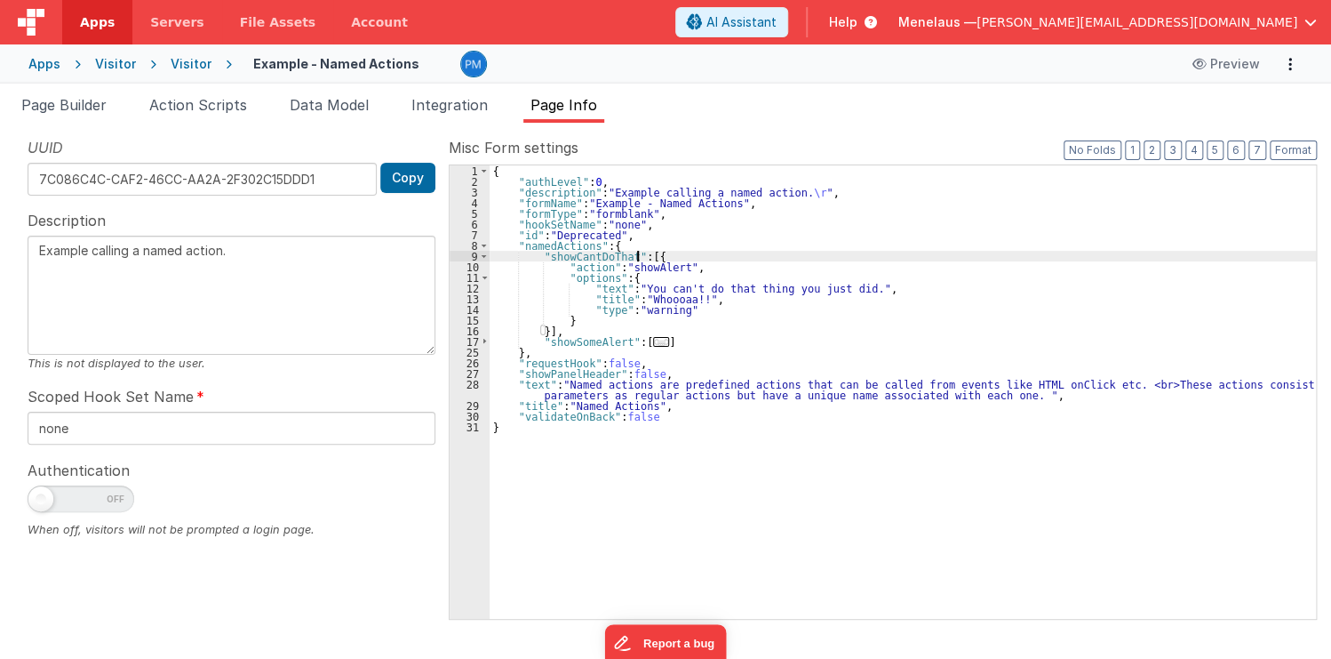
click at [653, 337] on span "..." at bounding box center [661, 342] width 16 height 10
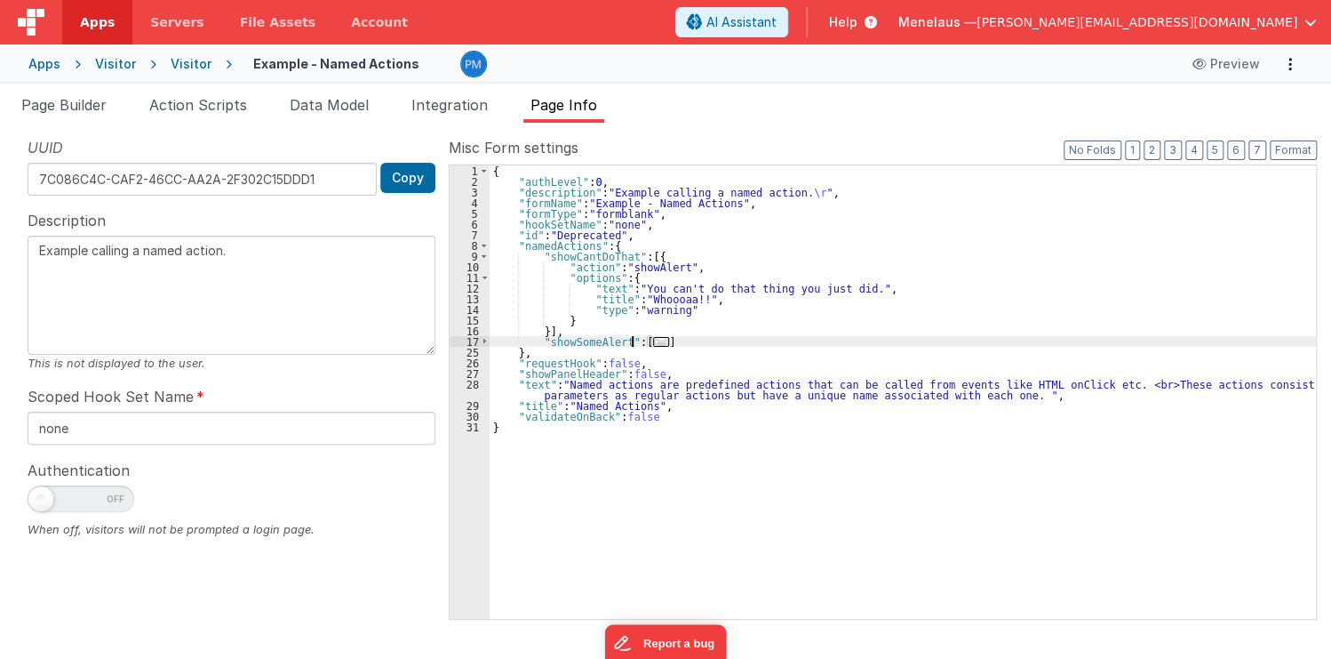
click at [653, 341] on span "..." at bounding box center [661, 342] width 16 height 10
